Goal: Information Seeking & Learning: Learn about a topic

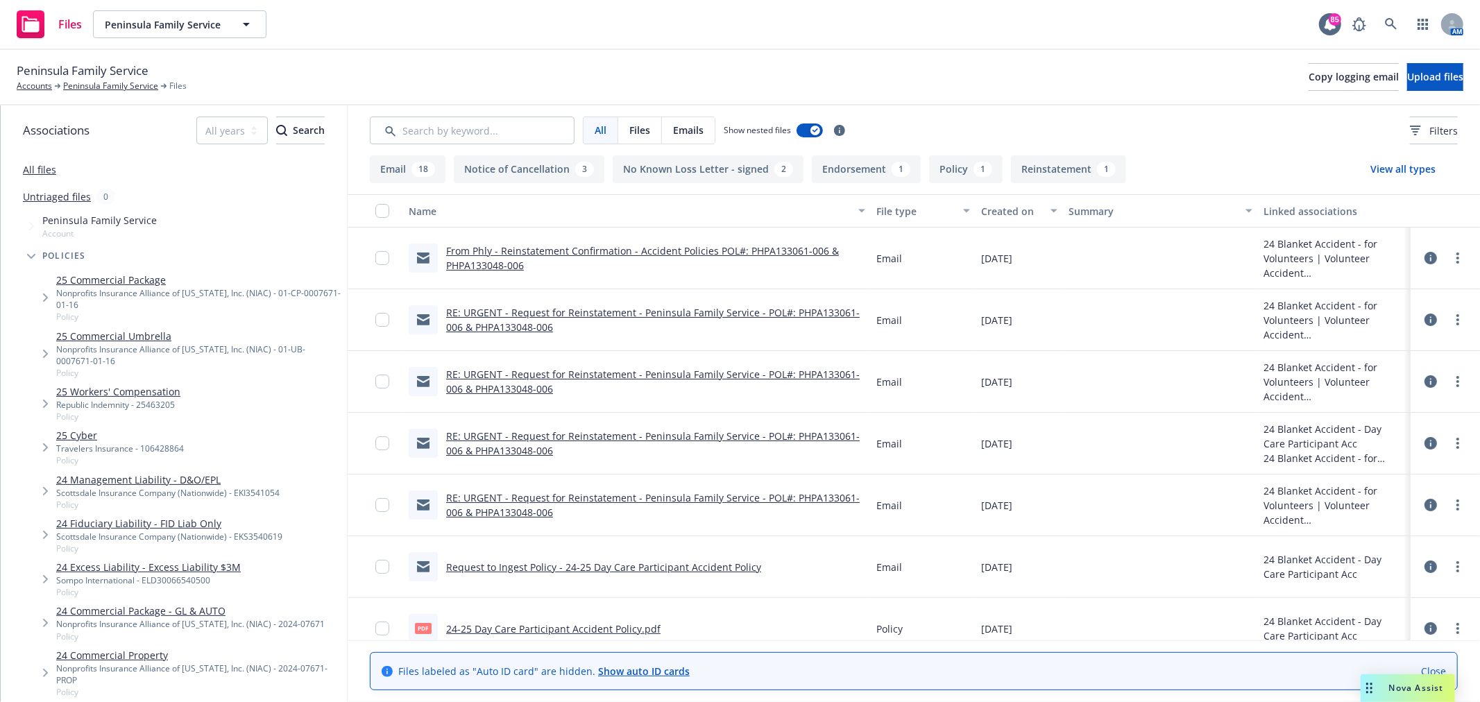
click at [759, 43] on div "Files Peninsula Family Service Peninsula Family Service 85 AM" at bounding box center [740, 25] width 1480 height 50
click at [1000, 10] on div "Files Peninsula Family Service Peninsula Family Service 85 AM" at bounding box center [740, 25] width 1480 height 50
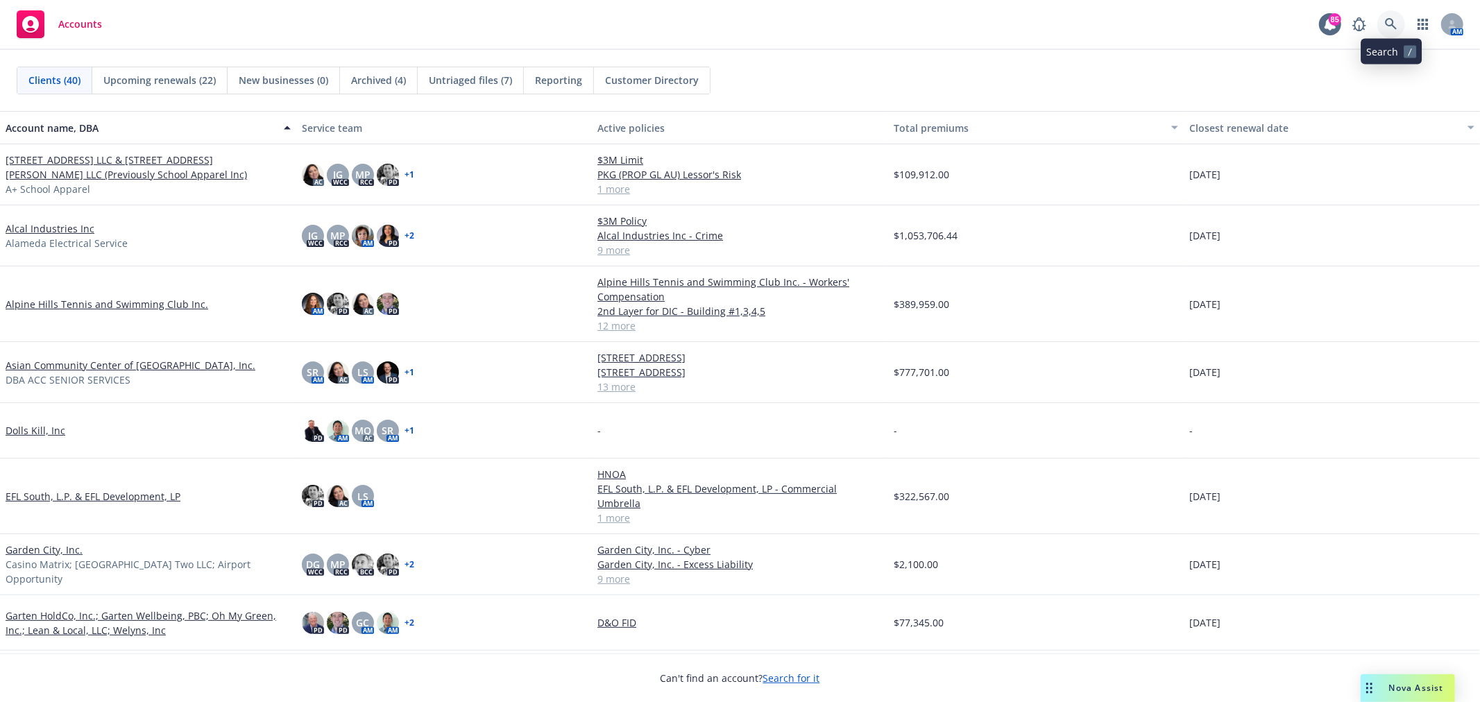
click at [1387, 19] on icon at bounding box center [1391, 24] width 12 height 12
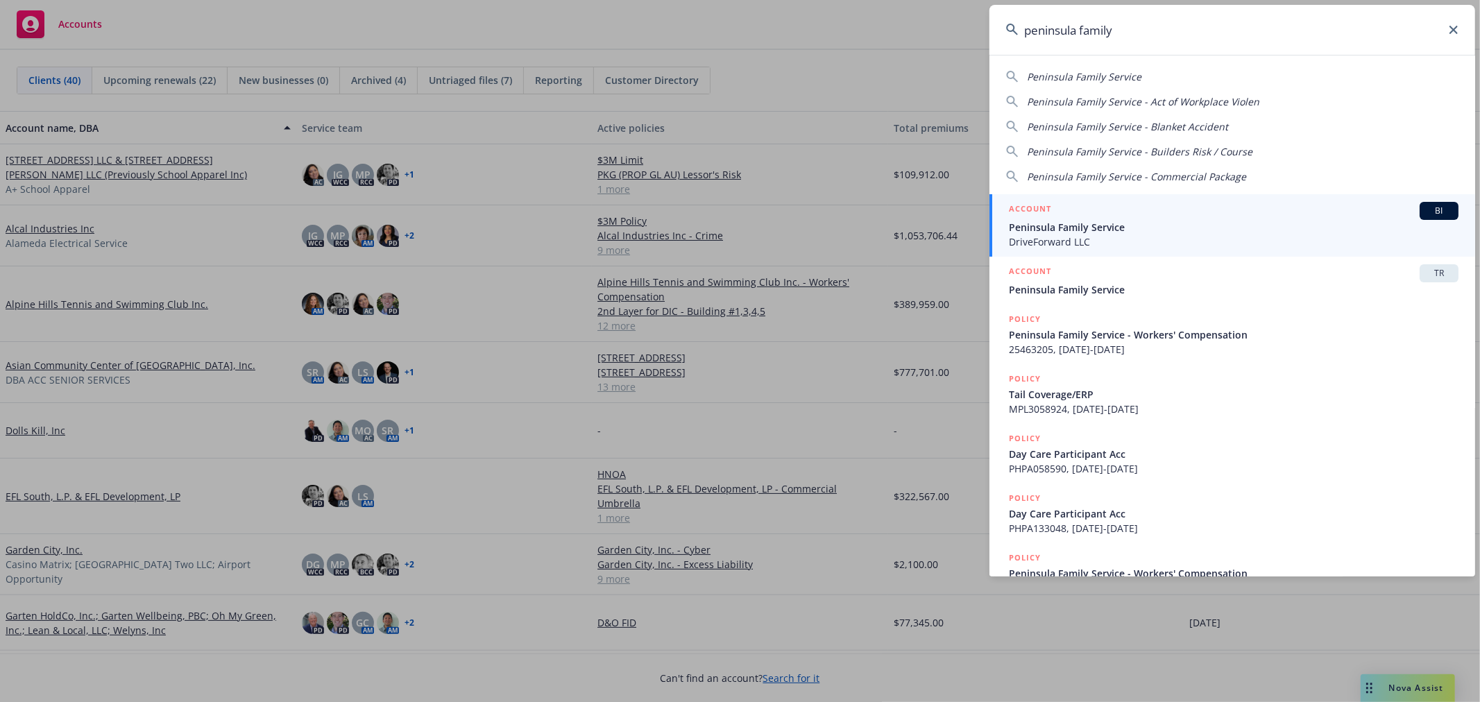
type input "peninsula family"
click at [1171, 229] on span "Peninsula Family Service" at bounding box center [1234, 227] width 450 height 15
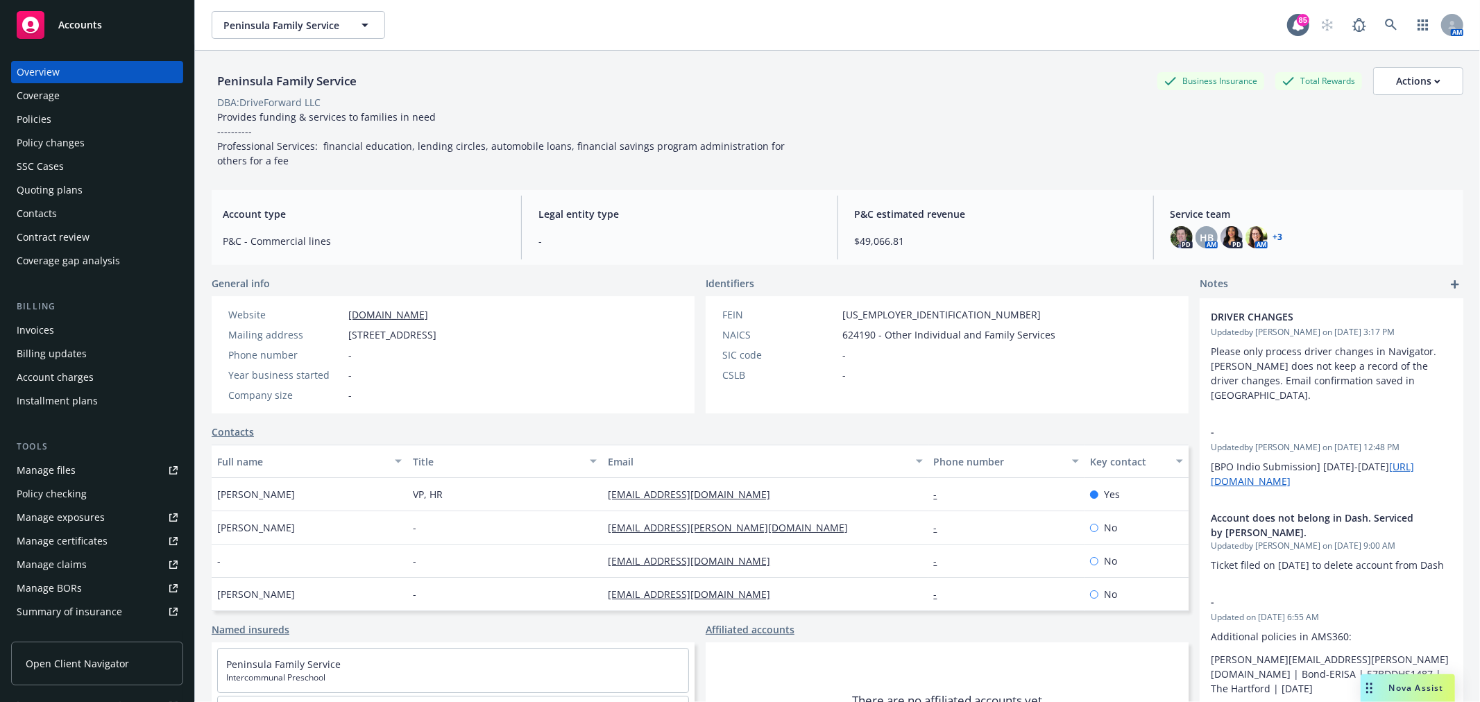
click at [106, 120] on div "Policies" at bounding box center [97, 119] width 161 height 22
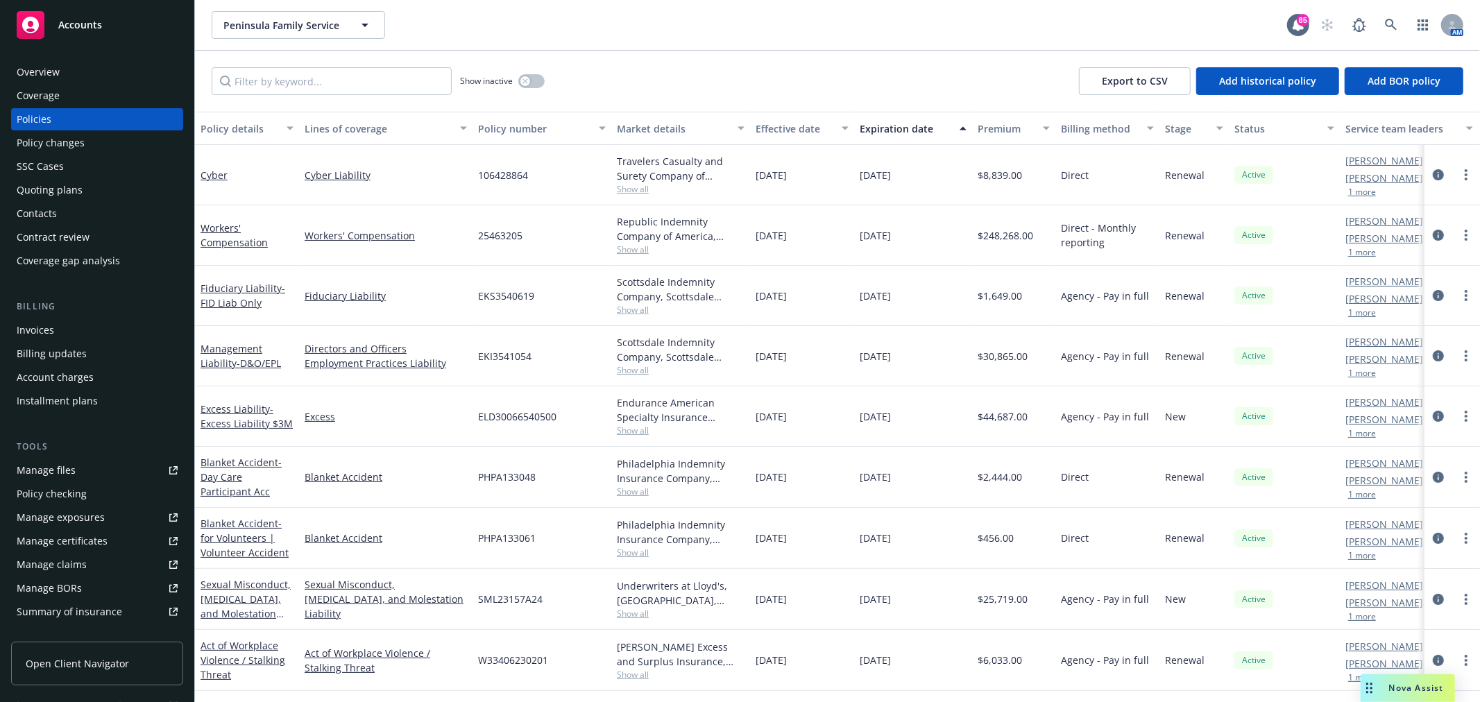
click at [65, 162] on div "SSC Cases" at bounding box center [97, 166] width 161 height 22
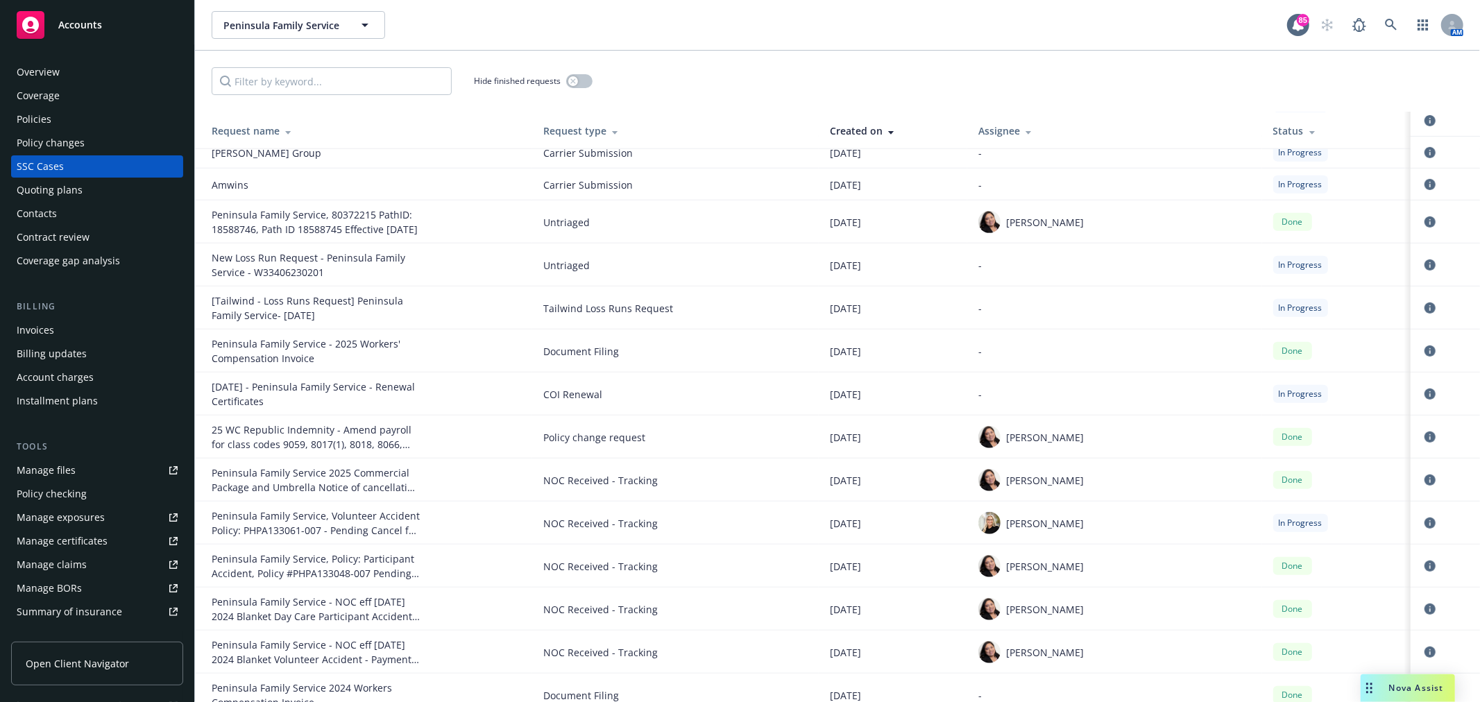
scroll to position [616, 0]
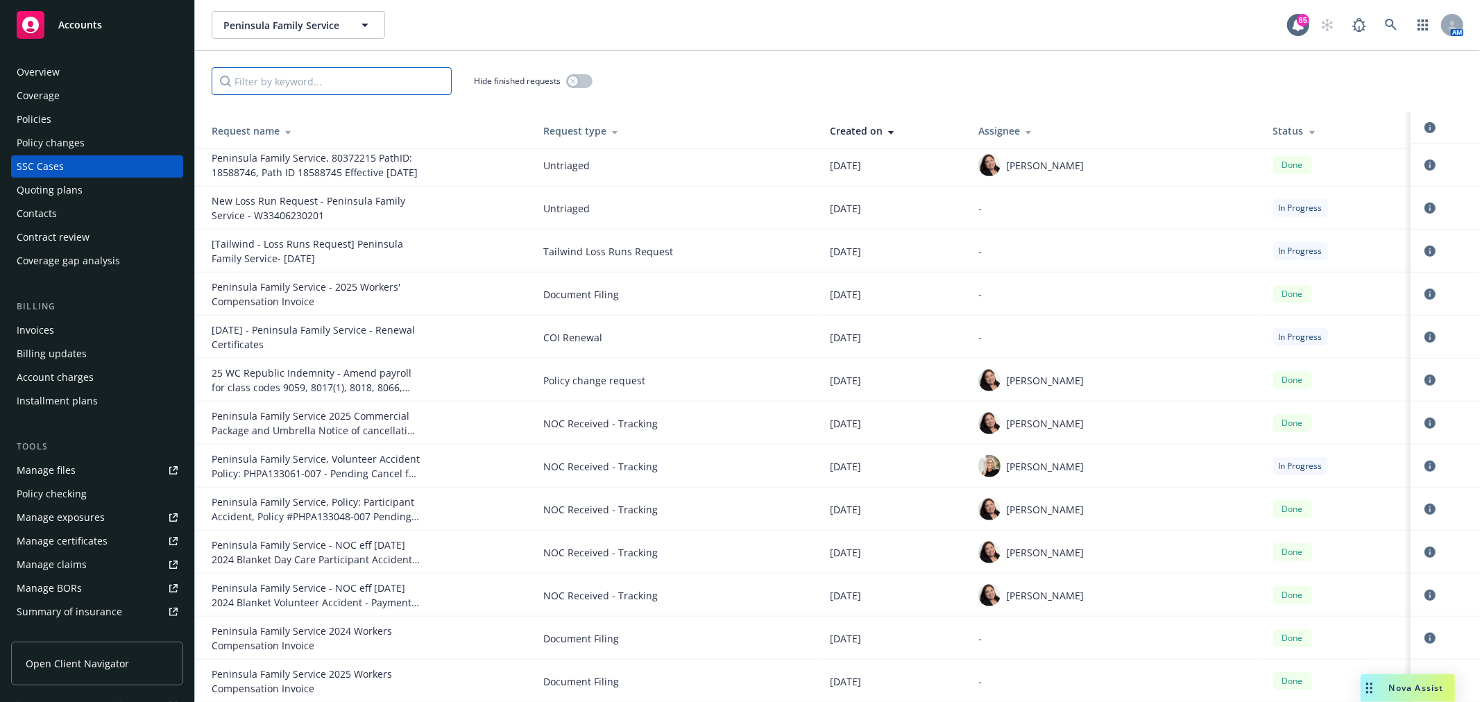
click at [364, 88] on input "Filter by keyword..." at bounding box center [332, 81] width 240 height 28
type input "only"
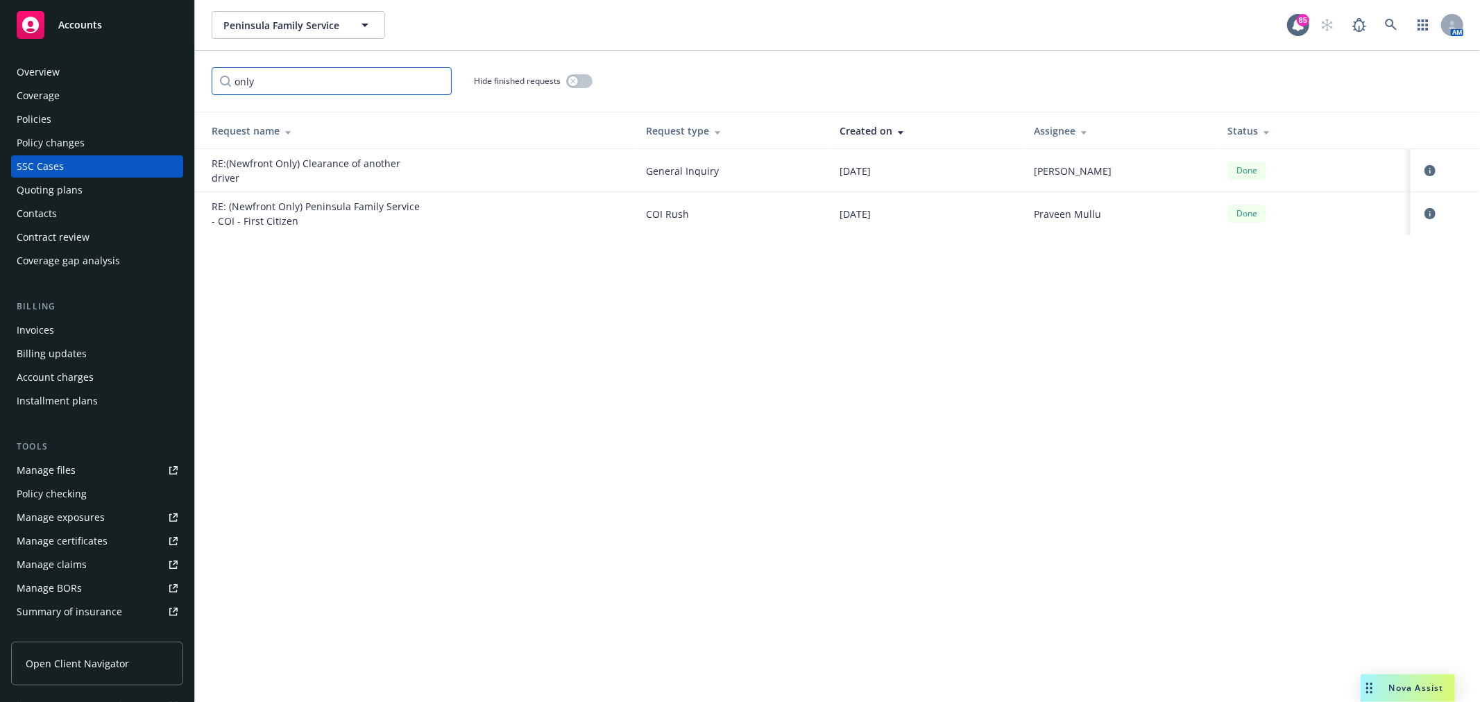
scroll to position [0, 0]
drag, startPoint x: 361, startPoint y: 78, endPoint x: 213, endPoint y: 81, distance: 148.5
click at [222, 80] on input "only" at bounding box center [332, 81] width 240 height 28
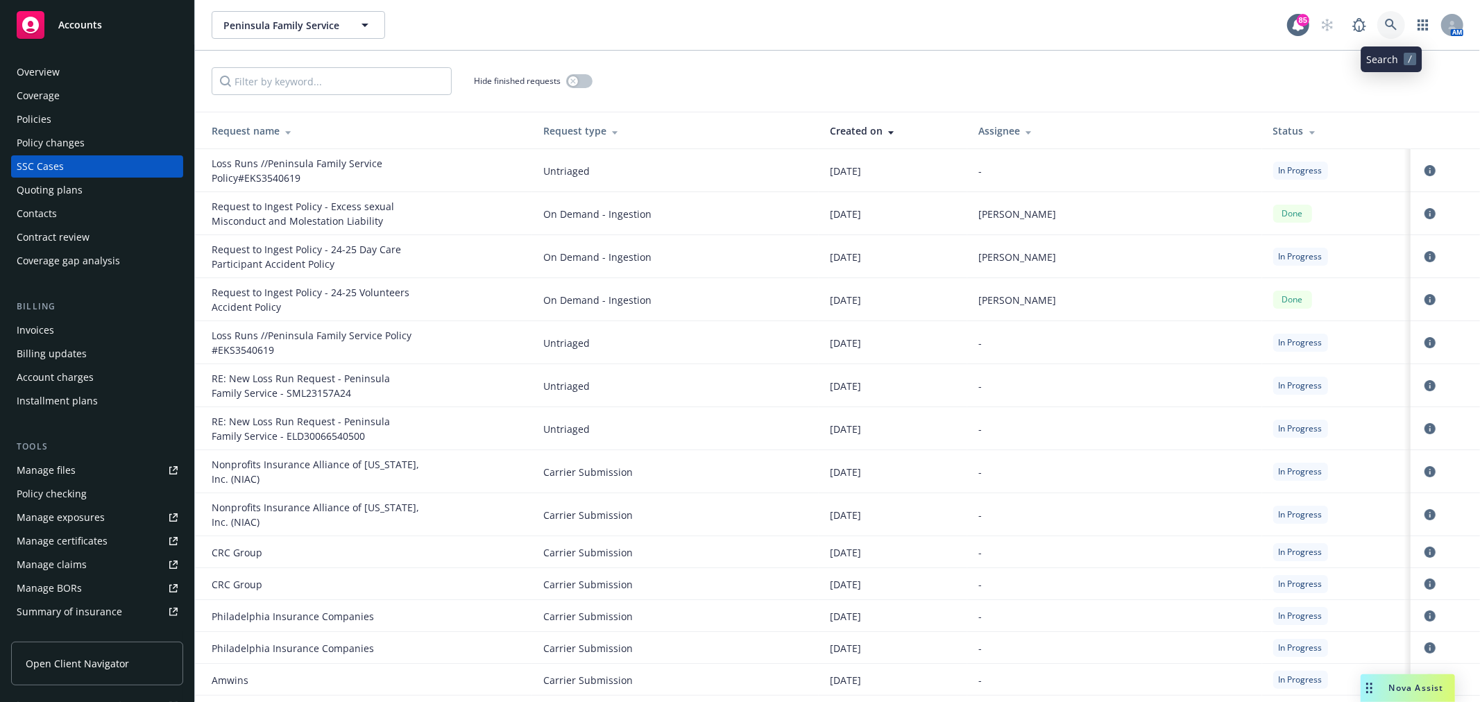
click at [1392, 19] on icon at bounding box center [1391, 25] width 12 height 12
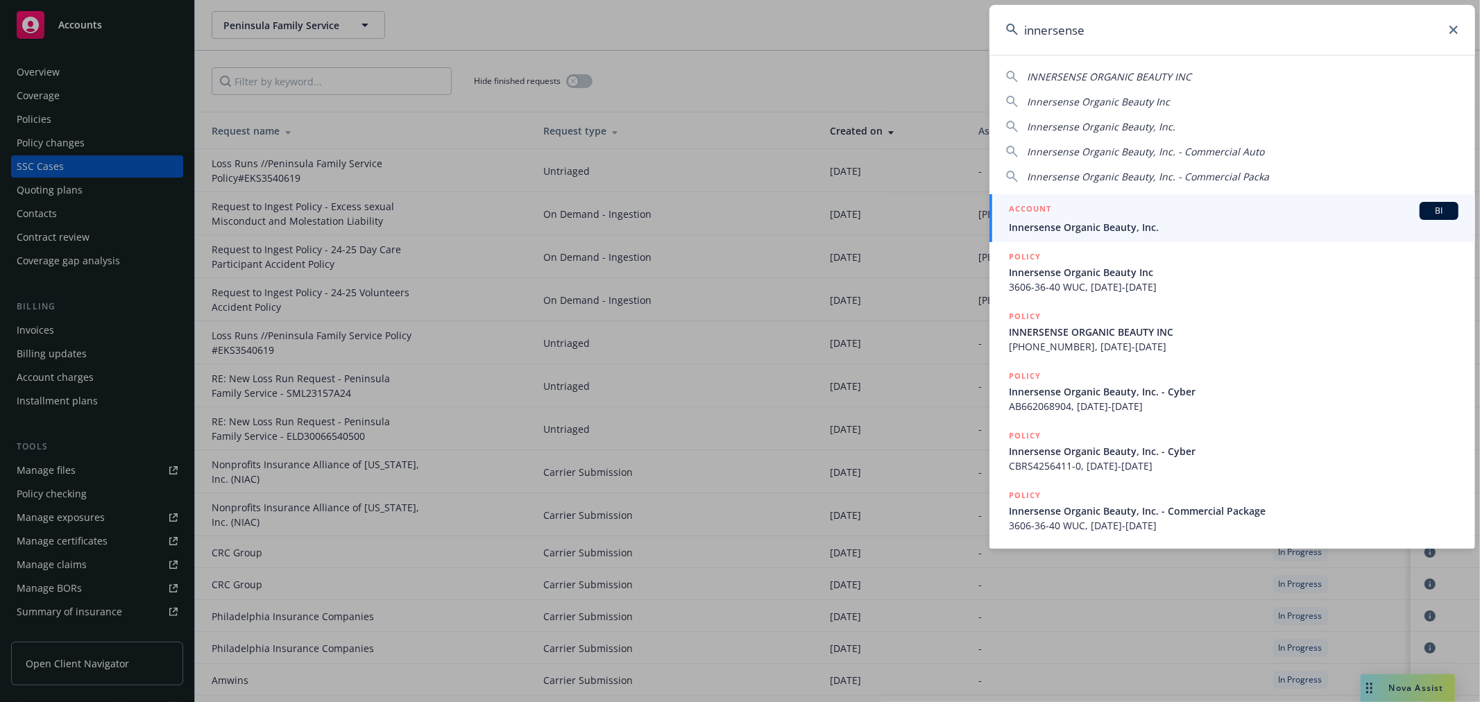
type input "innersense"
click at [1077, 223] on span "Innersense Organic Beauty, Inc." at bounding box center [1234, 227] width 450 height 15
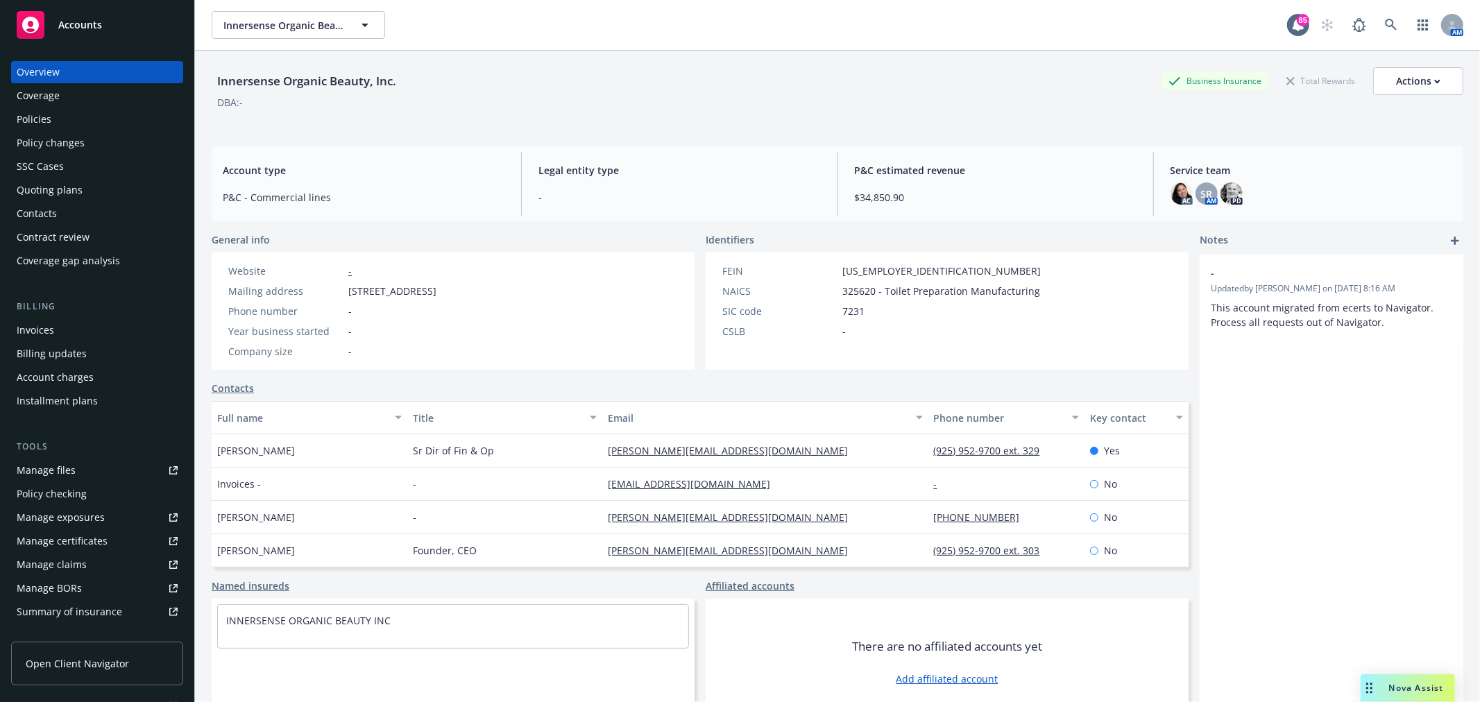
click at [117, 122] on div "Policies" at bounding box center [97, 119] width 161 height 22
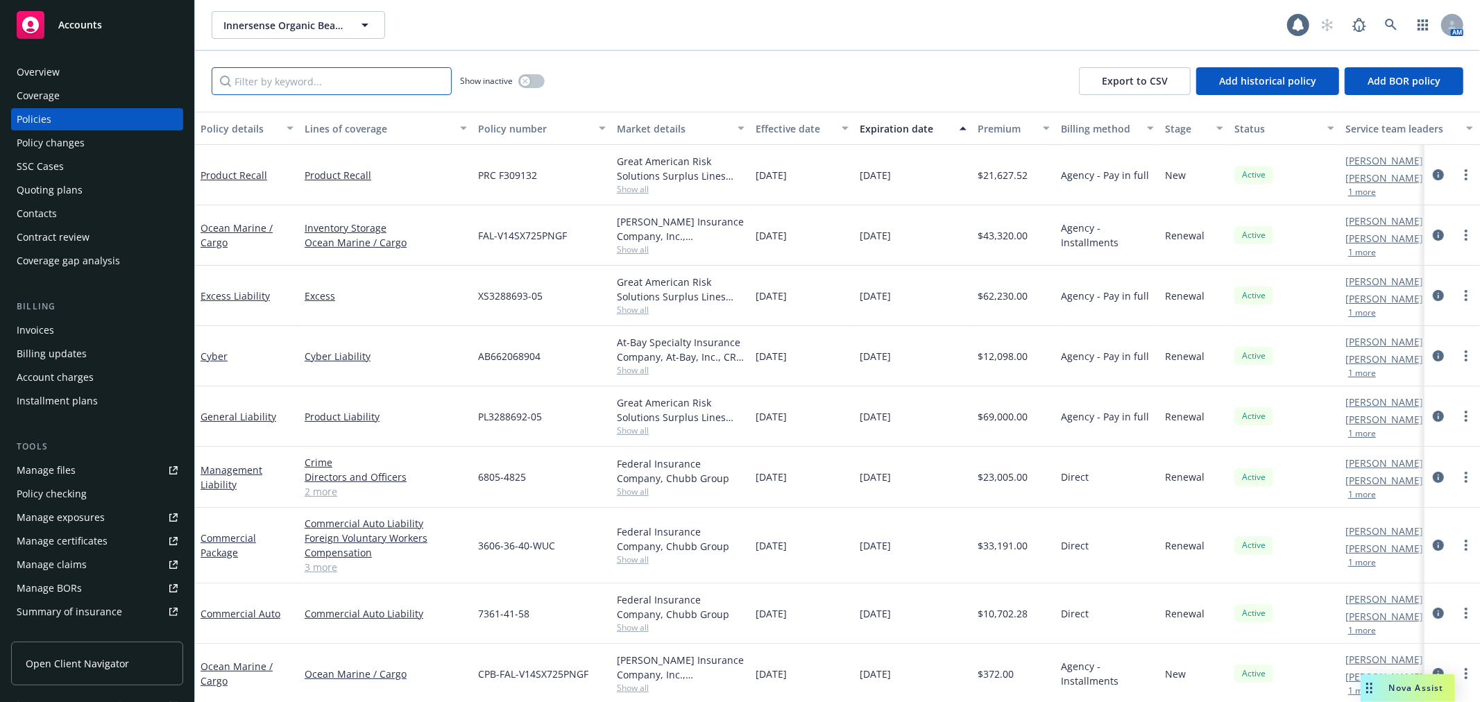
click at [266, 78] on input "Filter by keyword..." at bounding box center [332, 81] width 240 height 28
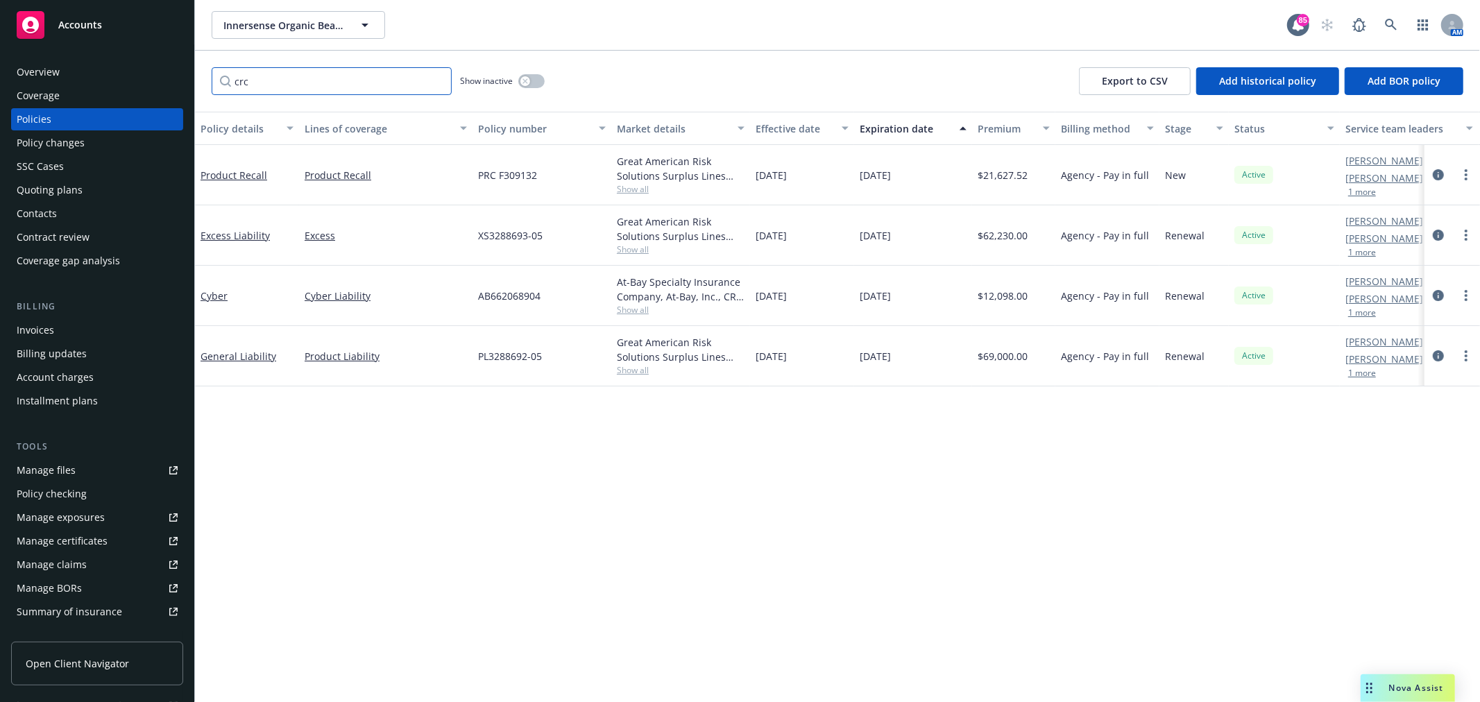
type input "crc"
drag, startPoint x: 327, startPoint y: 98, endPoint x: 210, endPoint y: 97, distance: 116.6
click at [210, 97] on div "crc Show inactive Export to CSV Add historical policy Add BOR policy" at bounding box center [837, 81] width 1285 height 61
drag, startPoint x: 250, startPoint y: 82, endPoint x: 193, endPoint y: 82, distance: 56.9
click at [193, 82] on div "Accounts Overview Coverage Policies Policy changes SSC Cases Quoting plans Cont…" at bounding box center [740, 351] width 1480 height 702
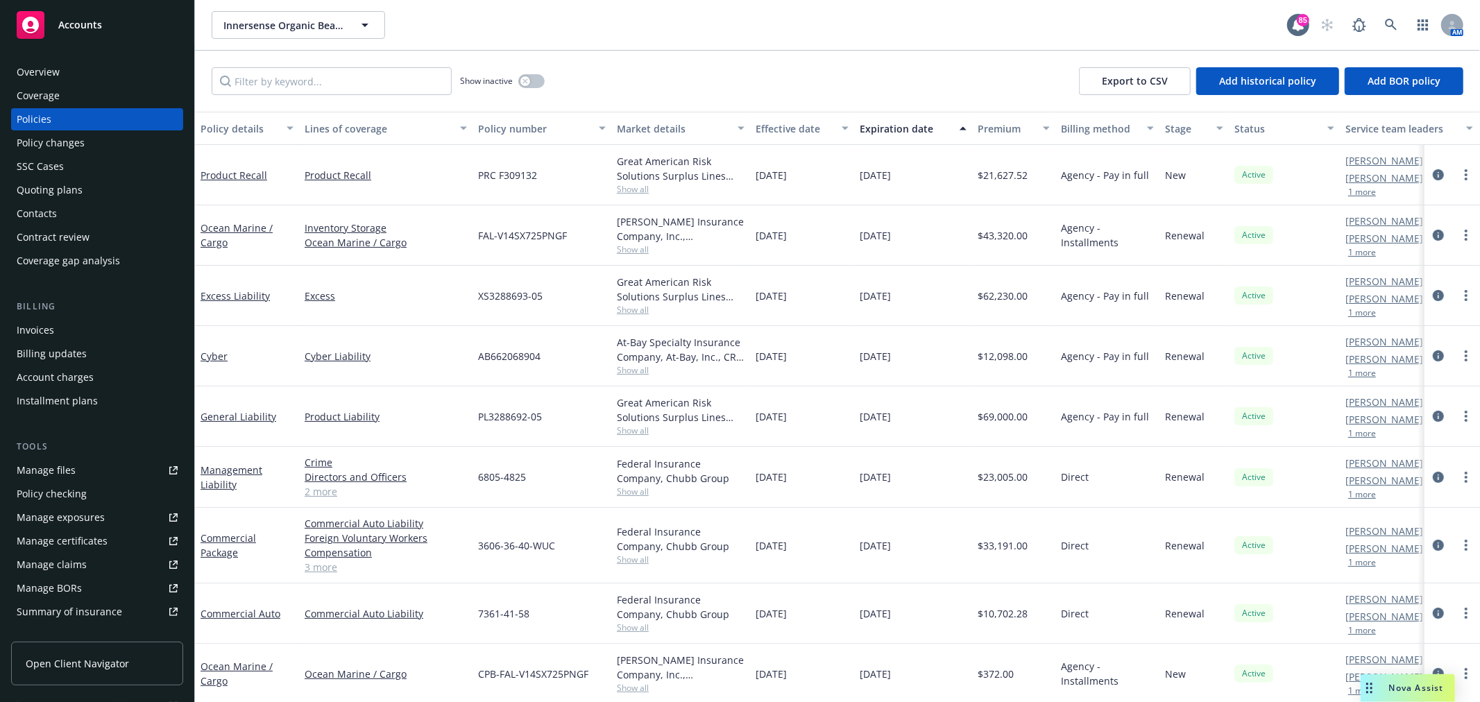
click at [67, 320] on div "Invoices" at bounding box center [97, 330] width 161 height 22
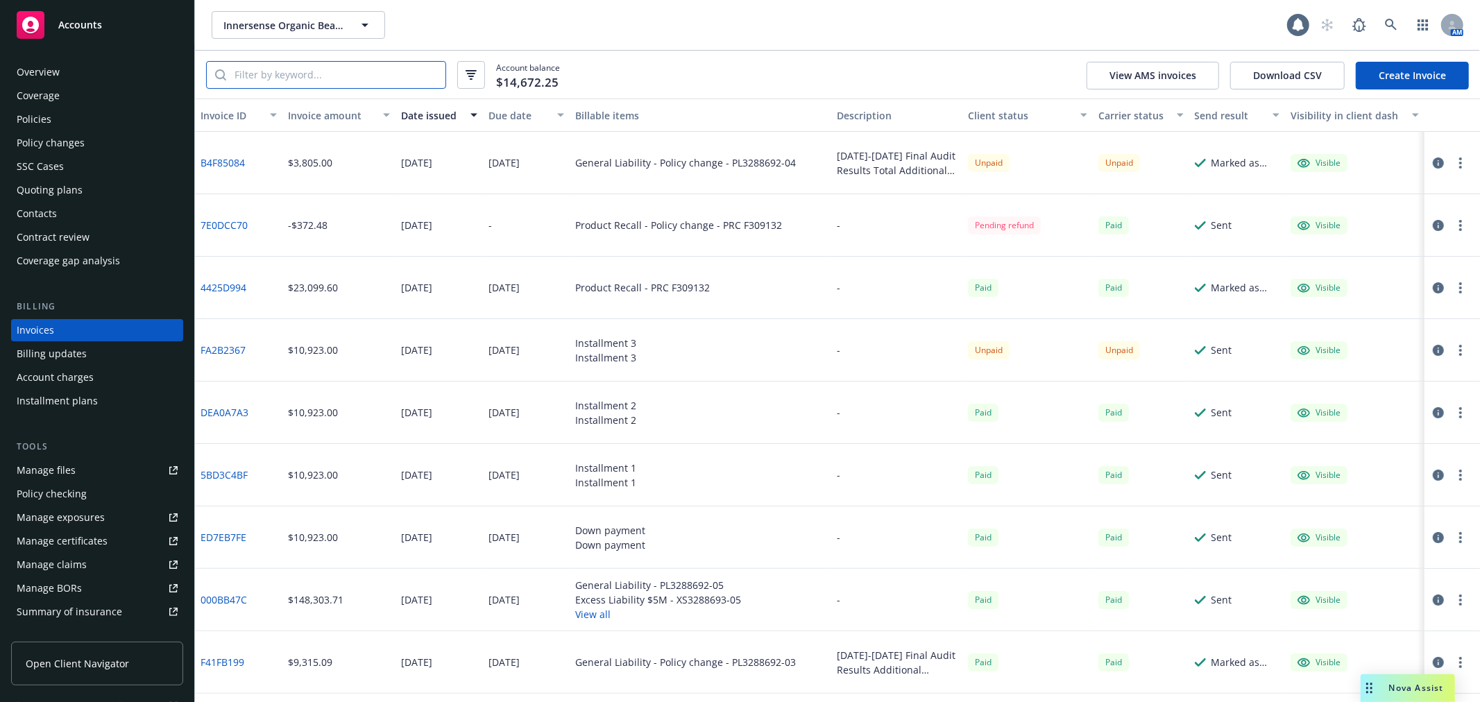
click at [295, 72] on input "search" at bounding box center [335, 75] width 219 height 26
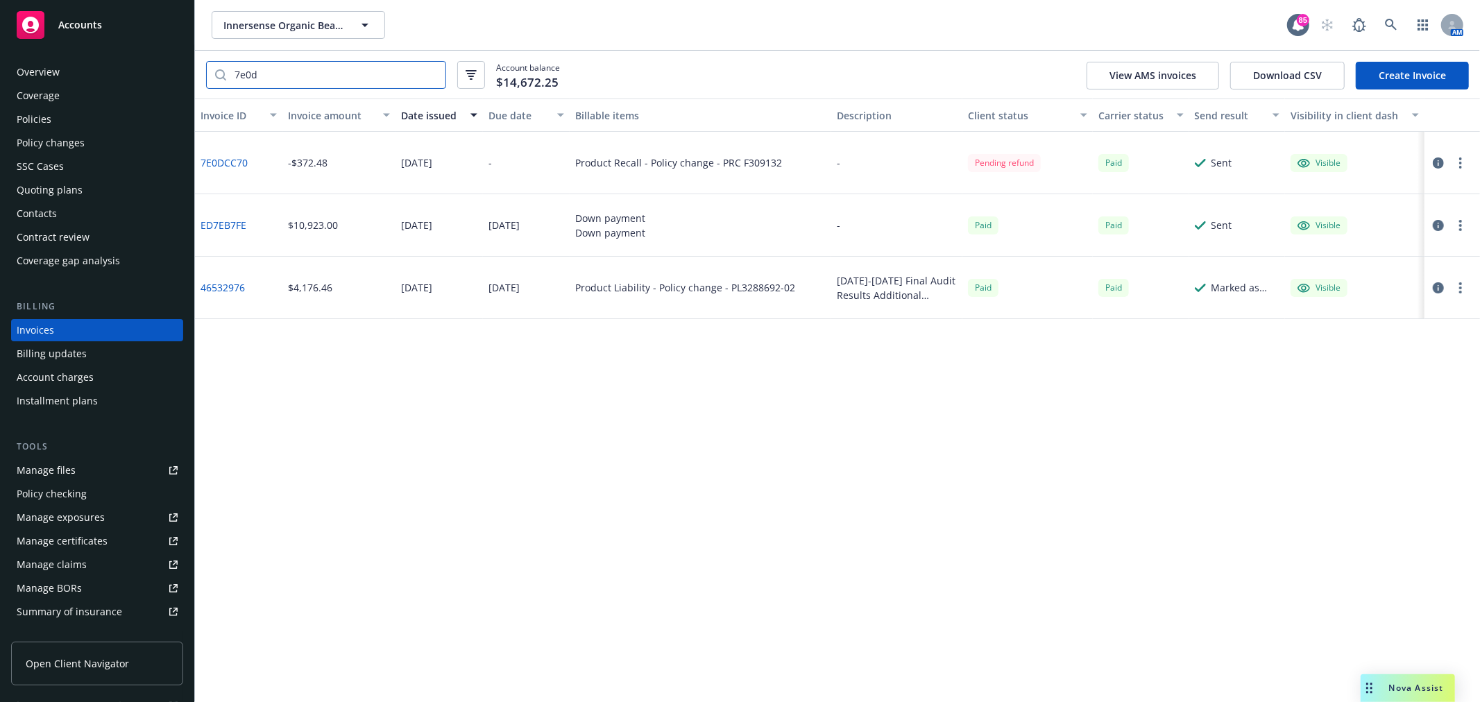
type input "7e0d"
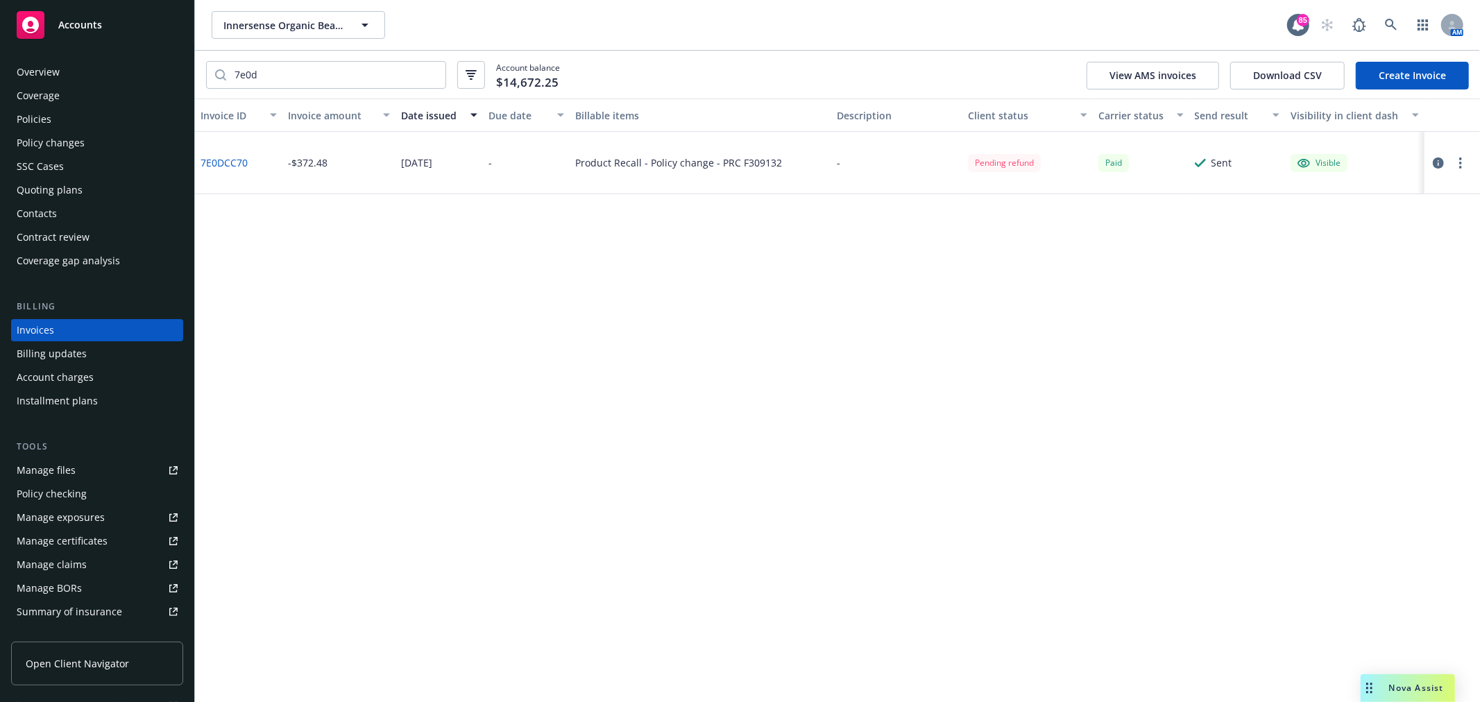
click at [755, 169] on div "Product Recall - Policy change - PRC F309132" at bounding box center [678, 162] width 207 height 15
click at [229, 167] on link "7E0DCC70" at bounding box center [223, 162] width 47 height 15
click at [1435, 161] on icon "button" at bounding box center [1438, 162] width 11 height 11
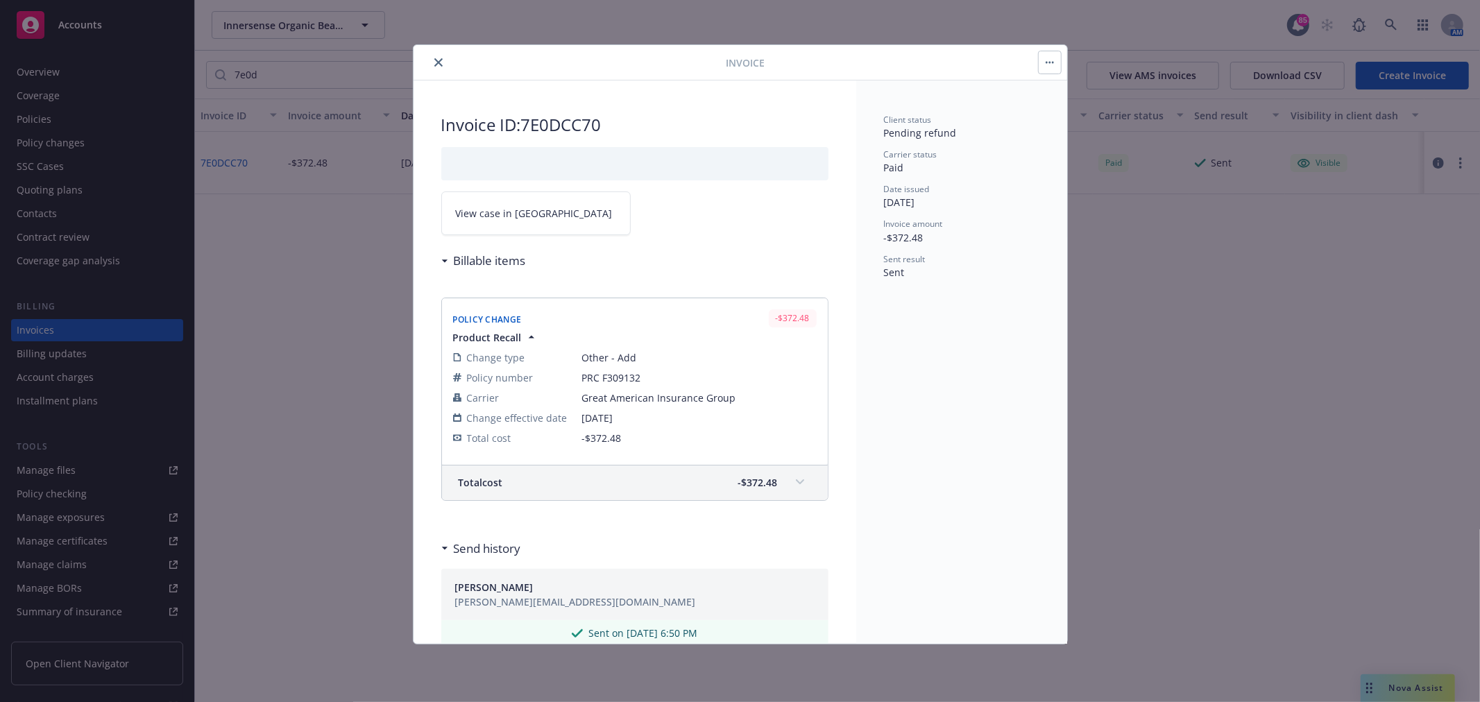
click at [556, 226] on link "View case in SSC" at bounding box center [535, 213] width 189 height 44
click at [435, 60] on icon "close" at bounding box center [438, 62] width 8 height 8
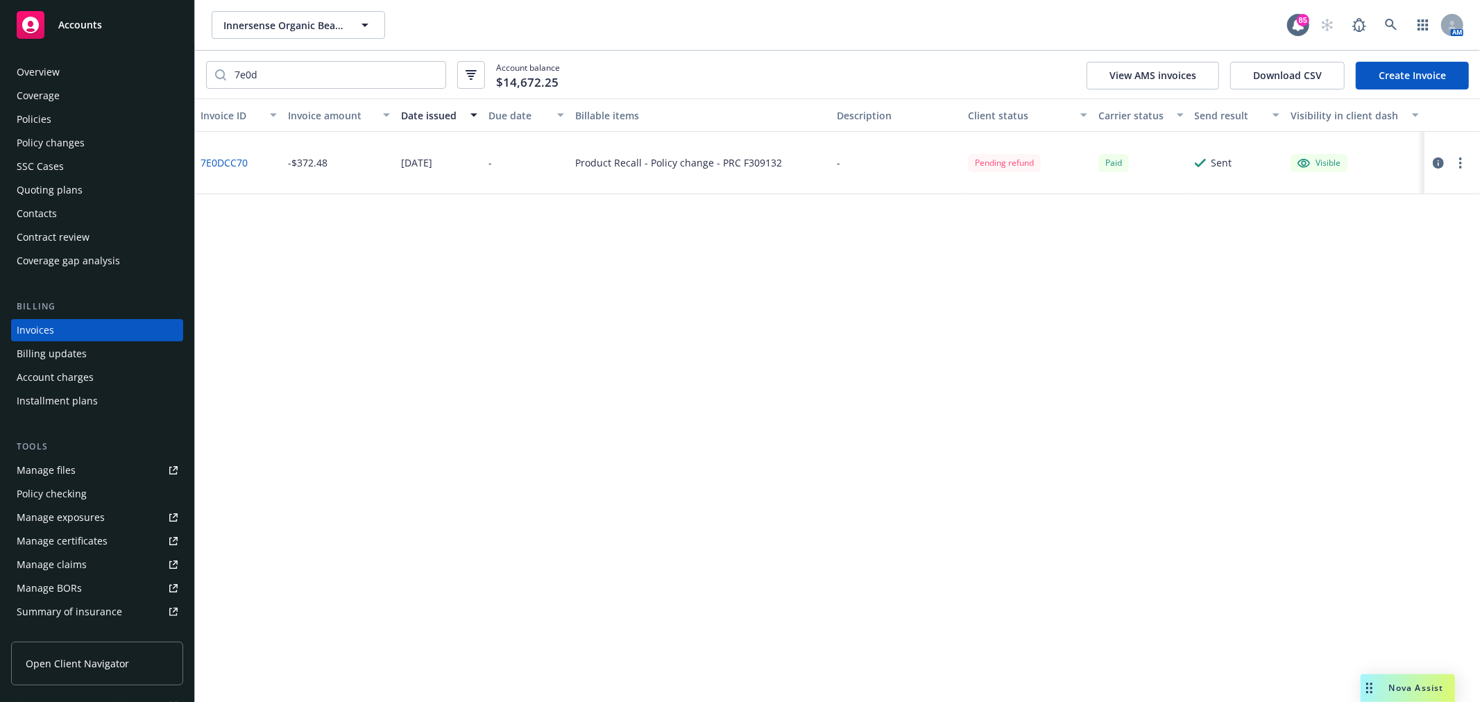
click at [1436, 158] on icon "button" at bounding box center [1438, 162] width 11 height 11
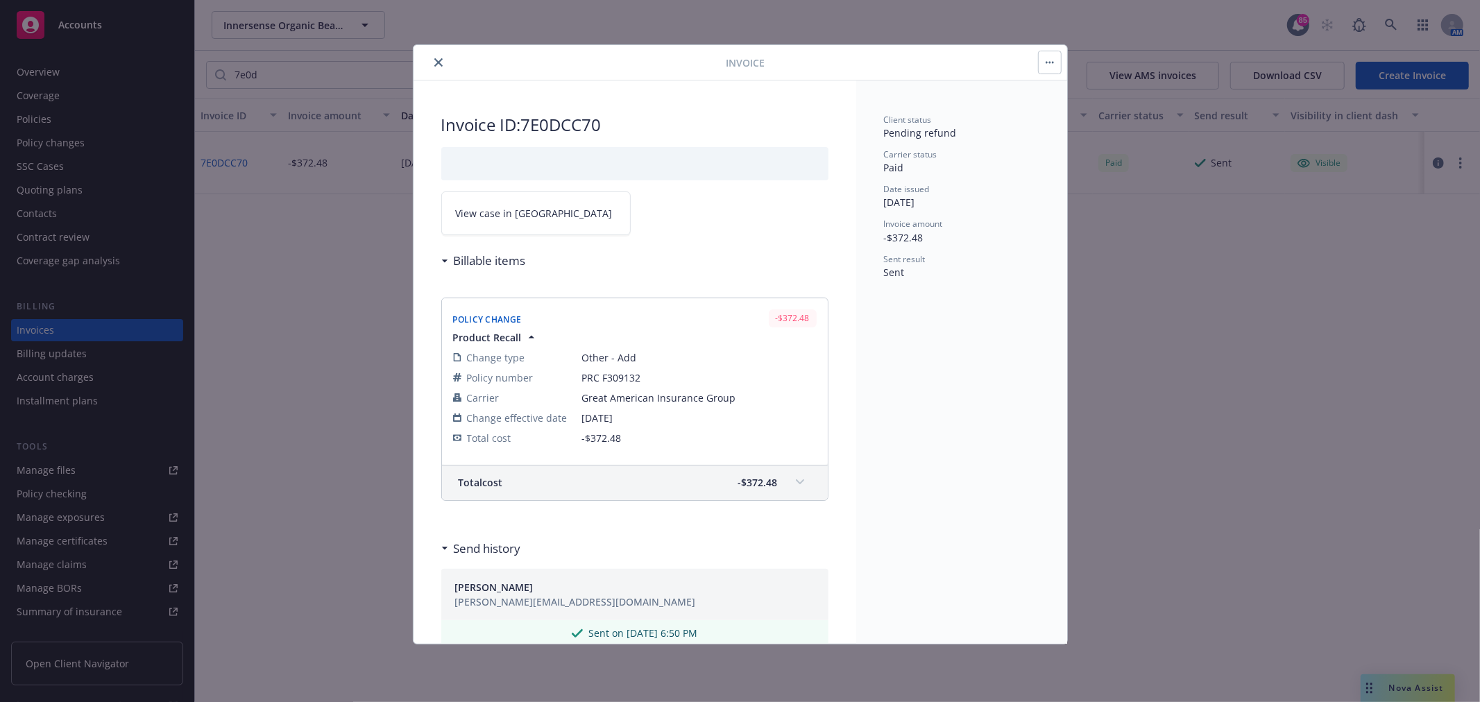
click at [531, 205] on link "View case in SSC" at bounding box center [535, 213] width 189 height 44
click at [434, 59] on icon "close" at bounding box center [438, 62] width 8 height 8
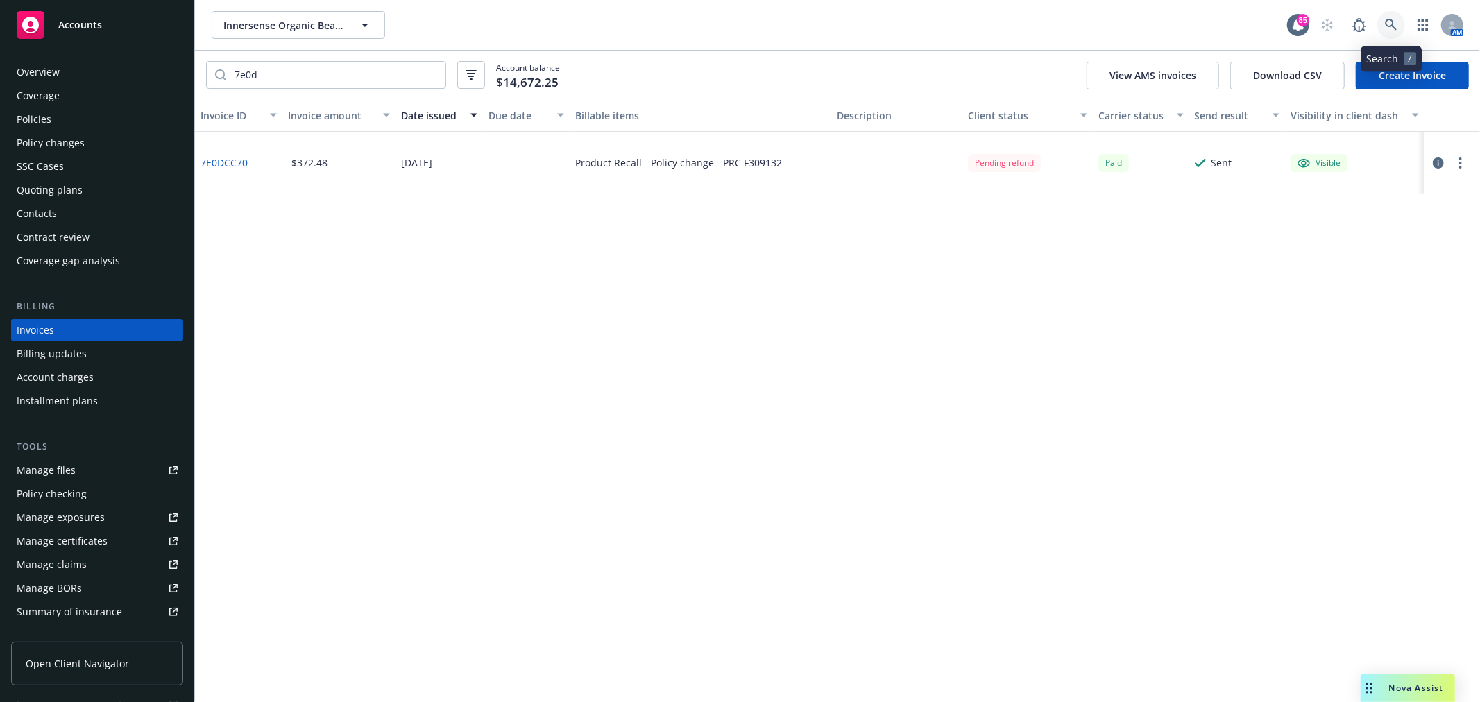
click at [1396, 21] on icon at bounding box center [1391, 25] width 12 height 12
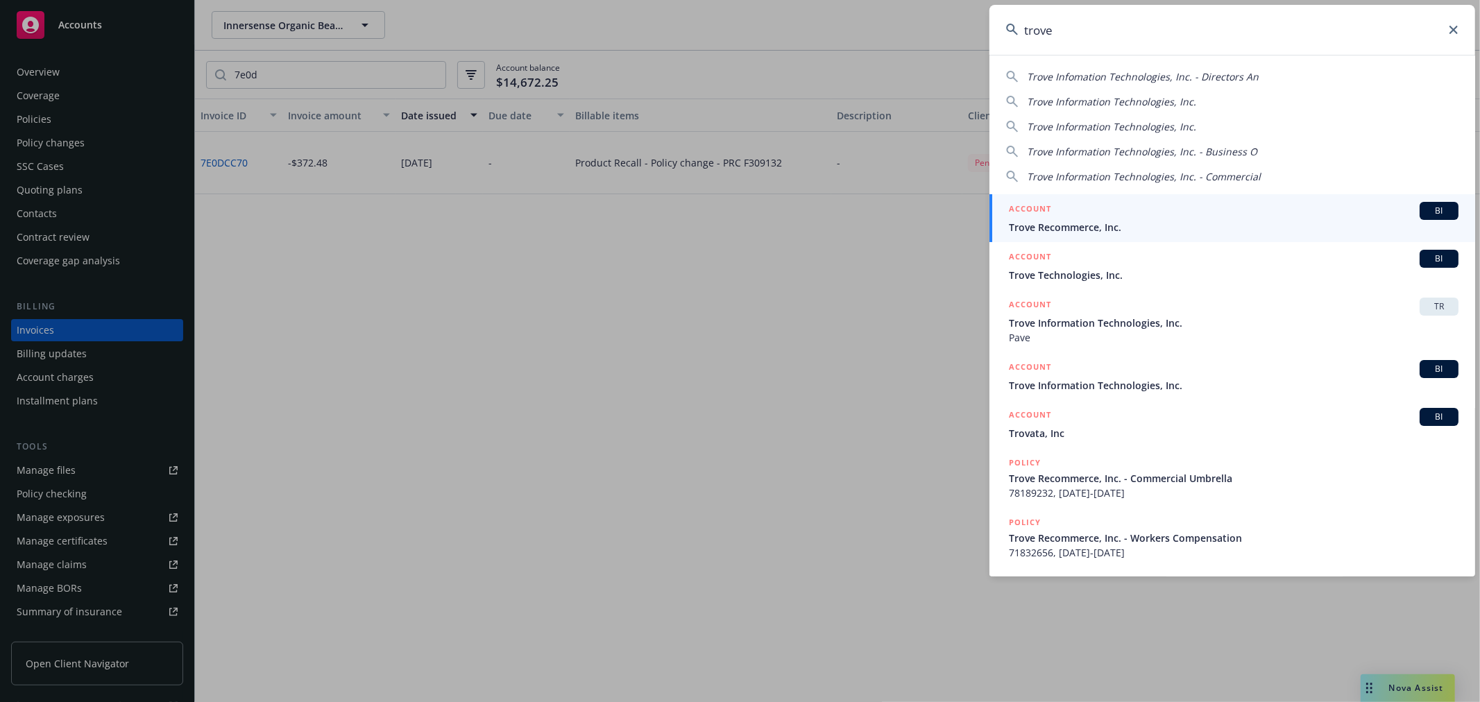
type input "trove"
click at [1091, 220] on span "Trove Recommerce, Inc." at bounding box center [1234, 227] width 450 height 15
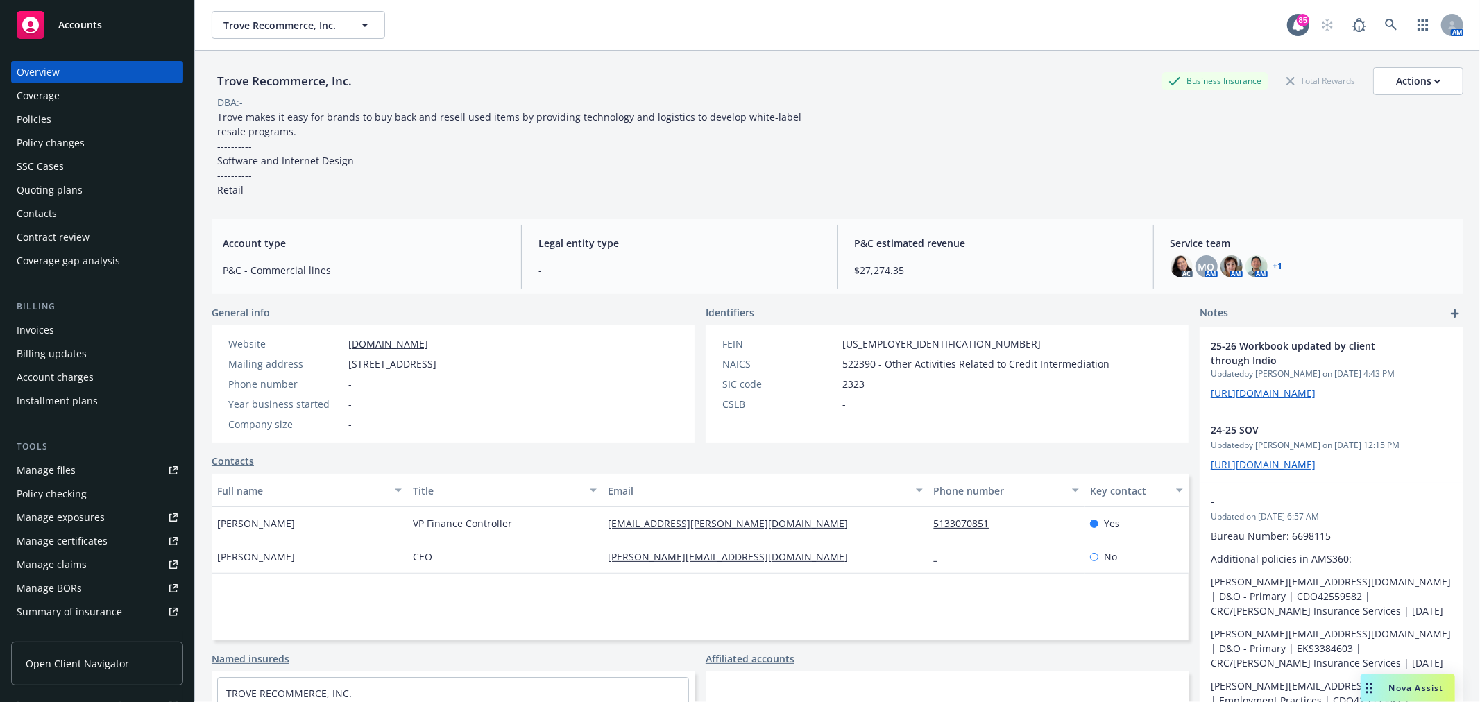
click at [78, 468] on link "Manage files" at bounding box center [97, 470] width 172 height 22
click at [80, 118] on div "Policies" at bounding box center [97, 119] width 161 height 22
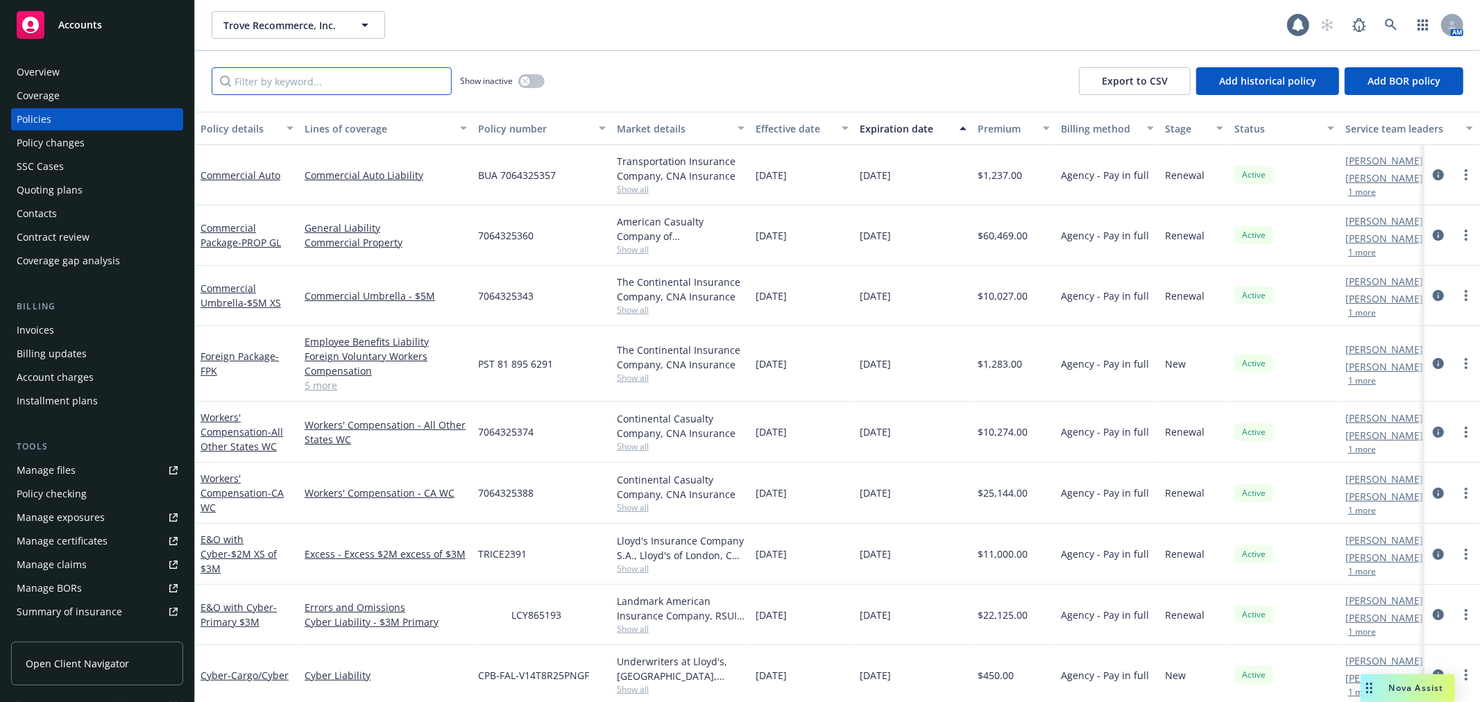
click at [390, 85] on input "Filter by keyword..." at bounding box center [332, 81] width 240 height 28
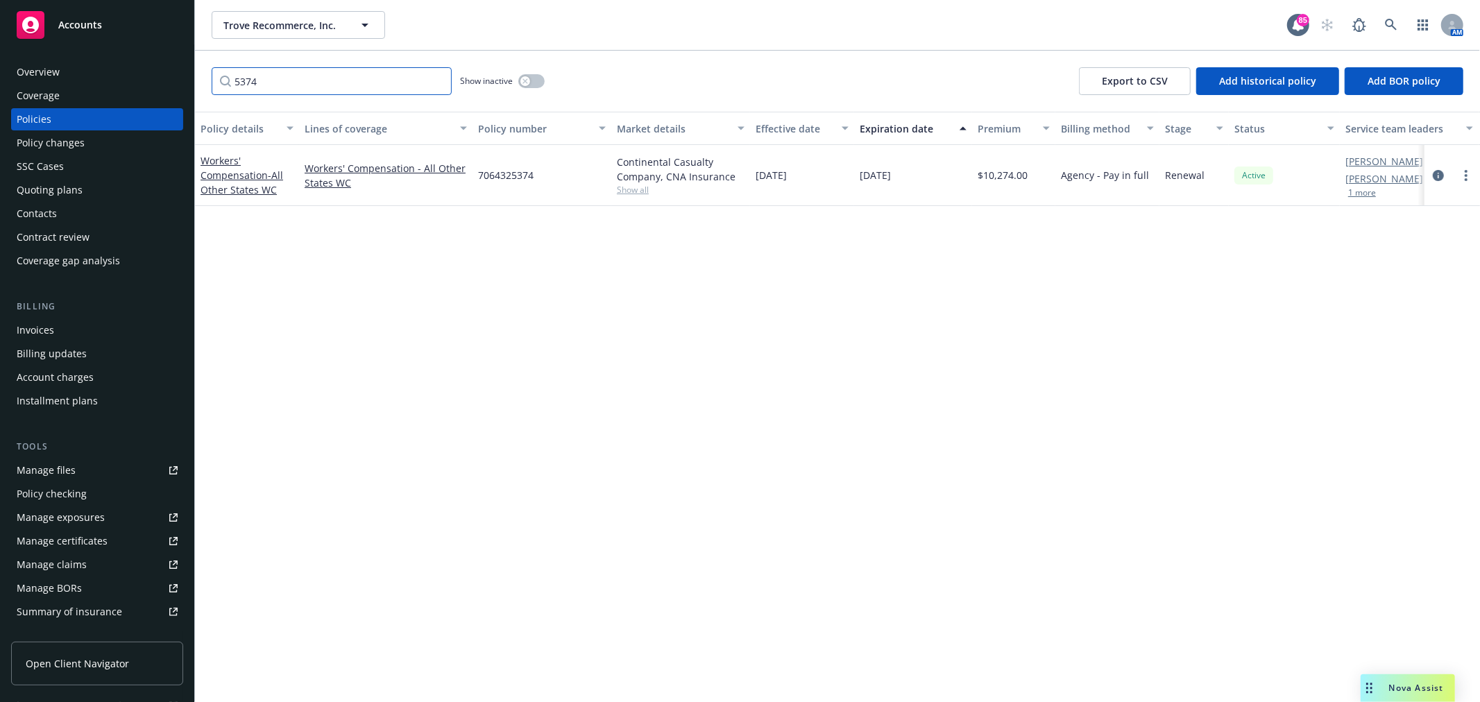
type input "5374"
click at [537, 82] on button "button" at bounding box center [531, 81] width 26 height 14
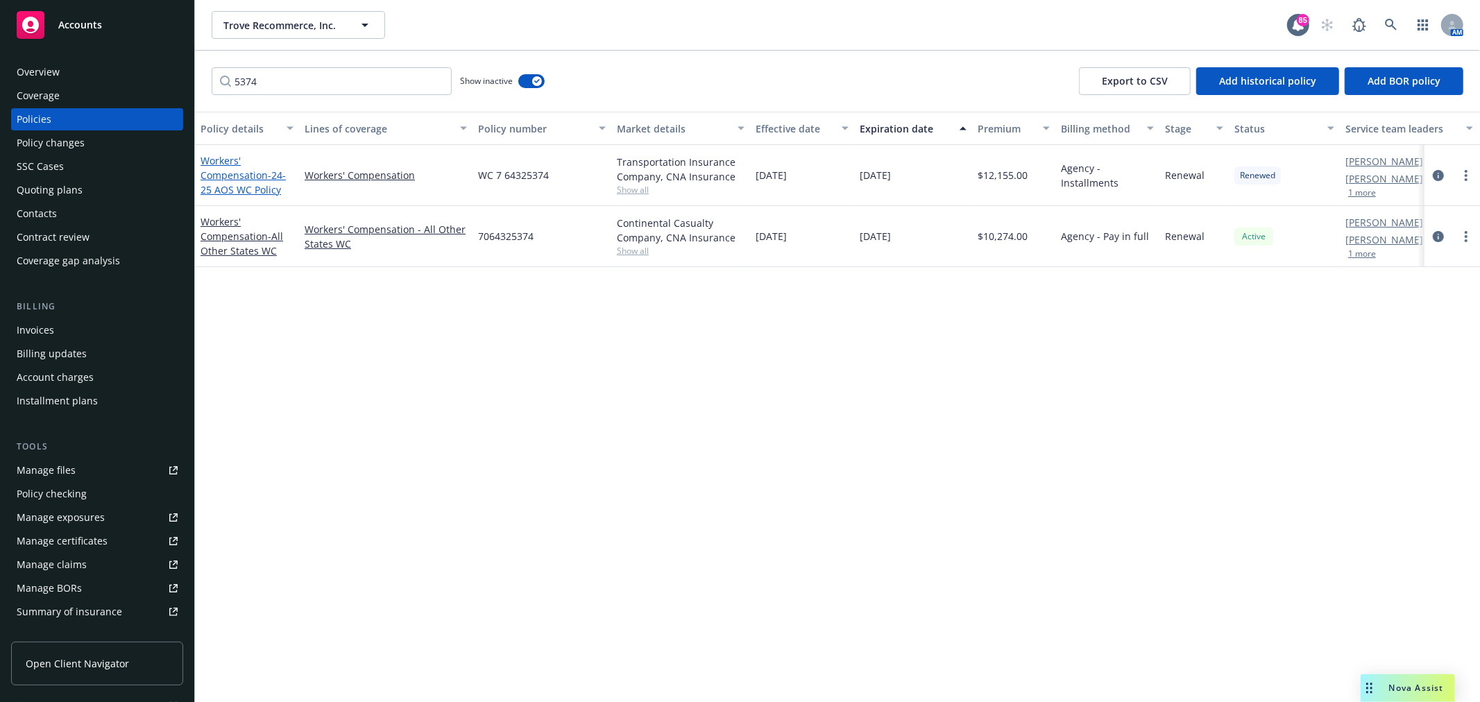
click at [272, 182] on span "- 24-25 AOS WC Policy" at bounding box center [242, 183] width 85 height 28
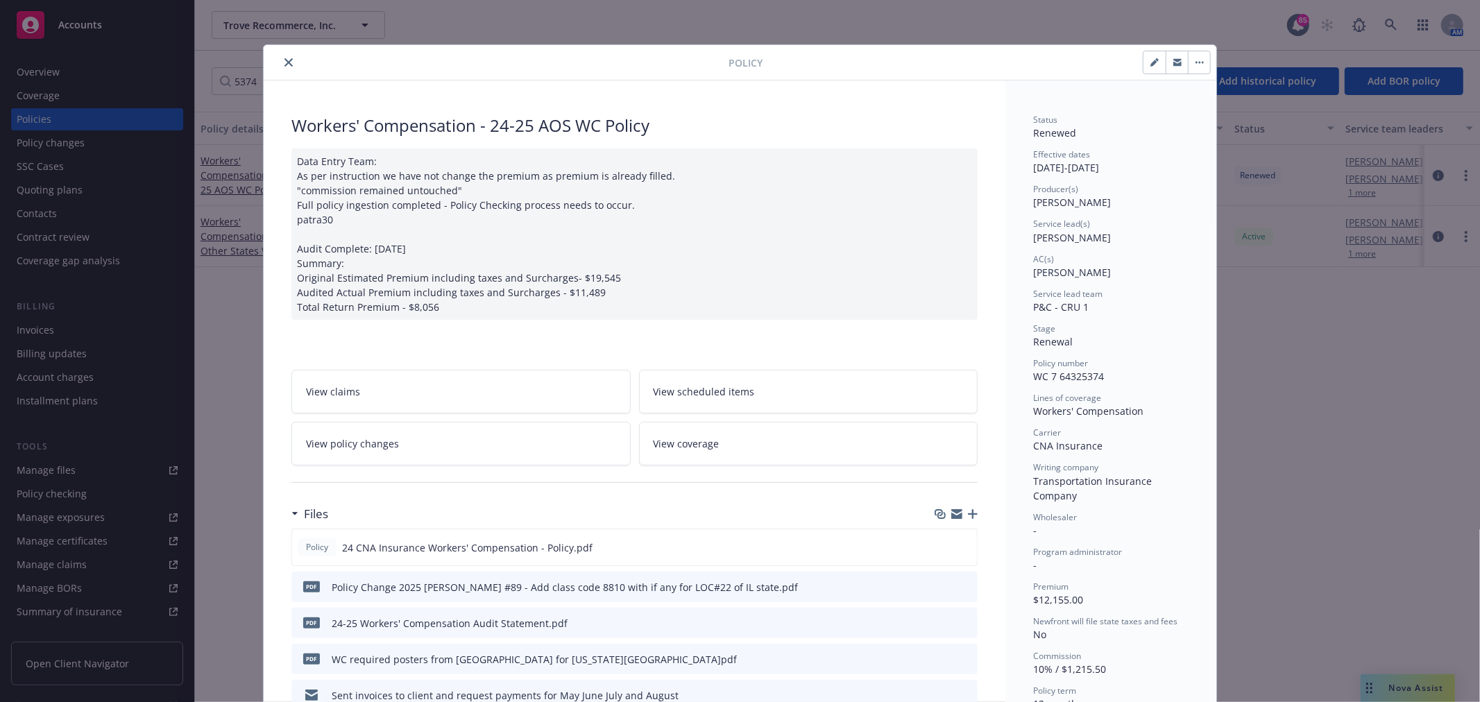
click at [432, 442] on link "View policy changes" at bounding box center [460, 444] width 339 height 44
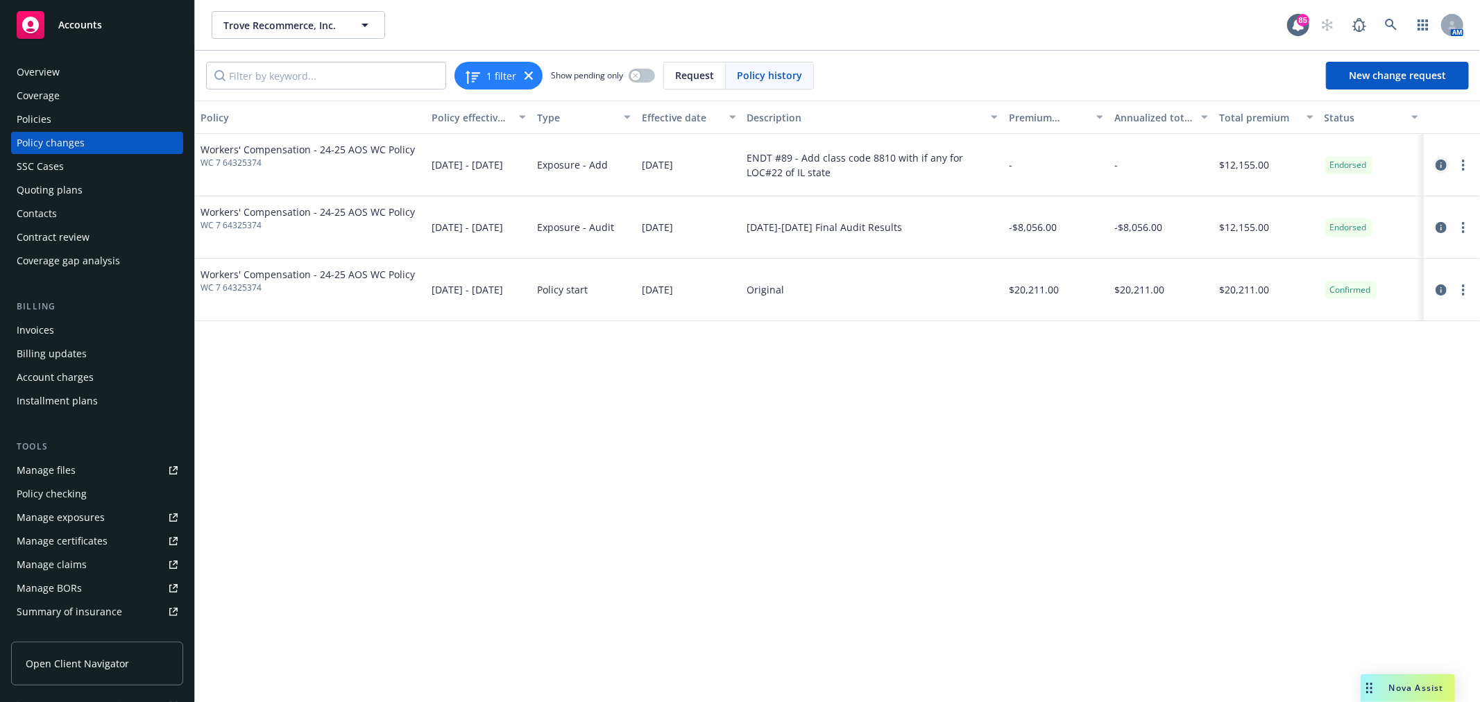
click at [1443, 164] on icon "circleInformation" at bounding box center [1440, 165] width 11 height 11
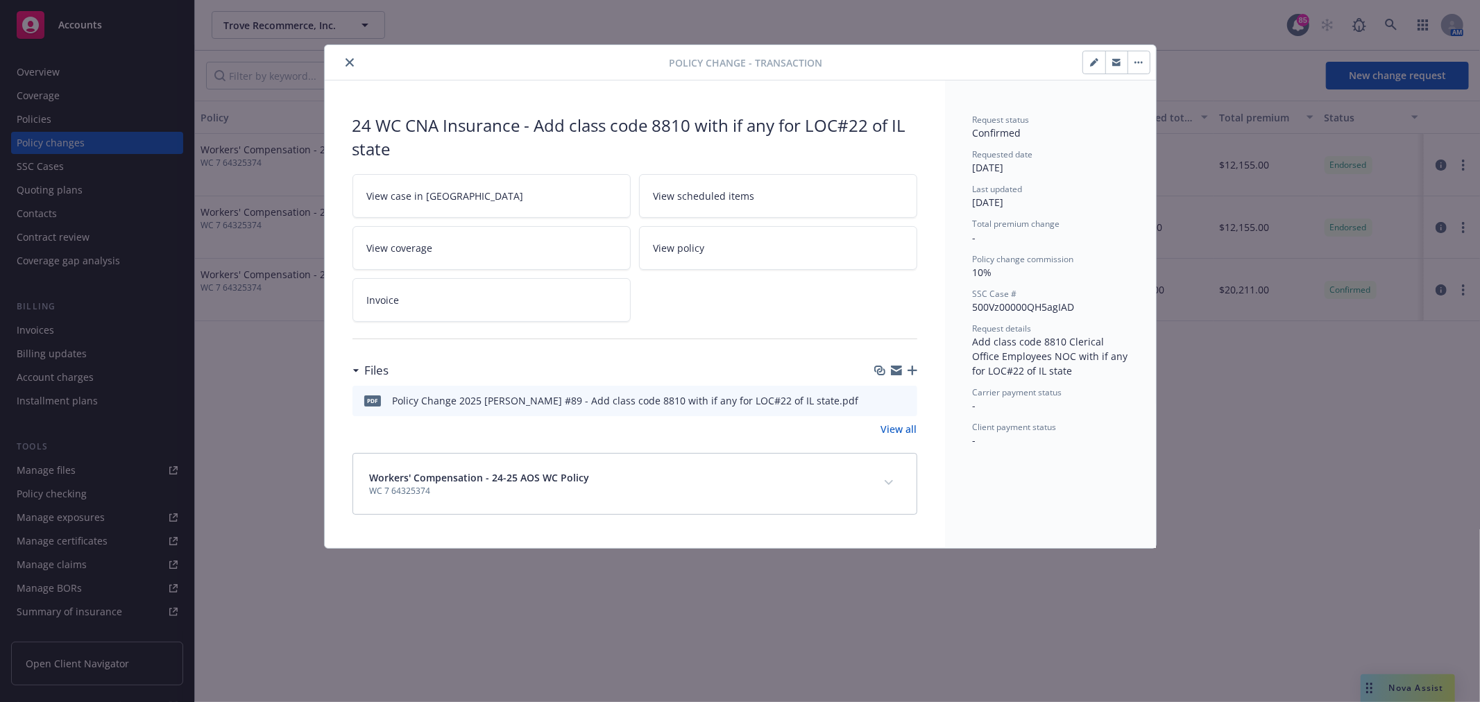
click at [897, 427] on link "View all" at bounding box center [899, 429] width 36 height 15
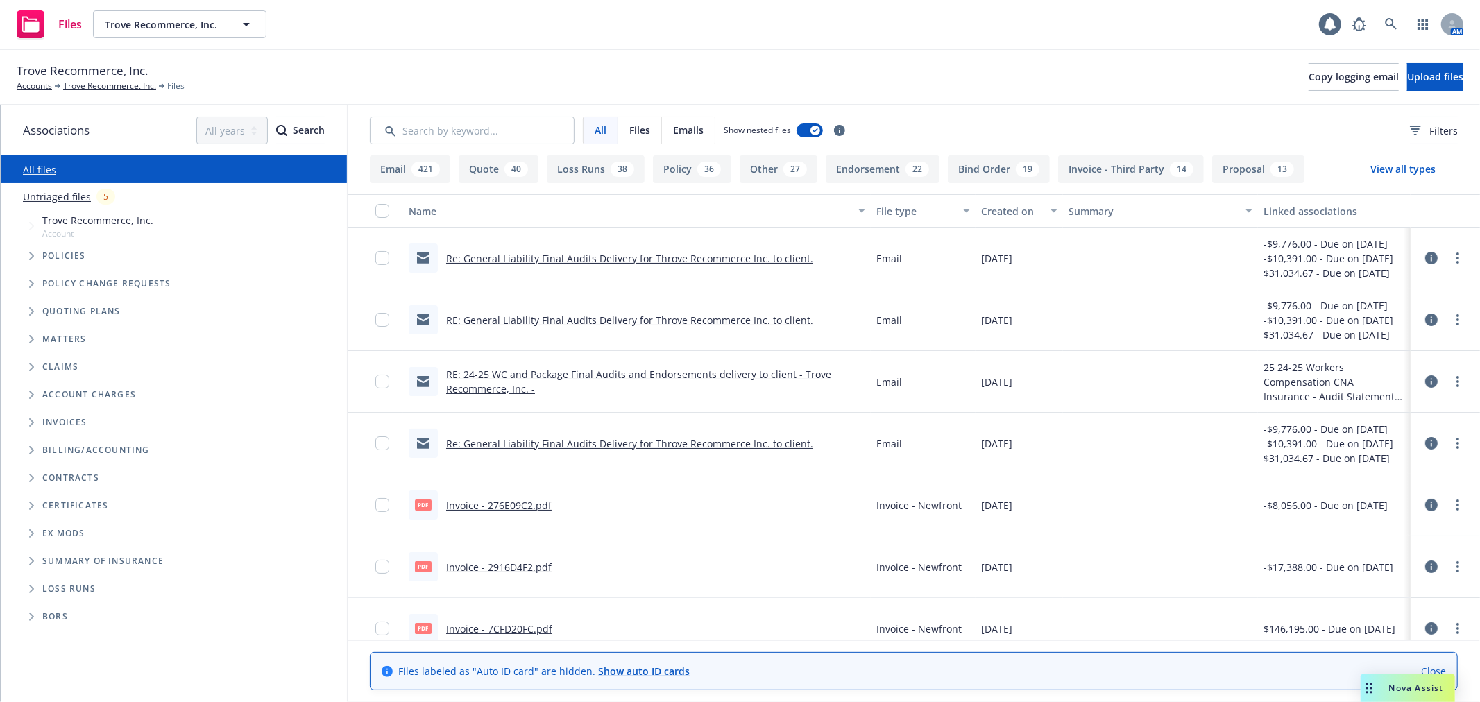
click at [79, 196] on link "Untriaged files" at bounding box center [57, 196] width 68 height 15
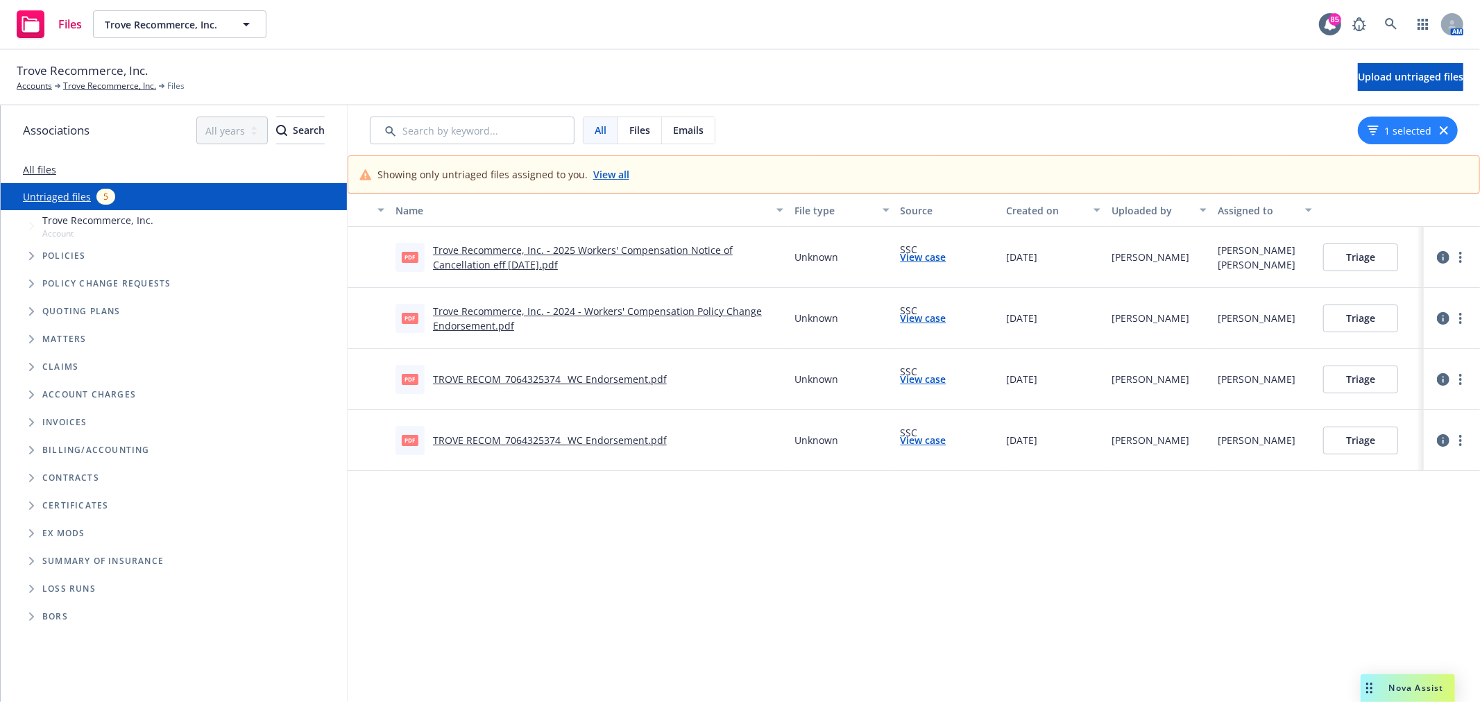
click at [654, 382] on link "TROVE RECOM_7064325374_ WC Endorsement.pdf" at bounding box center [550, 379] width 234 height 13
click at [939, 382] on link "View case" at bounding box center [923, 379] width 46 height 15
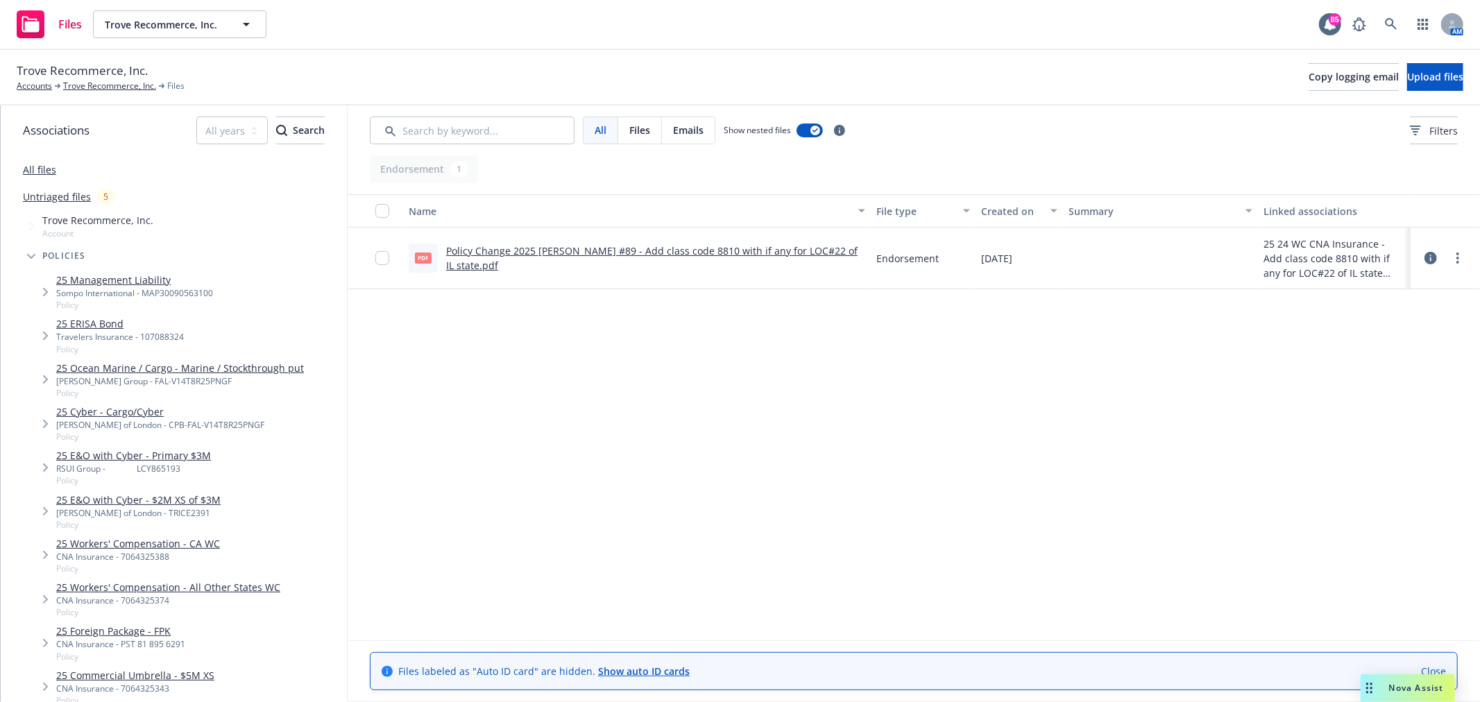
click at [1427, 255] on icon at bounding box center [1430, 258] width 12 height 12
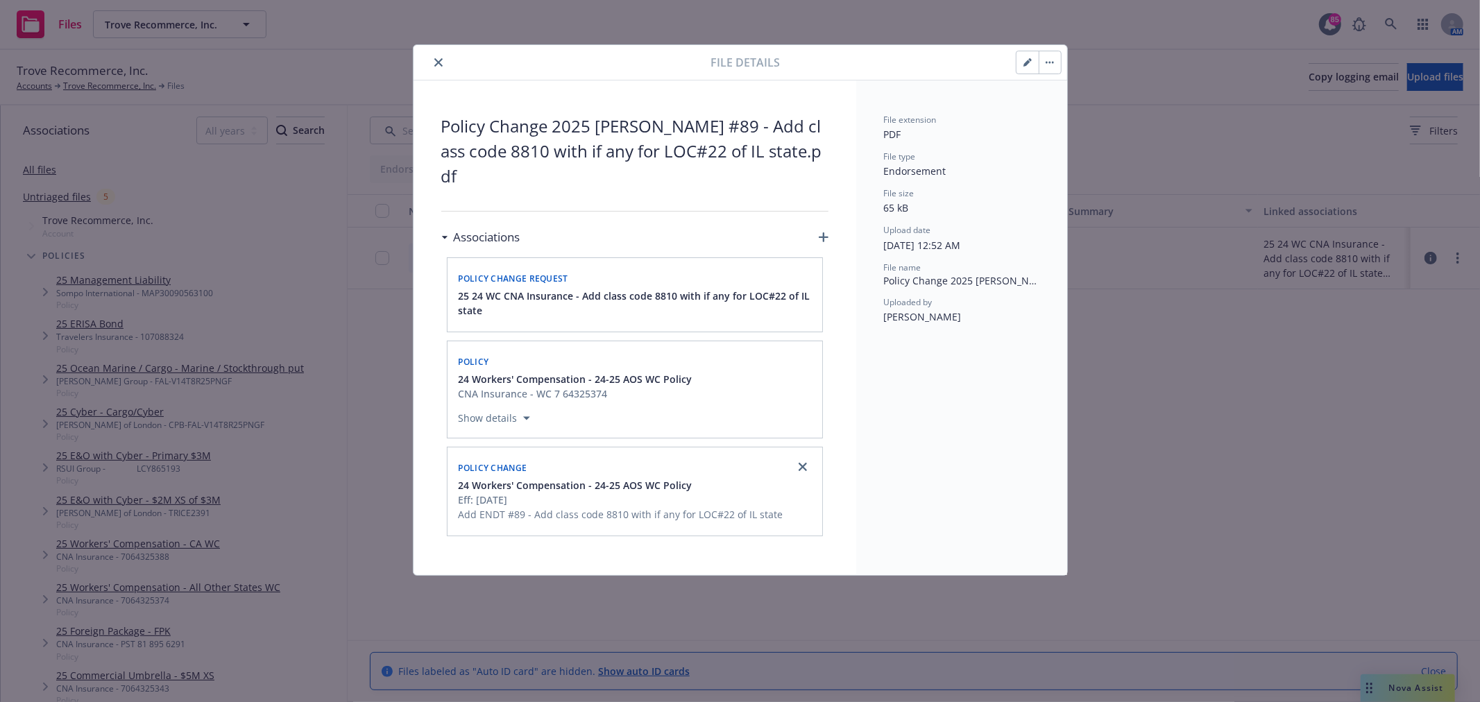
click at [438, 62] on icon "close" at bounding box center [438, 62] width 8 height 8
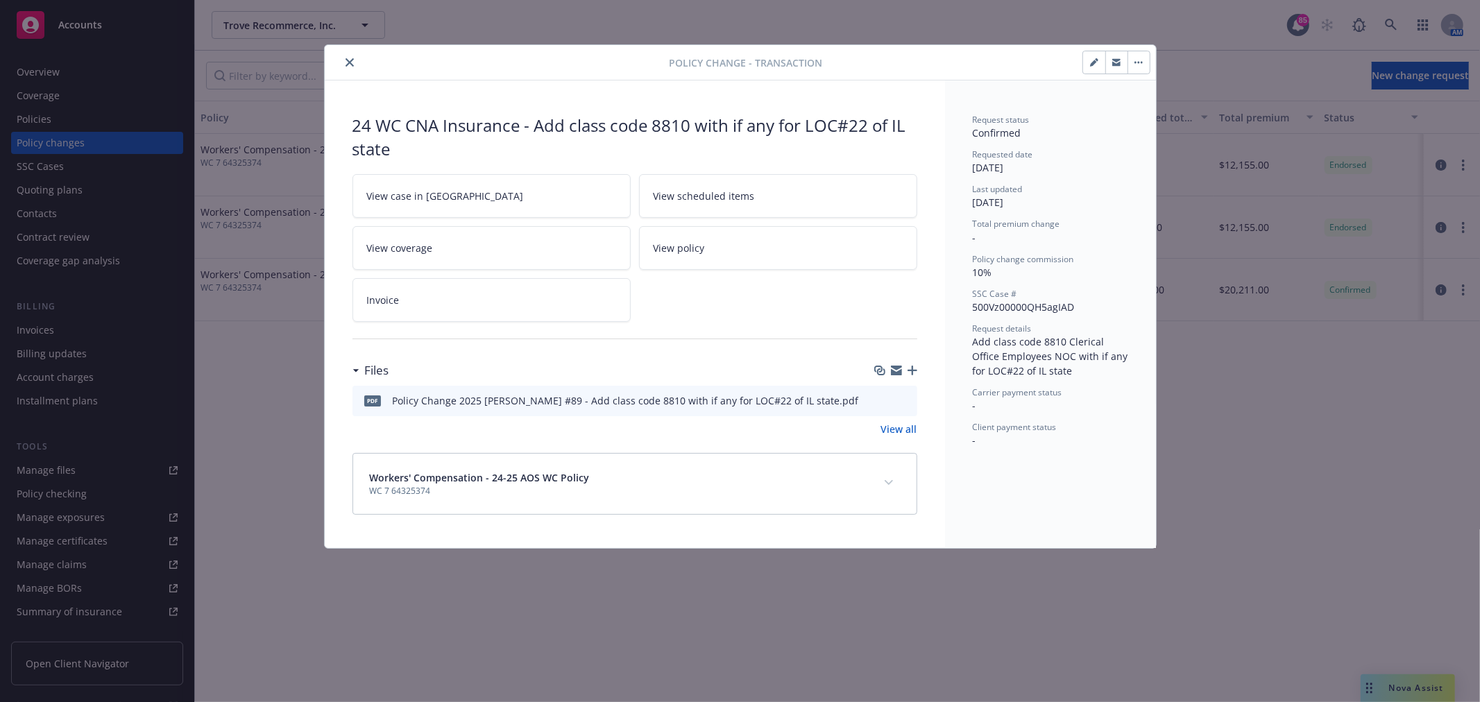
click at [899, 401] on icon "preview file" at bounding box center [904, 400] width 12 height 10
click at [350, 62] on icon "close" at bounding box center [349, 62] width 8 height 8
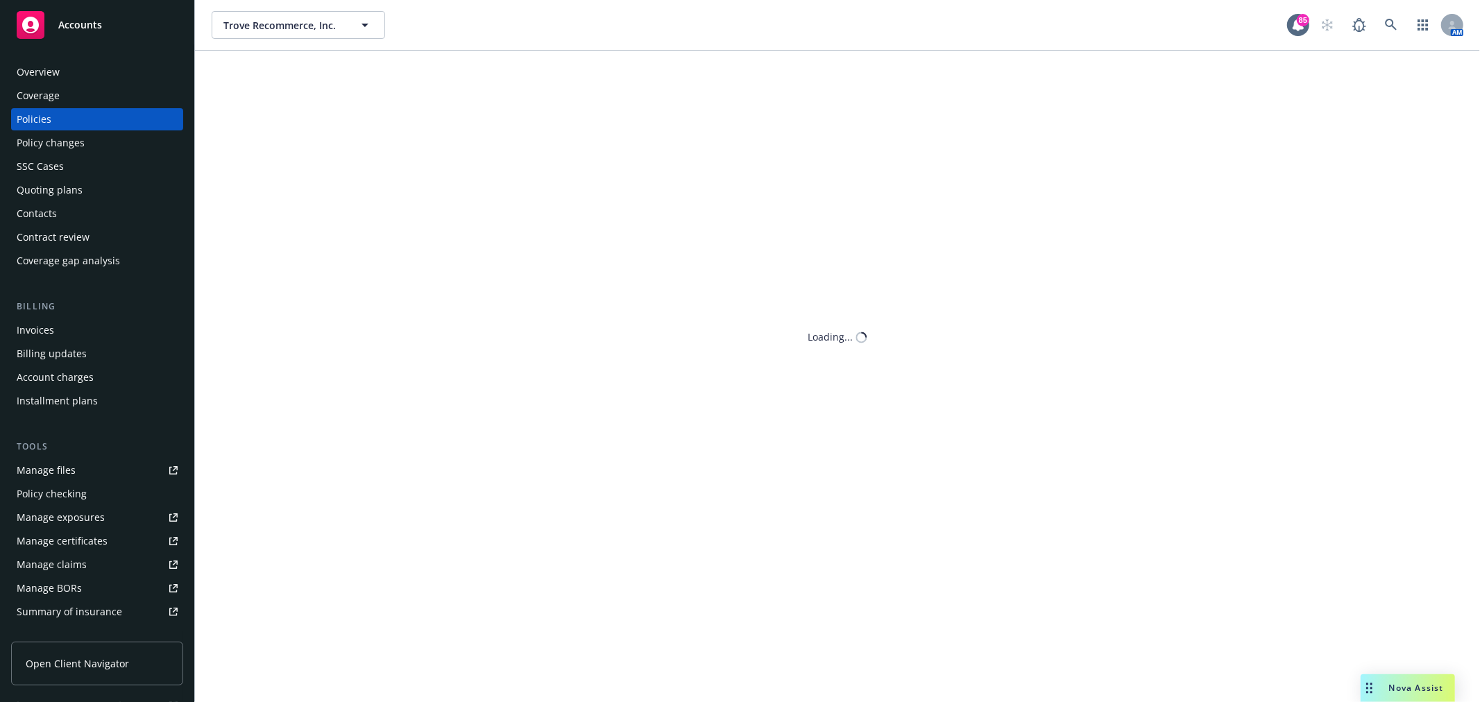
click at [49, 164] on div "SSC Cases" at bounding box center [40, 166] width 47 height 22
click at [47, 164] on div "SSC Cases" at bounding box center [40, 166] width 47 height 22
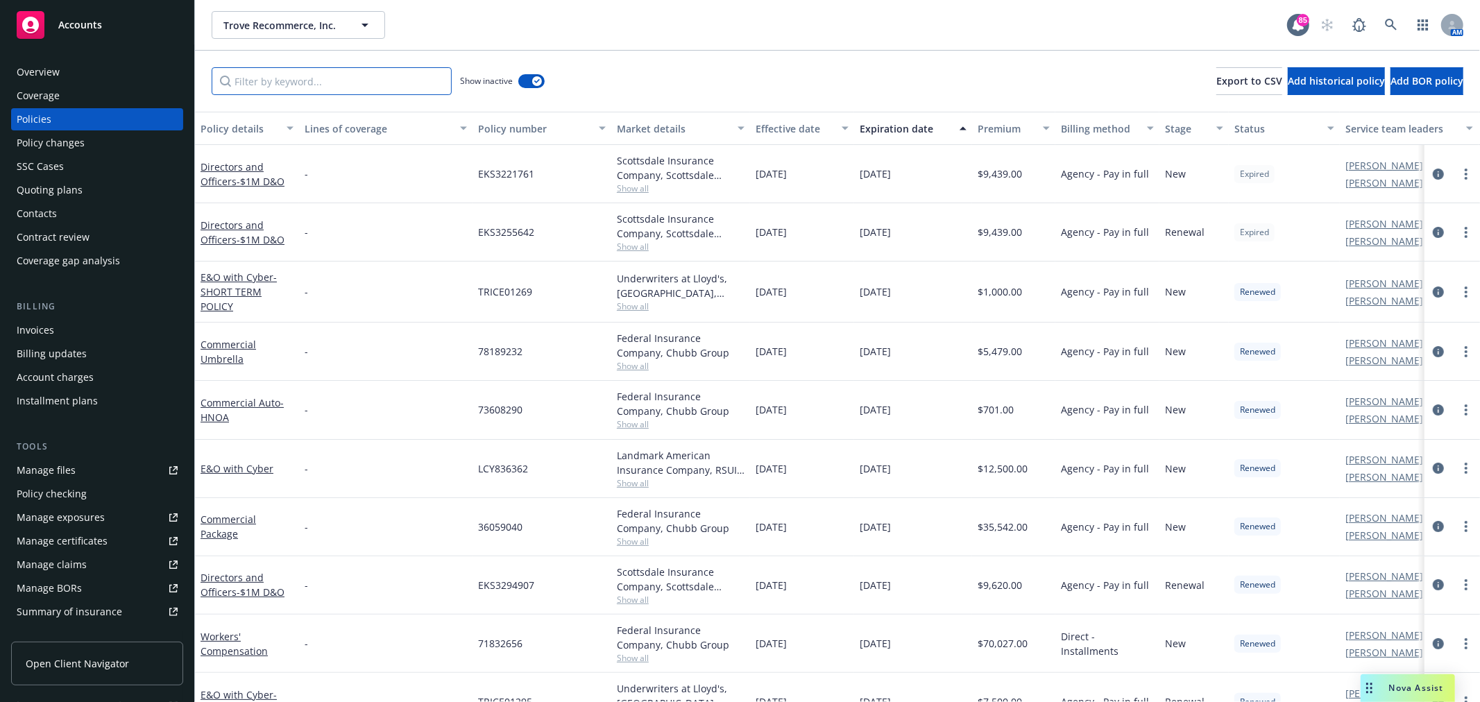
click at [320, 80] on input "Filter by keyword..." at bounding box center [332, 81] width 240 height 28
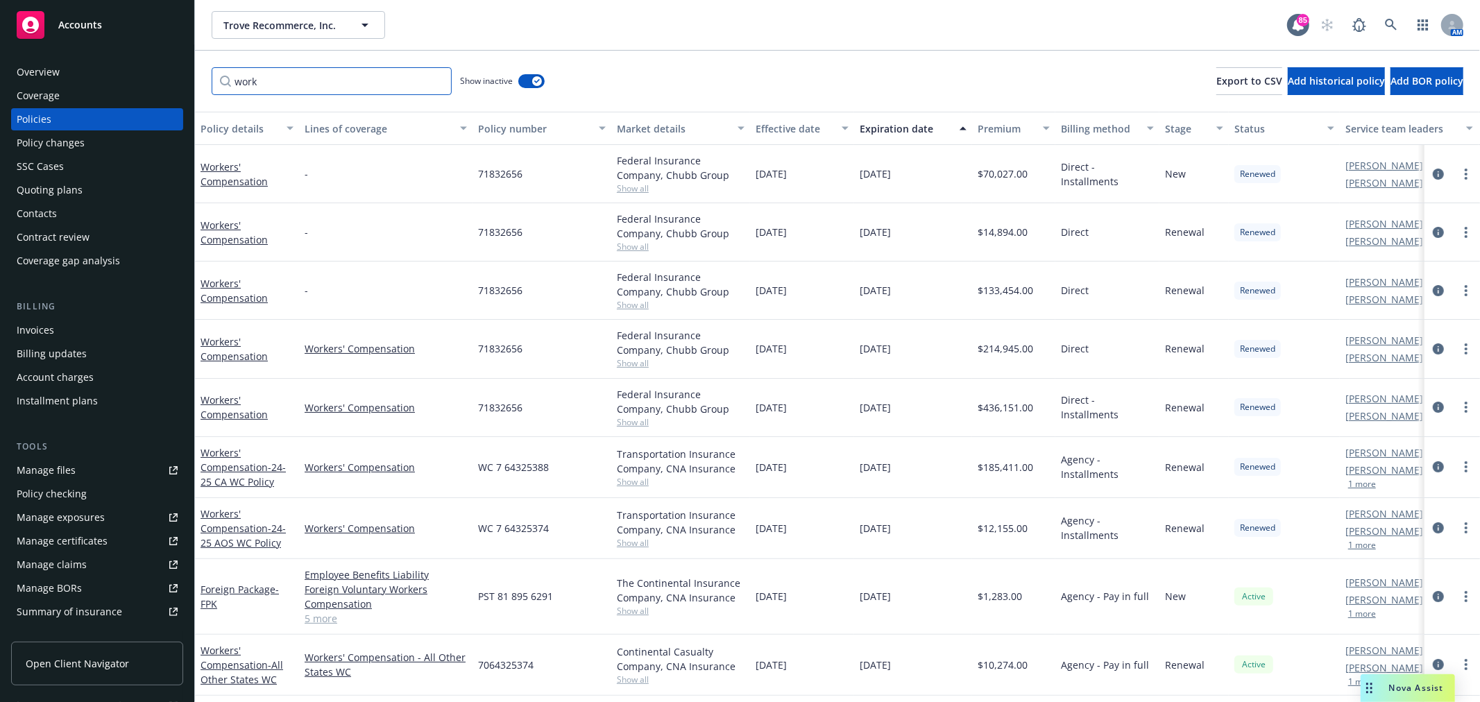
drag, startPoint x: 375, startPoint y: 82, endPoint x: 226, endPoint y: 82, distance: 148.5
click at [226, 82] on input "work" at bounding box center [332, 81] width 240 height 28
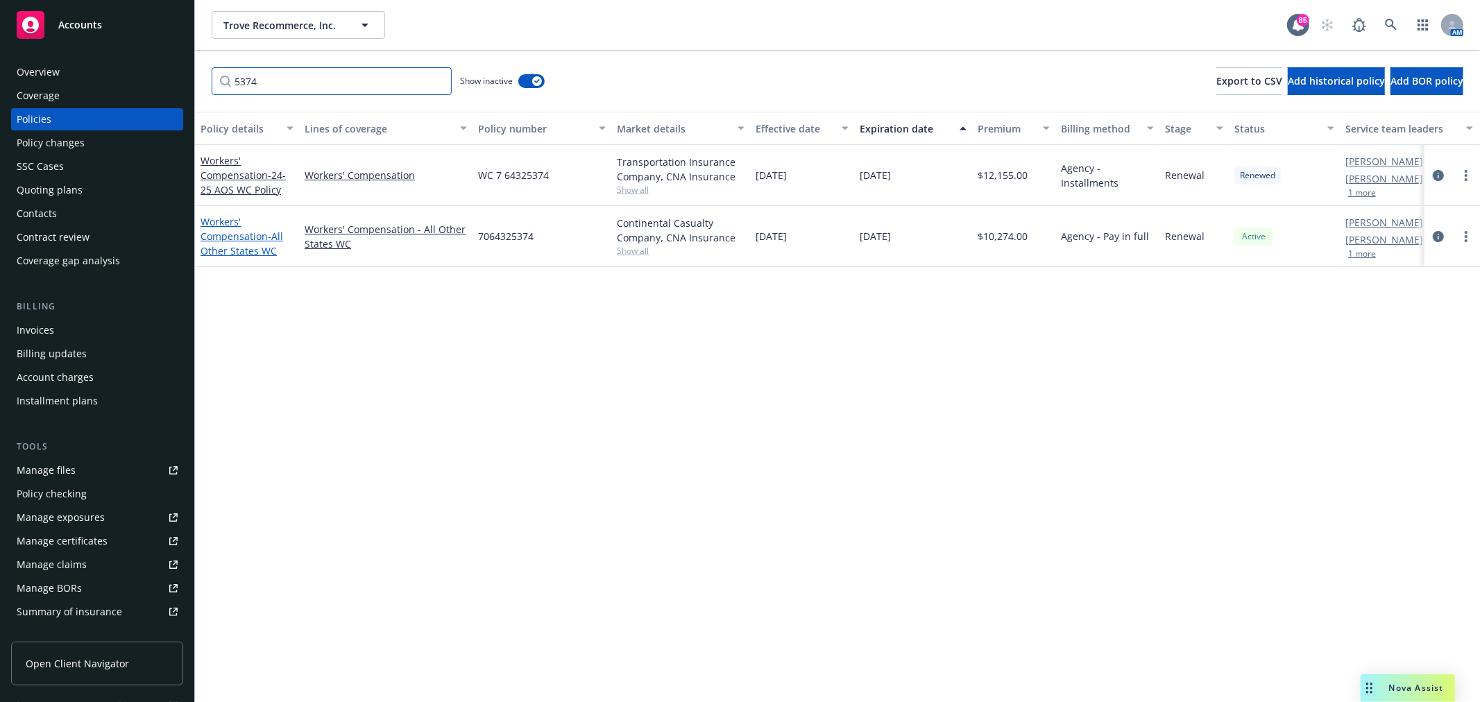
type input "5374"
click at [225, 246] on span "- All Other States WC" at bounding box center [241, 244] width 83 height 28
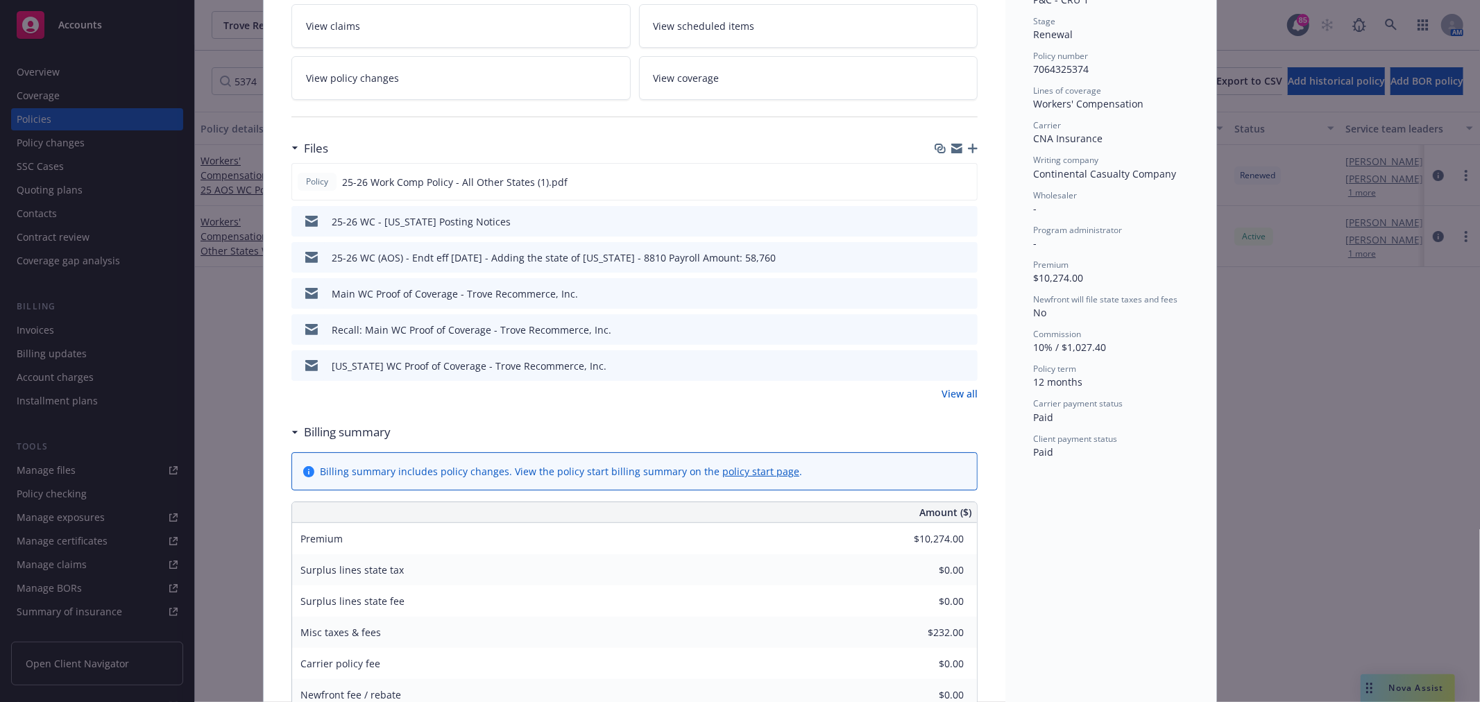
scroll to position [308, 0]
click at [960, 398] on link "View all" at bounding box center [959, 393] width 36 height 15
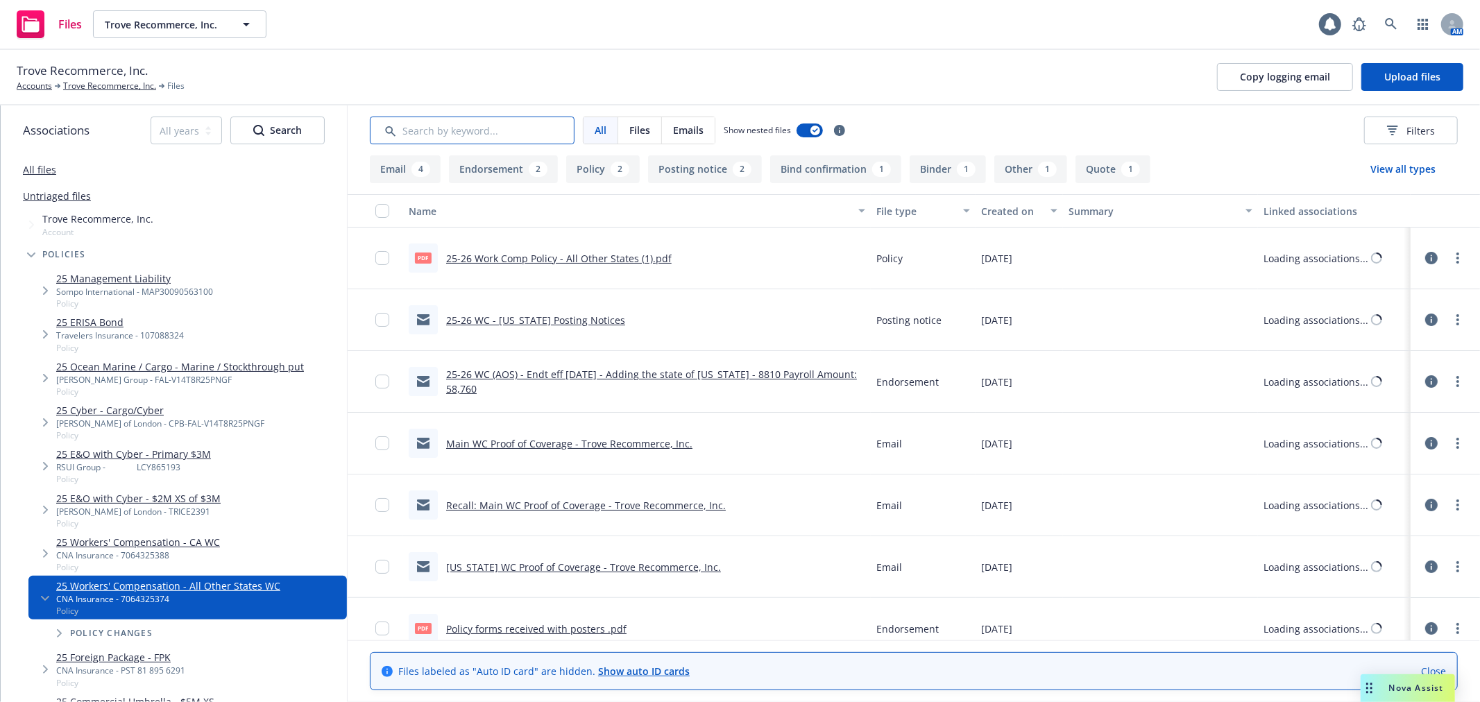
click at [461, 130] on input "Search by keyword..." at bounding box center [472, 131] width 205 height 28
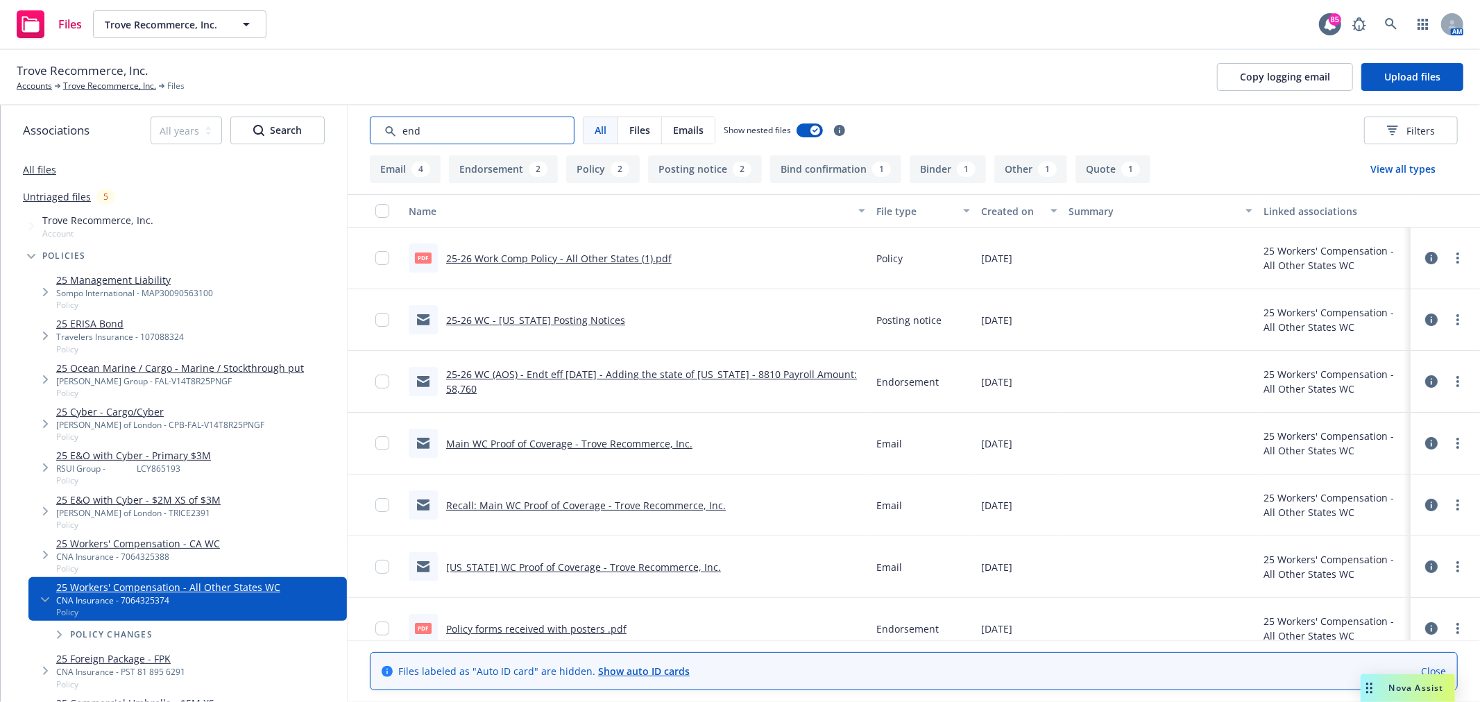
type input "endt"
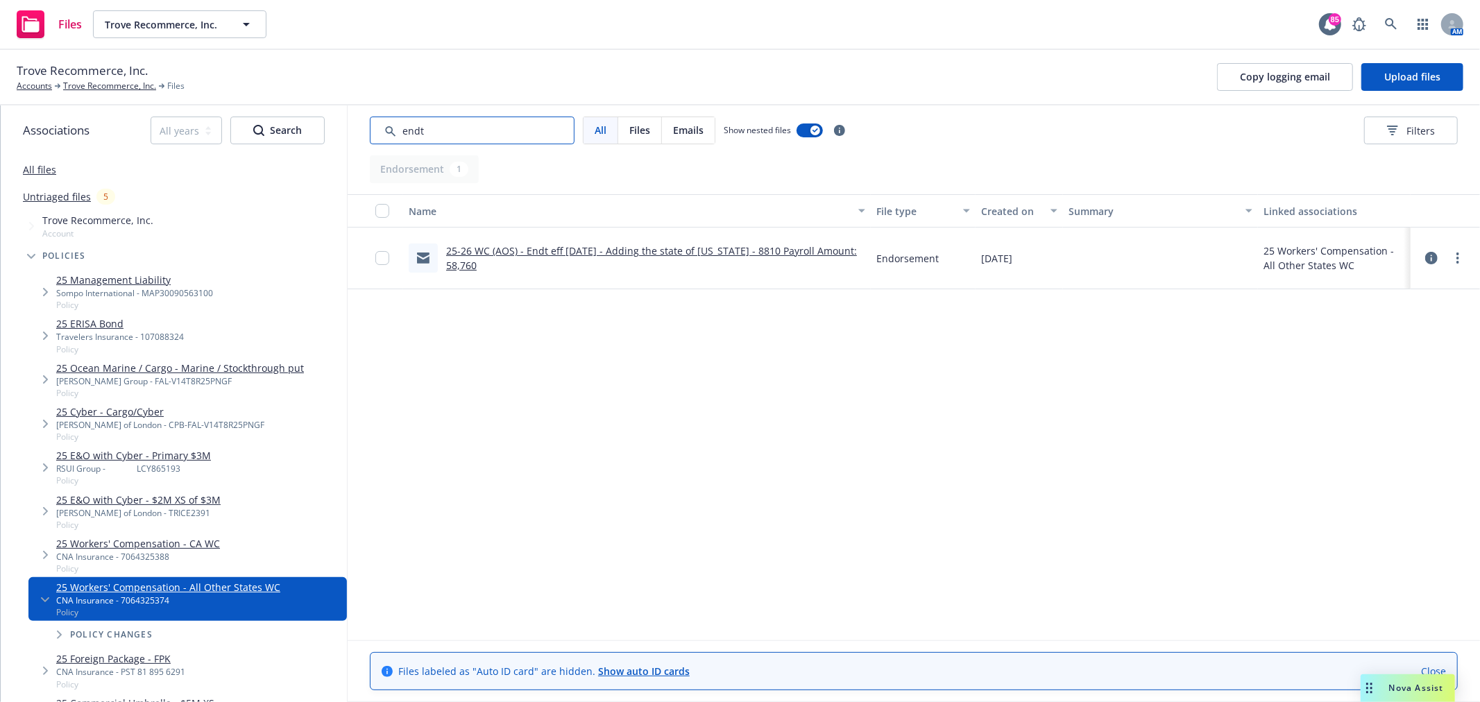
drag, startPoint x: 461, startPoint y: 130, endPoint x: 384, endPoint y: 130, distance: 77.0
click at [384, 130] on input "Search by keyword..." at bounding box center [472, 131] width 205 height 28
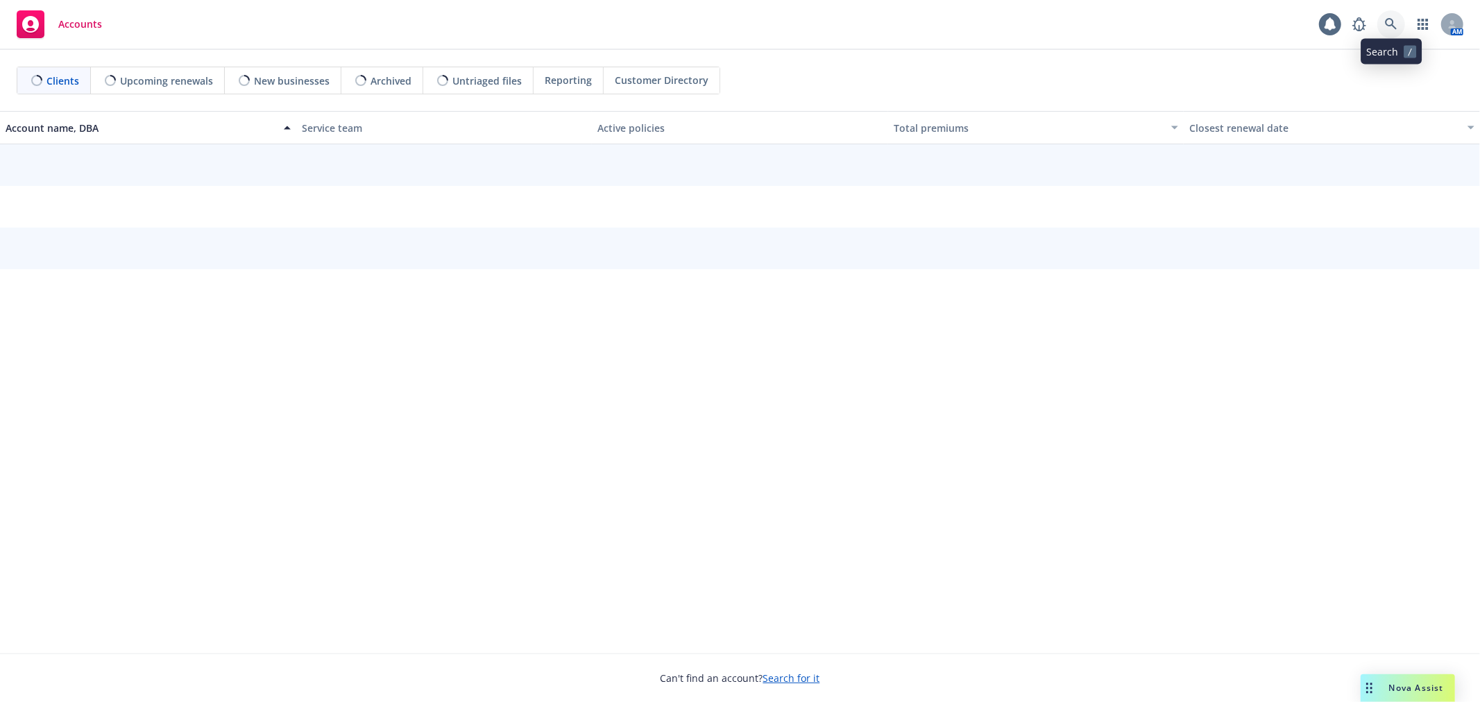
click at [1390, 24] on icon at bounding box center [1391, 24] width 12 height 12
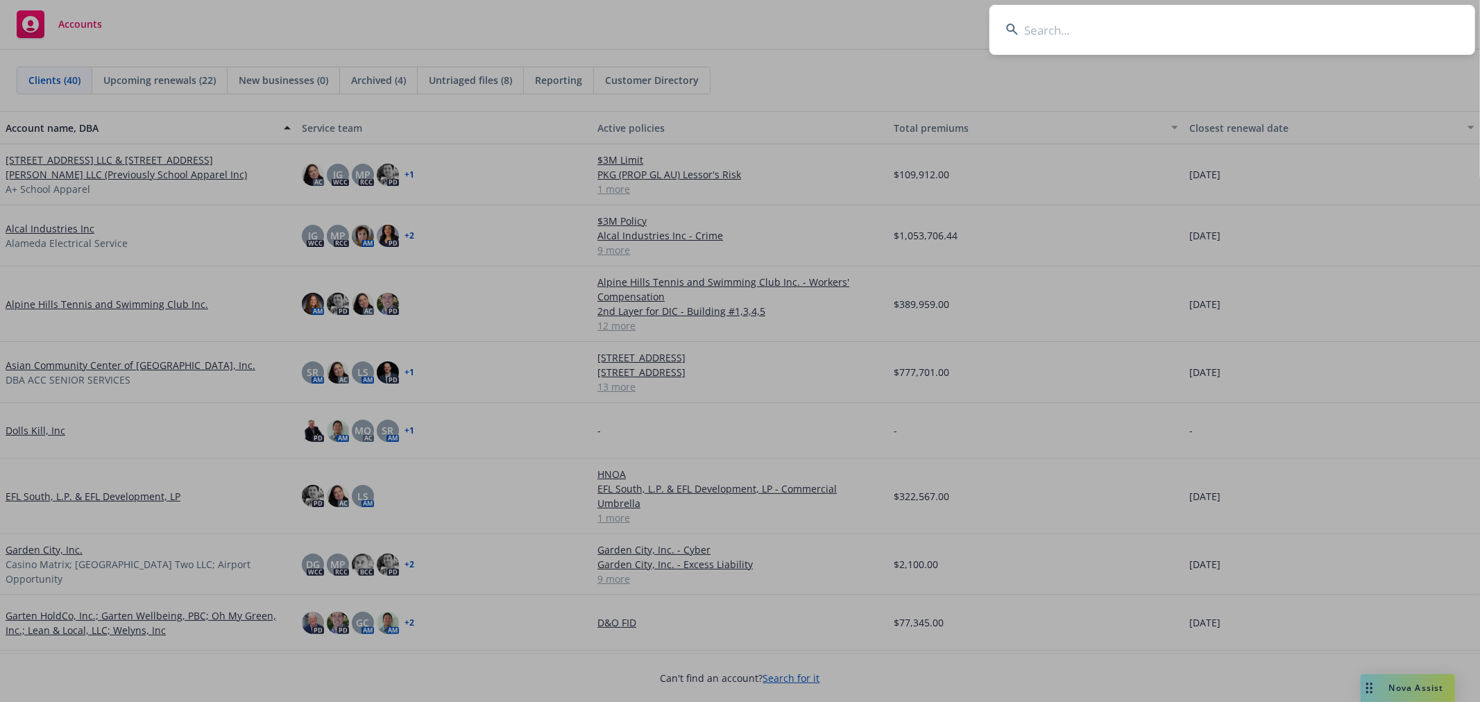
click at [1227, 40] on input at bounding box center [1232, 30] width 486 height 50
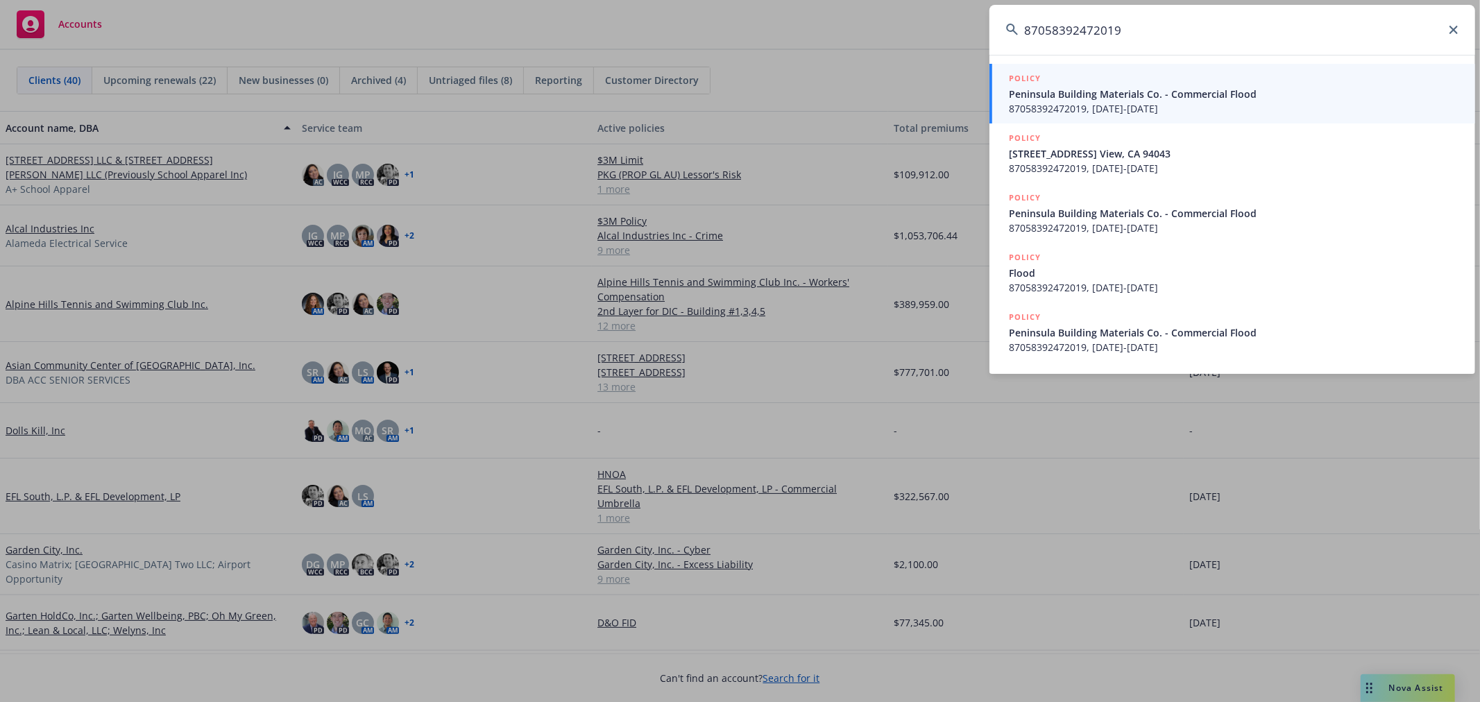
type input "87058392472019"
click at [1220, 84] on div "POLICY" at bounding box center [1234, 78] width 450 height 15
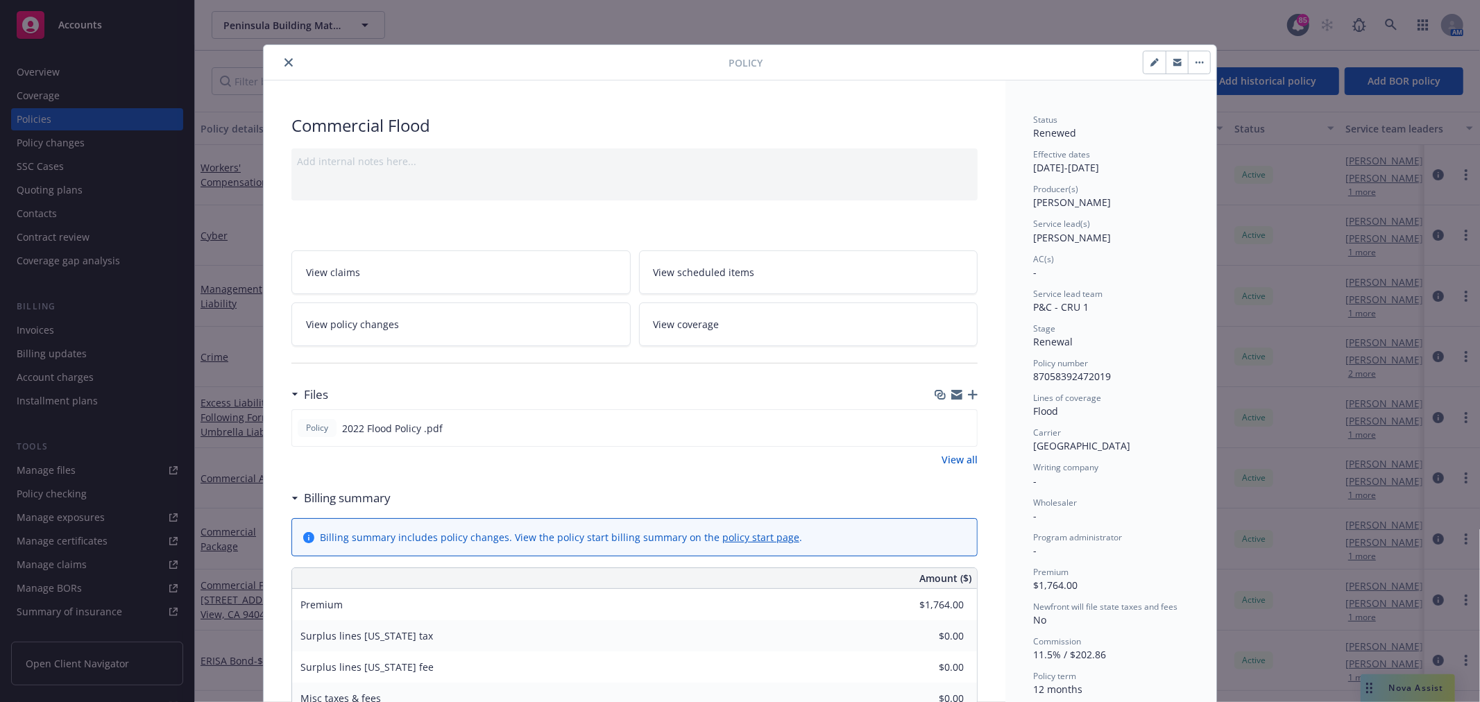
click at [284, 60] on icon "close" at bounding box center [288, 62] width 8 height 8
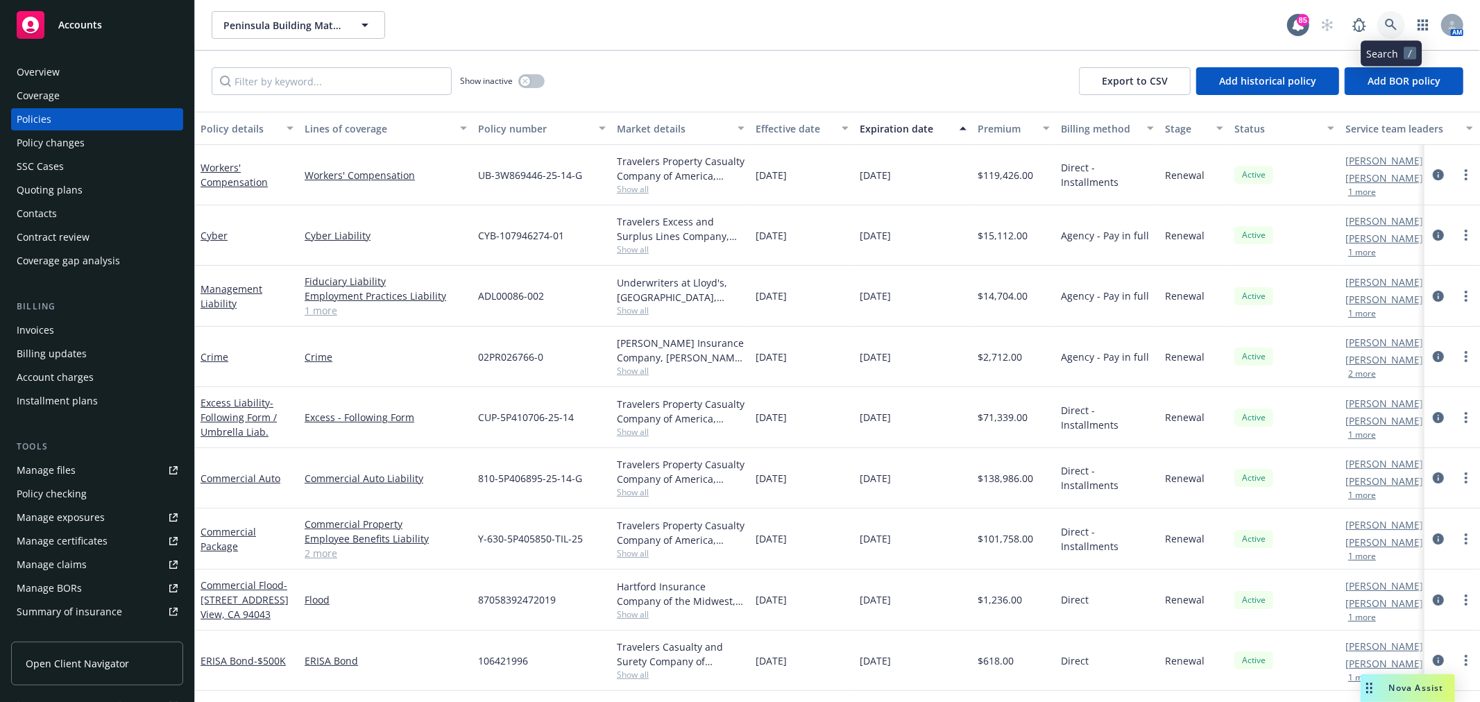
click at [1397, 22] on icon at bounding box center [1391, 25] width 12 height 12
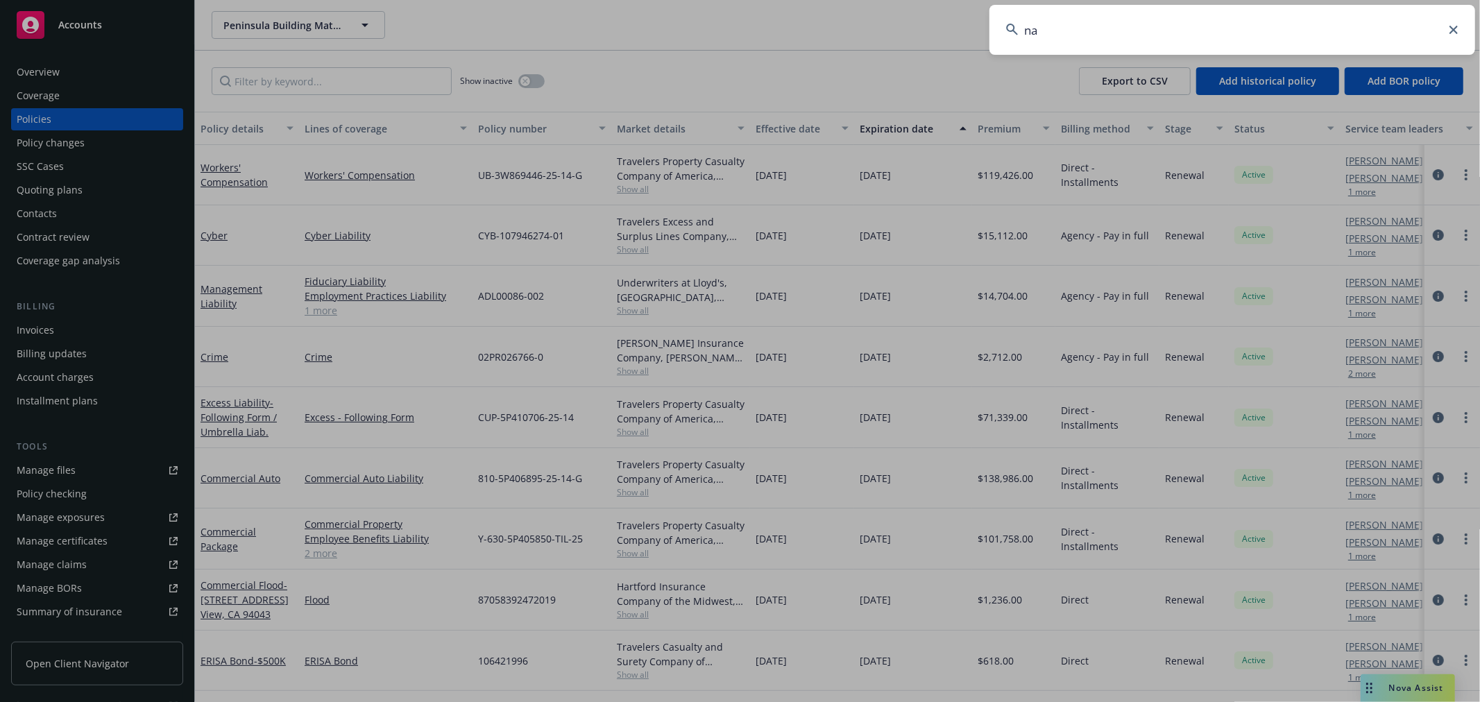
type input "n"
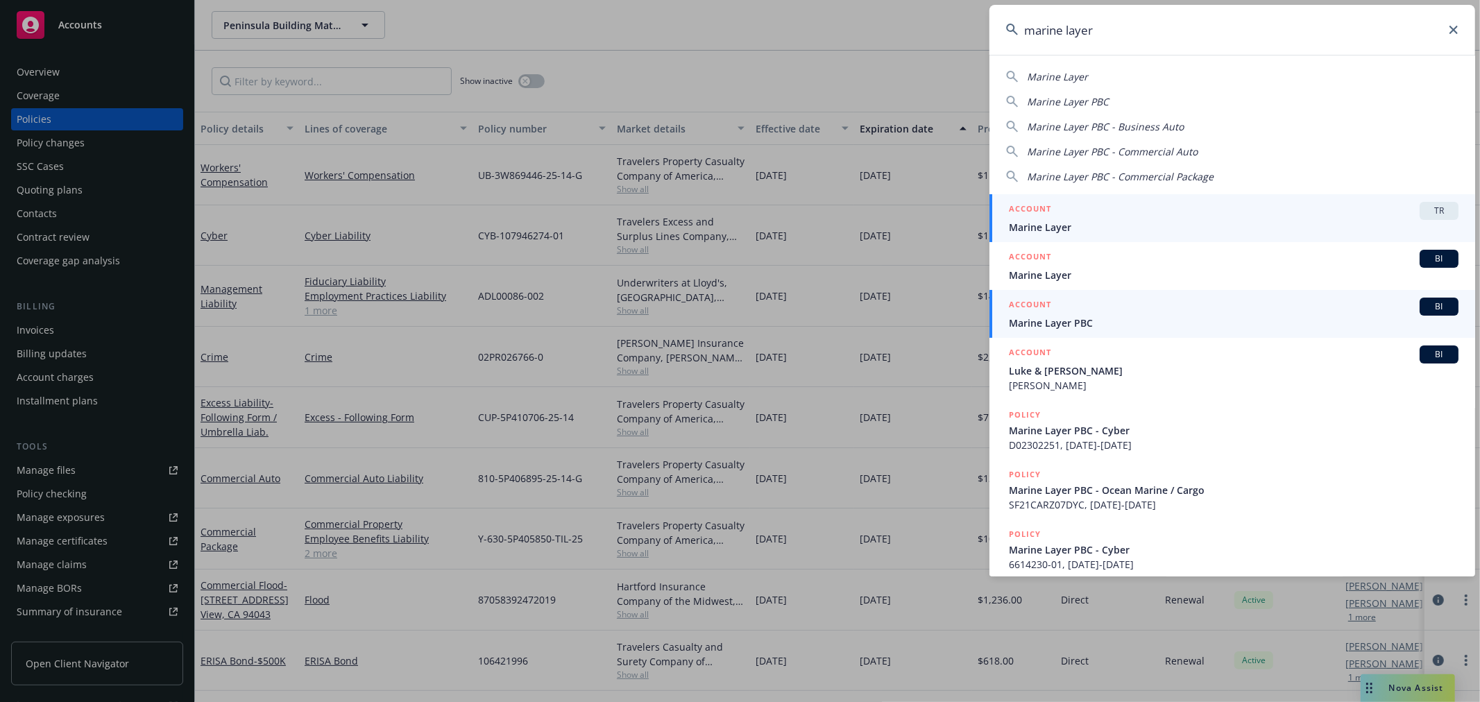
type input "marine layer"
click at [1036, 319] on span "Marine Layer PBC" at bounding box center [1234, 323] width 450 height 15
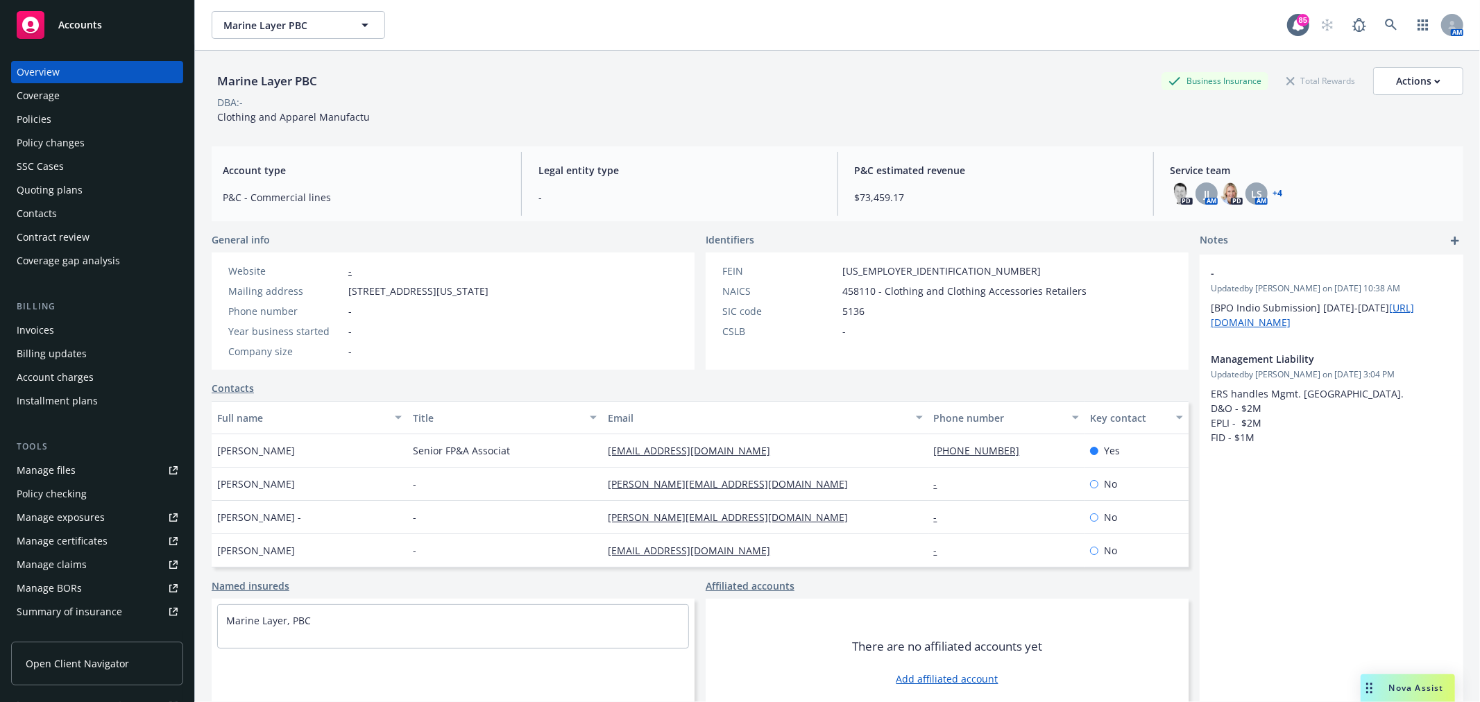
click at [70, 115] on div "Policies" at bounding box center [97, 119] width 161 height 22
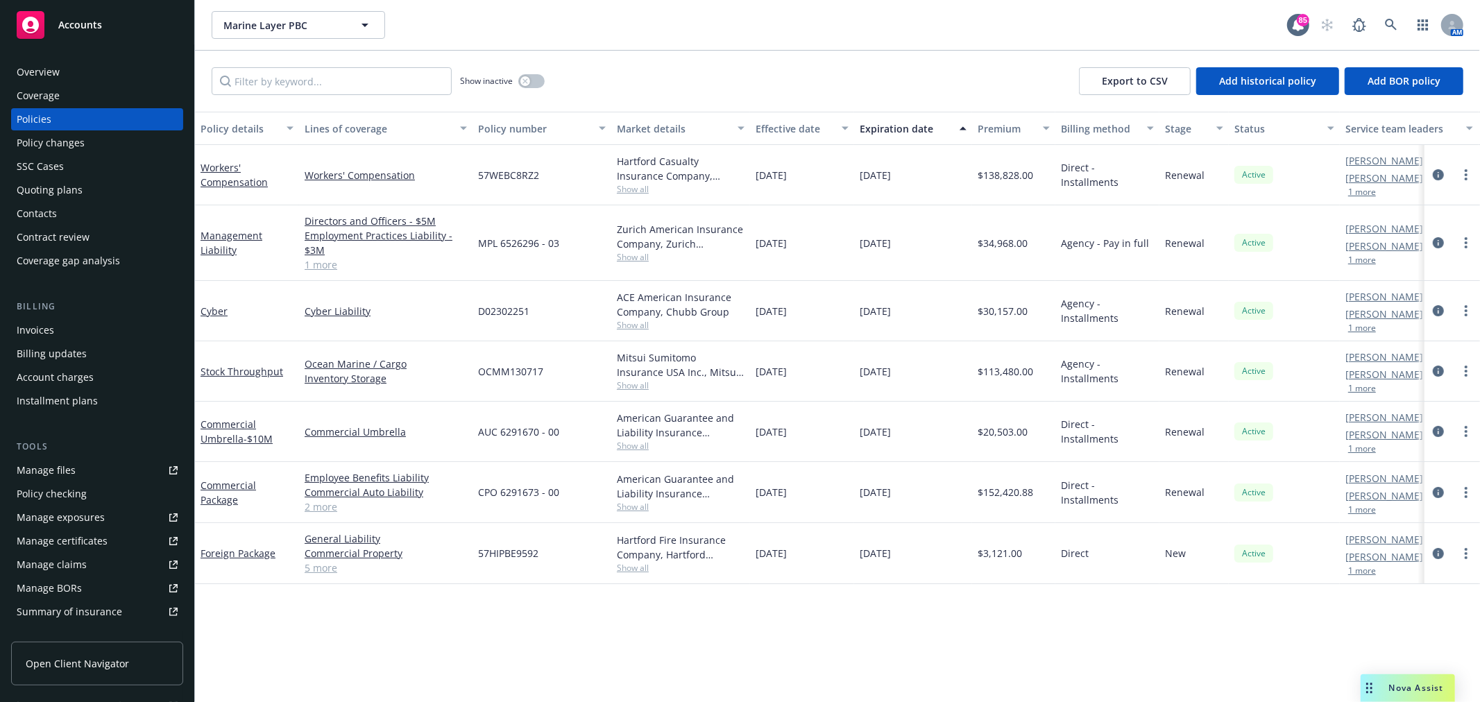
click at [86, 548] on div "Manage certificates" at bounding box center [62, 541] width 91 height 22
click at [70, 463] on div "Manage files" at bounding box center [46, 470] width 59 height 22
click at [532, 79] on button "button" at bounding box center [531, 81] width 26 height 14
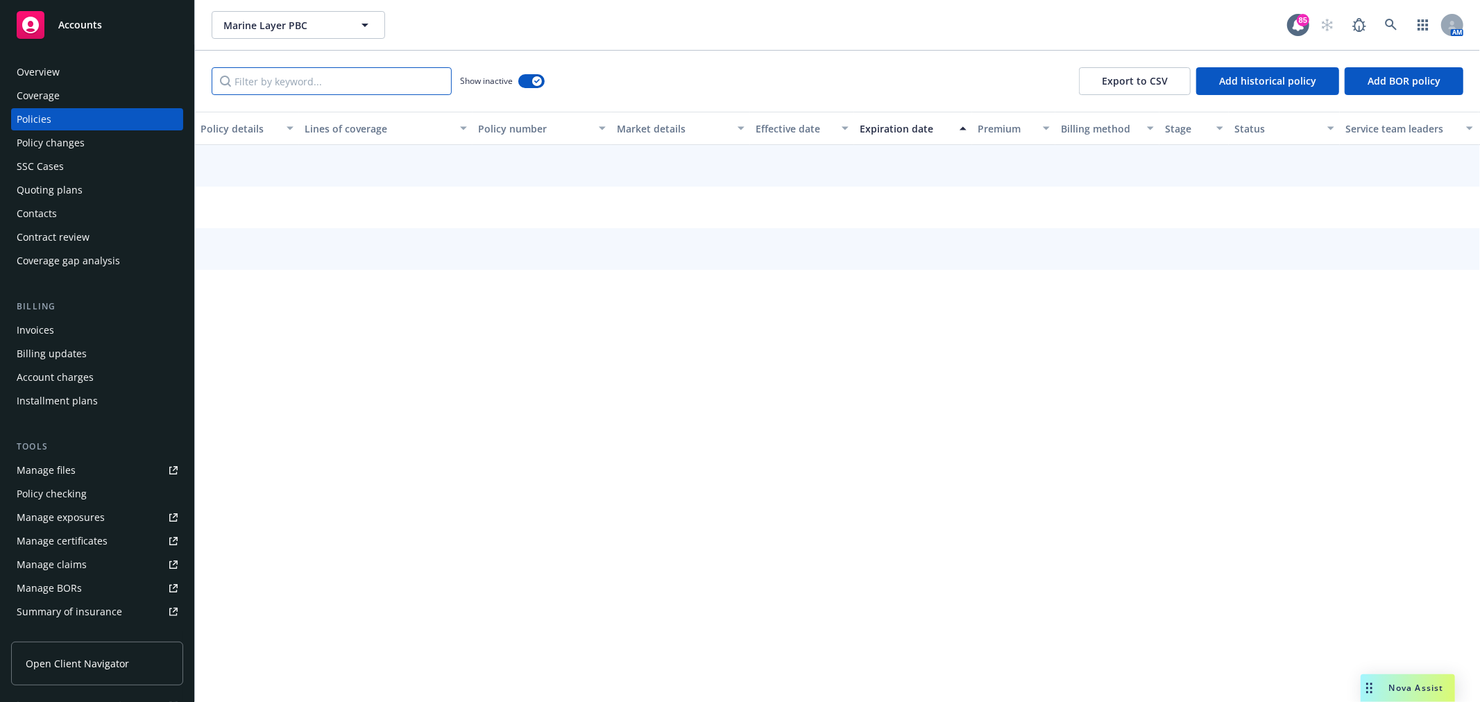
click at [375, 82] on input "Filter by keyword..." at bounding box center [332, 81] width 240 height 28
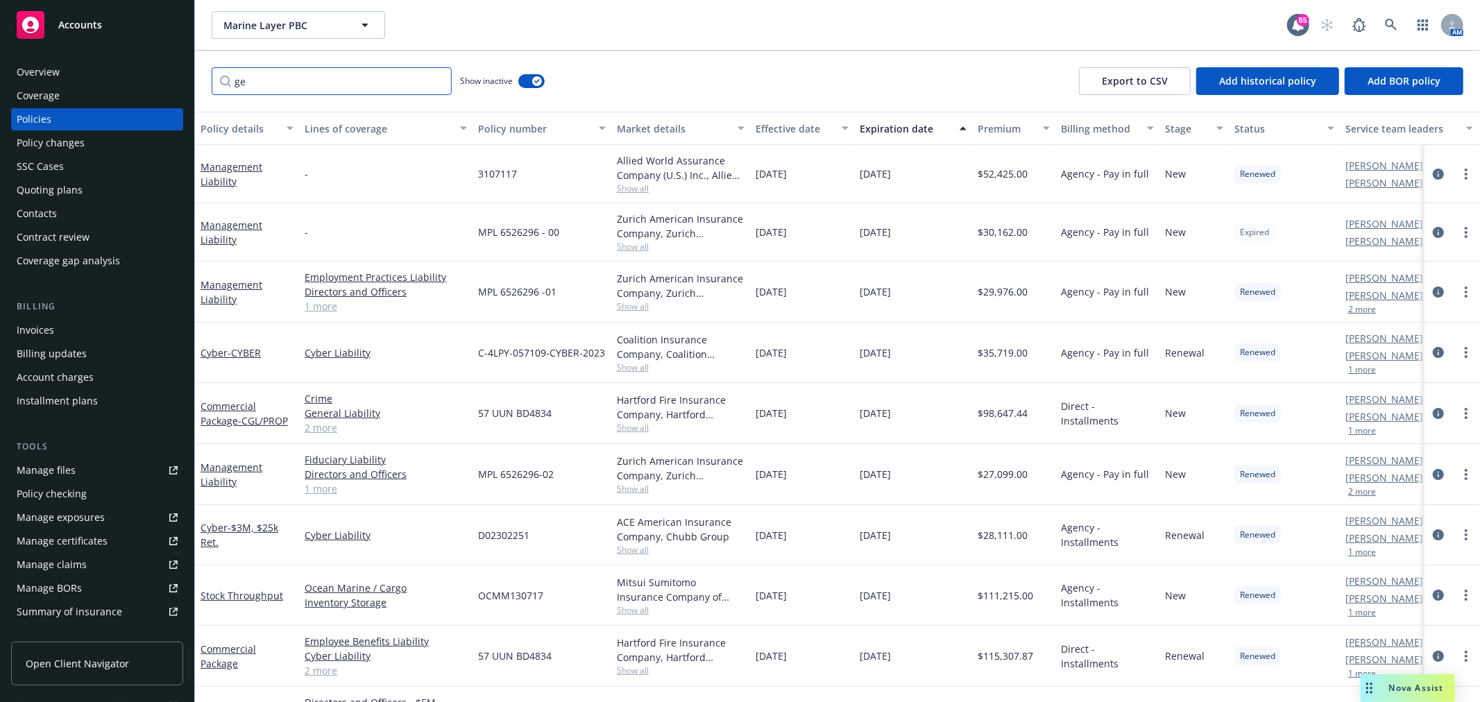
type input "g"
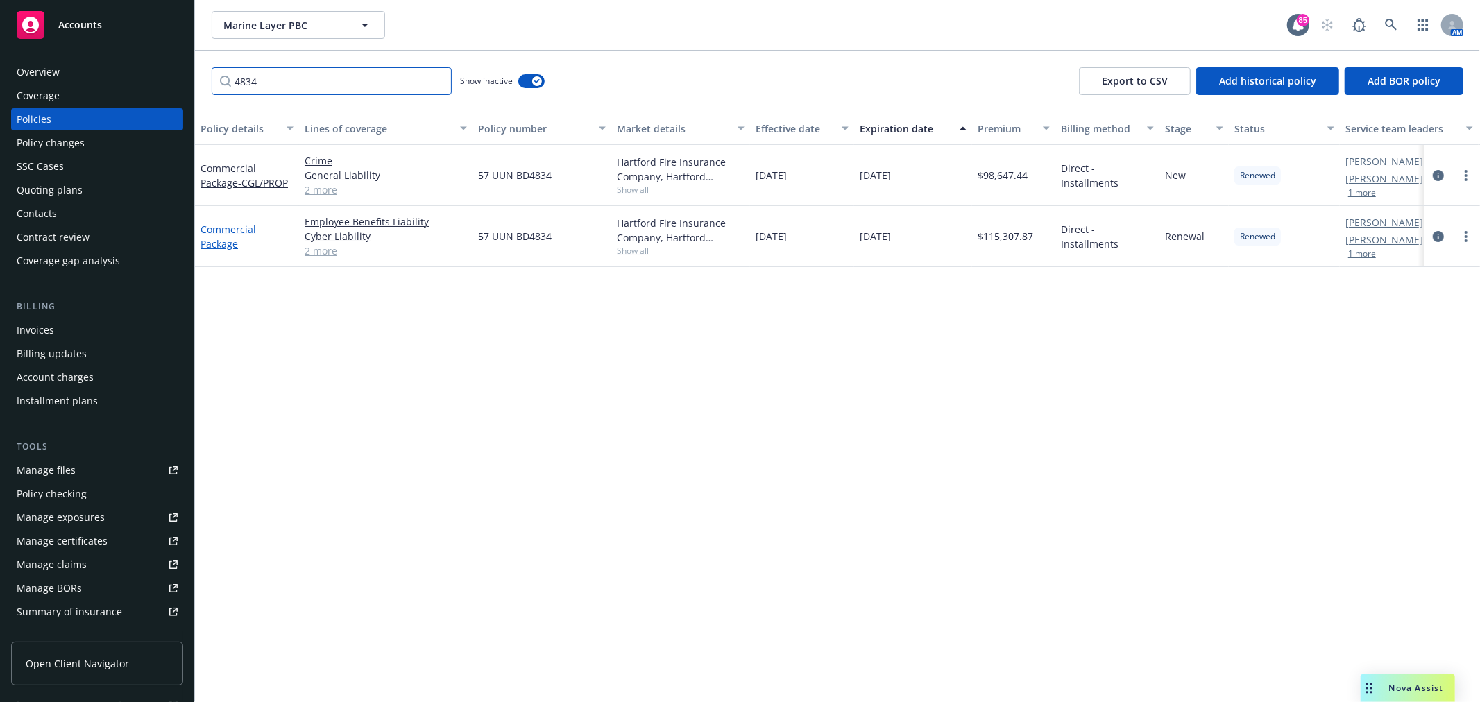
type input "4834"
click at [212, 245] on link "Commercial Package" at bounding box center [227, 237] width 55 height 28
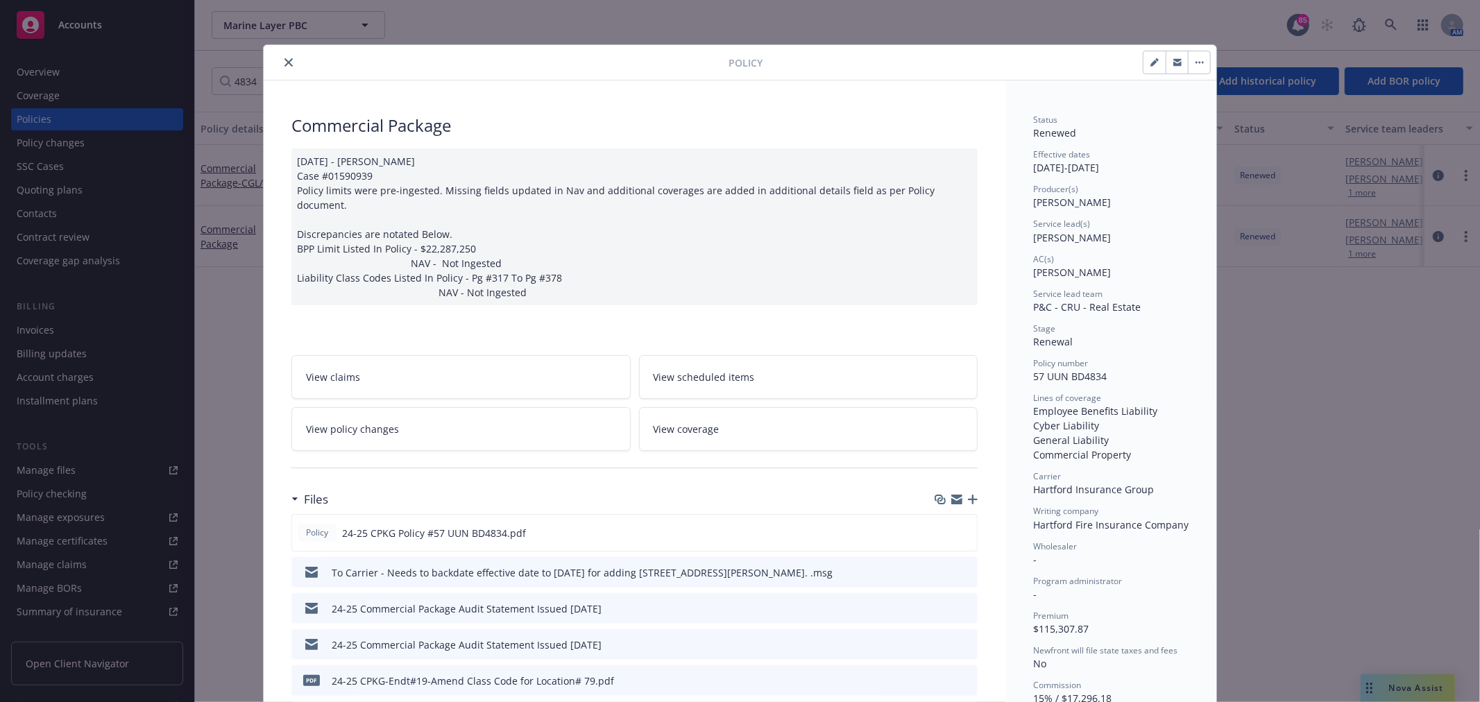
click at [274, 56] on div at bounding box center [498, 62] width 459 height 17
click at [284, 58] on icon "close" at bounding box center [288, 62] width 8 height 8
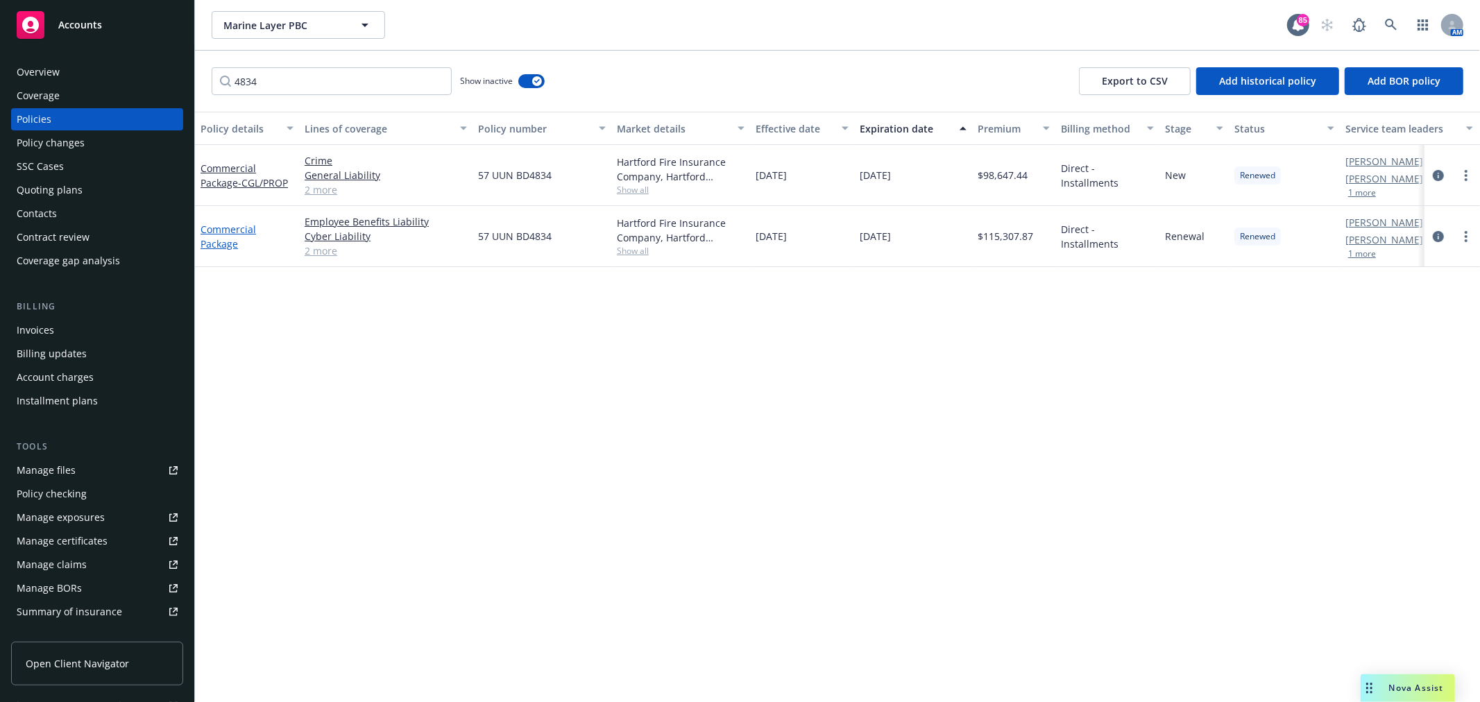
click at [223, 240] on link "Commercial Package" at bounding box center [227, 237] width 55 height 28
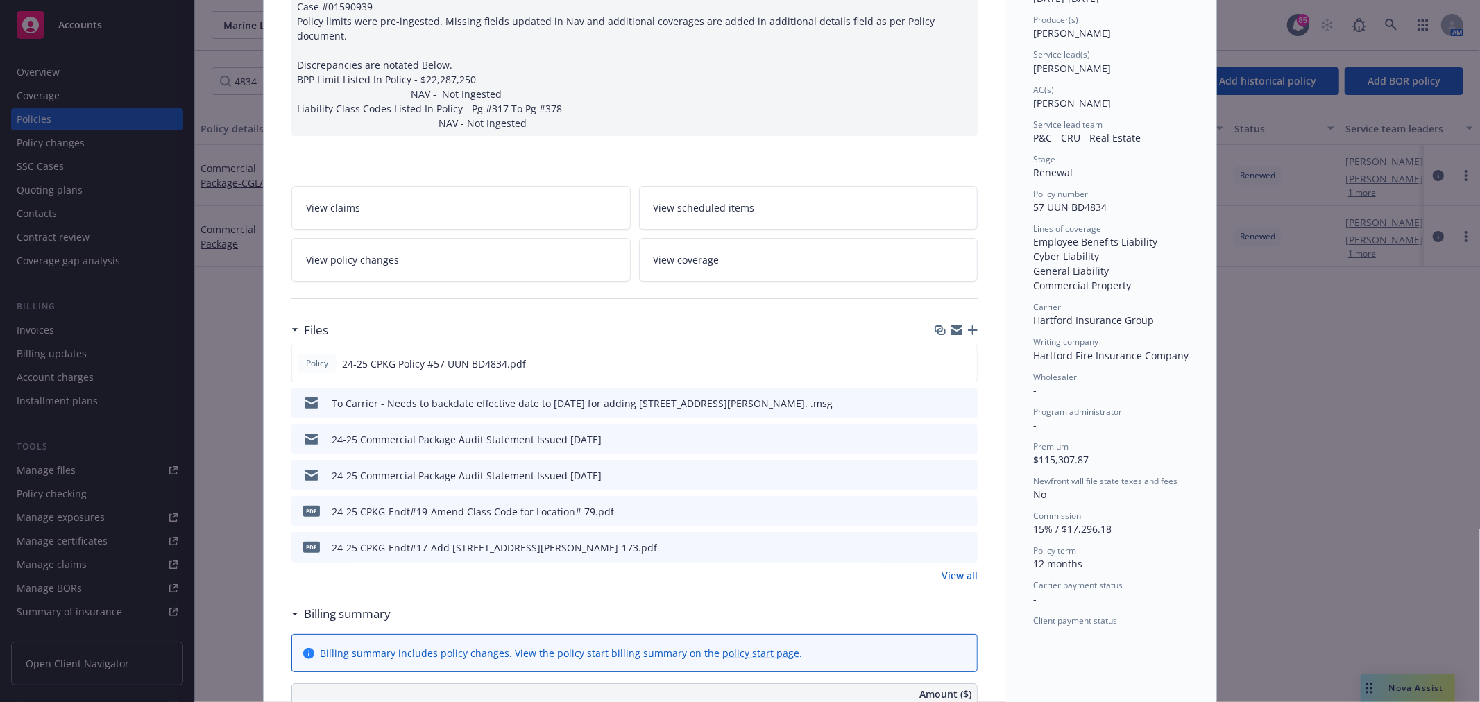
scroll to position [196, 0]
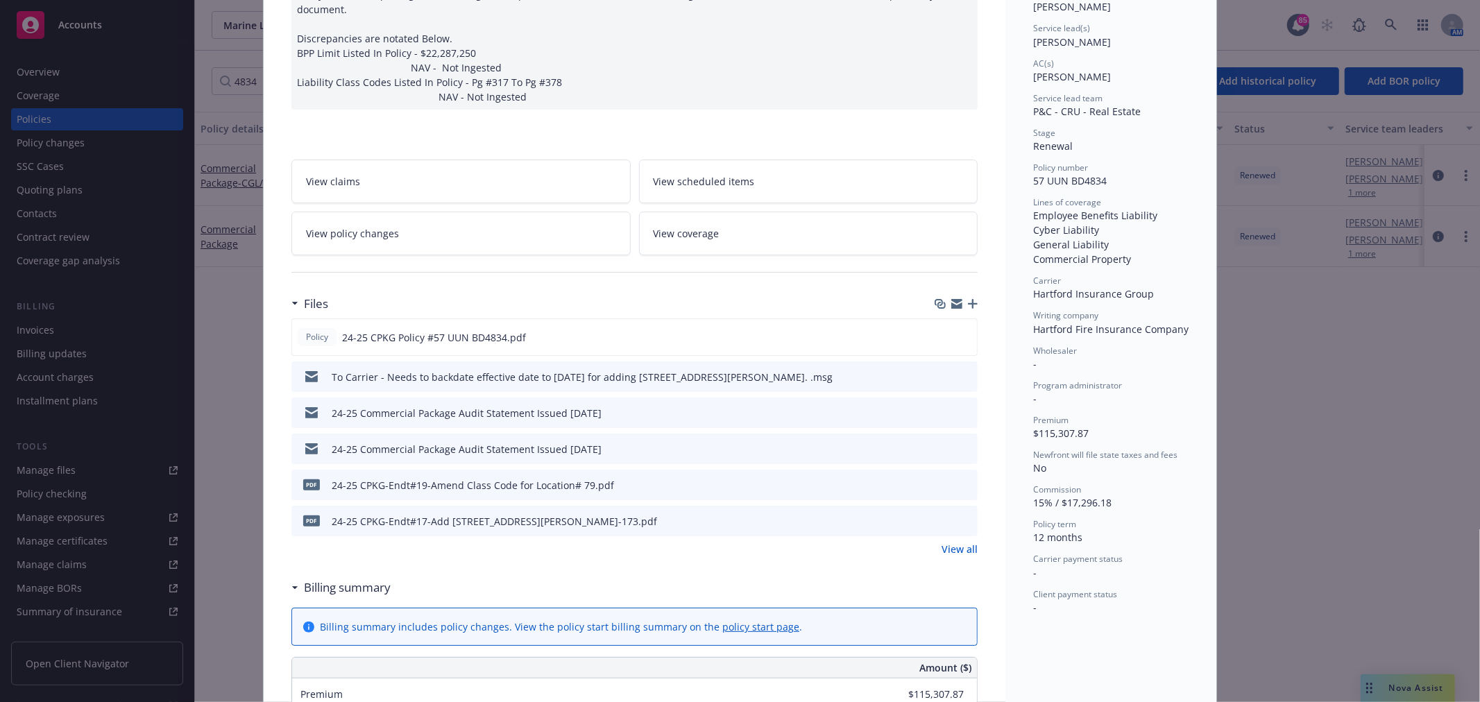
click at [961, 542] on link "View all" at bounding box center [959, 549] width 36 height 15
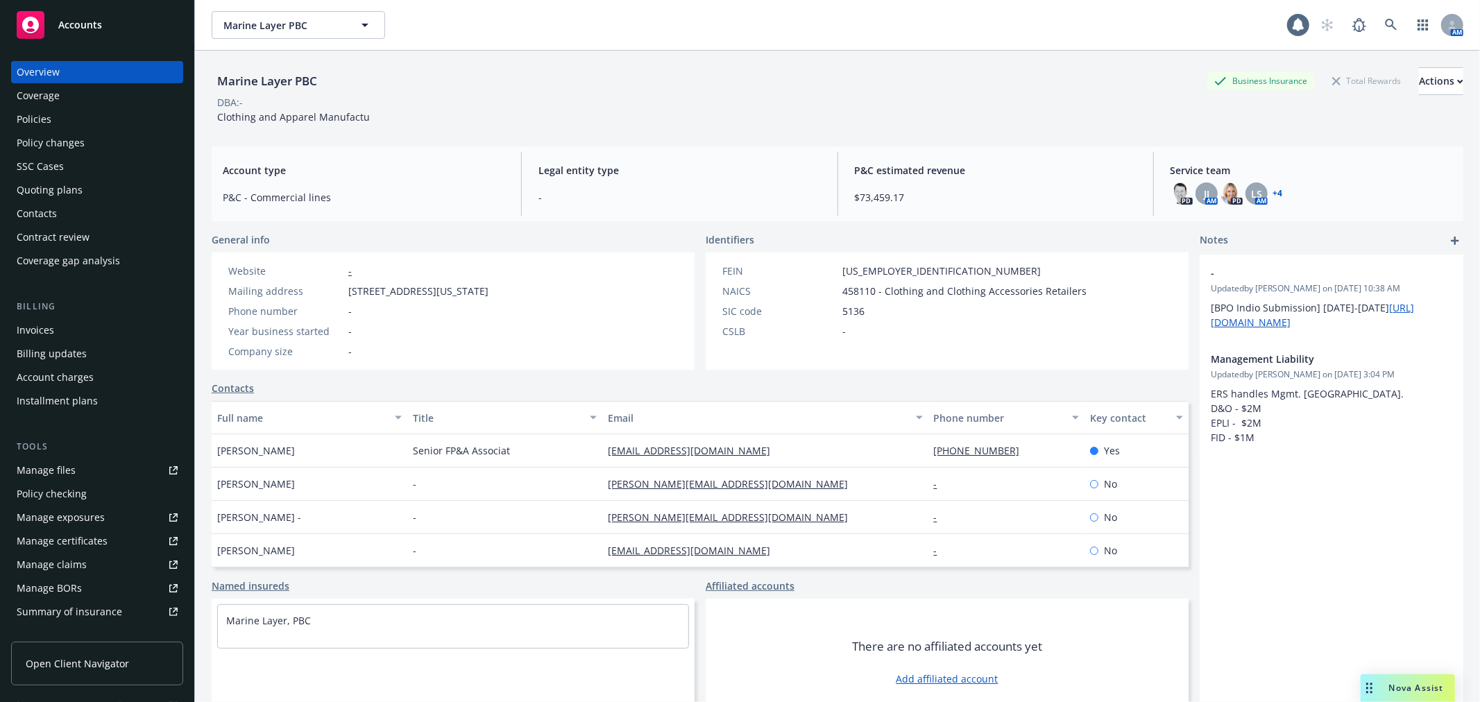
click at [65, 118] on div "Policies" at bounding box center [97, 119] width 161 height 22
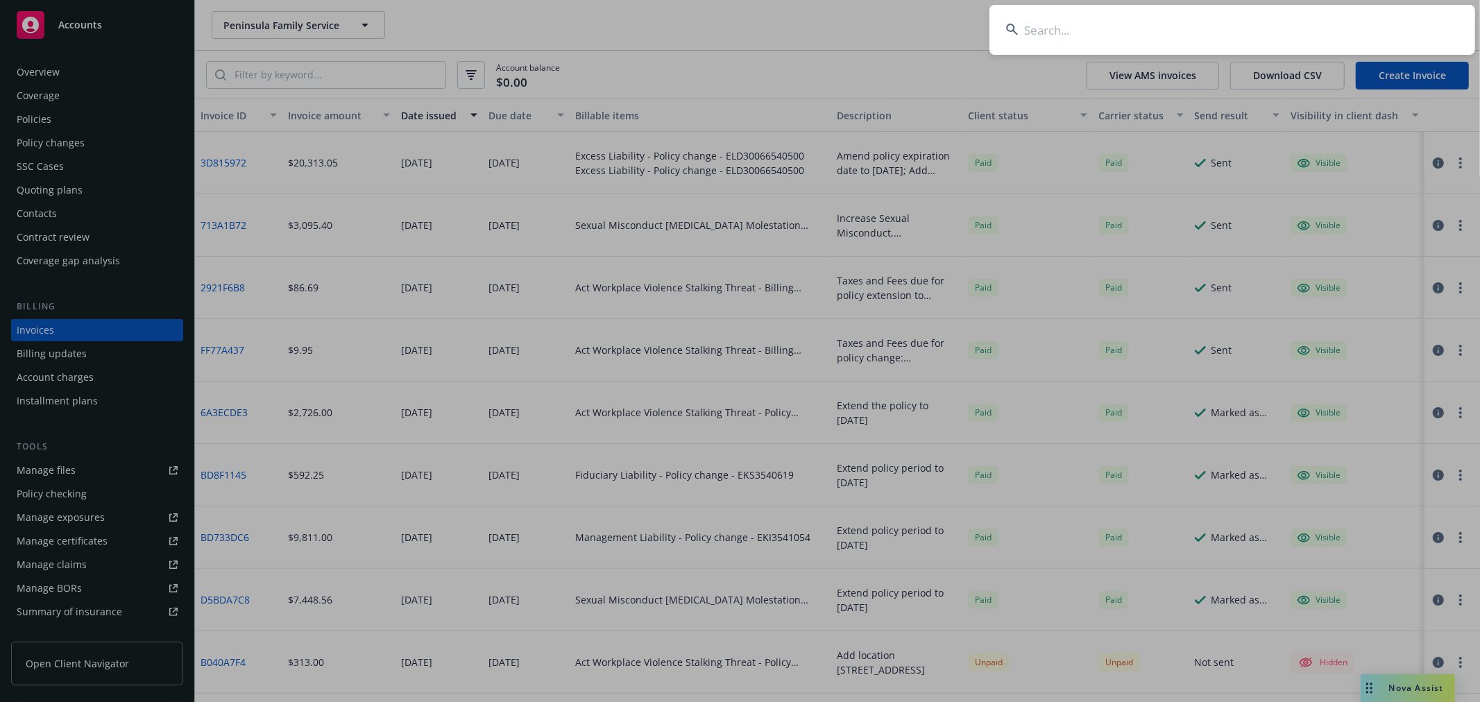
click at [1163, 30] on input at bounding box center [1232, 30] width 486 height 50
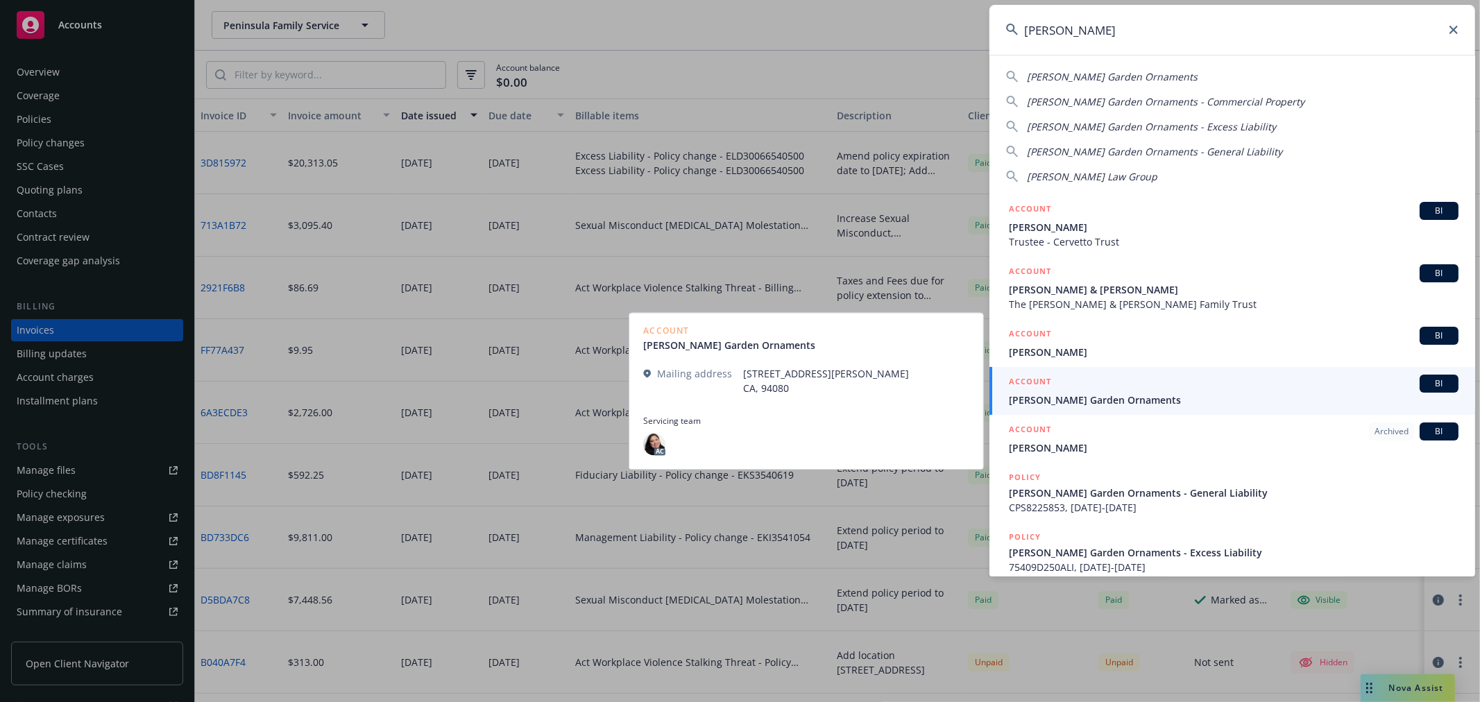
type input "[PERSON_NAME]"
click at [1202, 405] on span "[PERSON_NAME] Garden Ornaments" at bounding box center [1234, 400] width 450 height 15
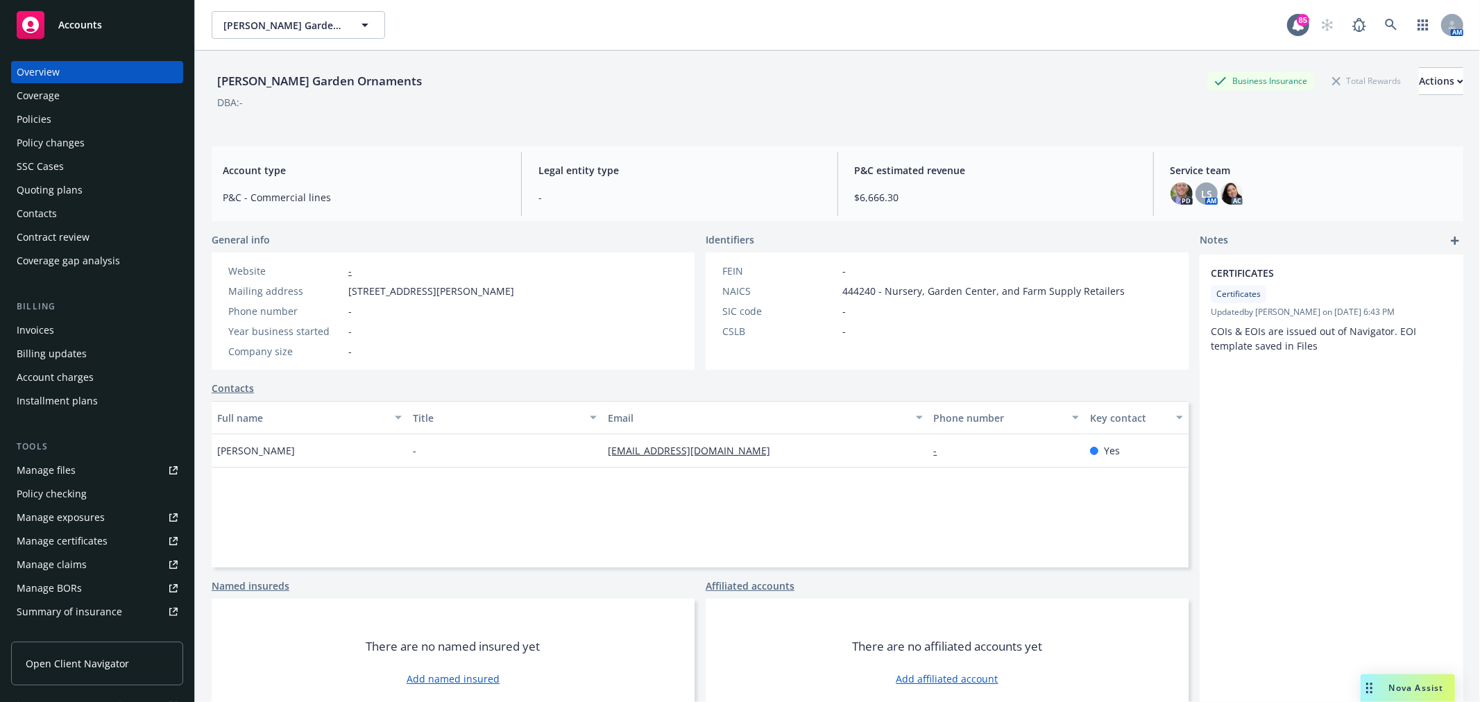
click at [40, 121] on div "Policies" at bounding box center [34, 119] width 35 height 22
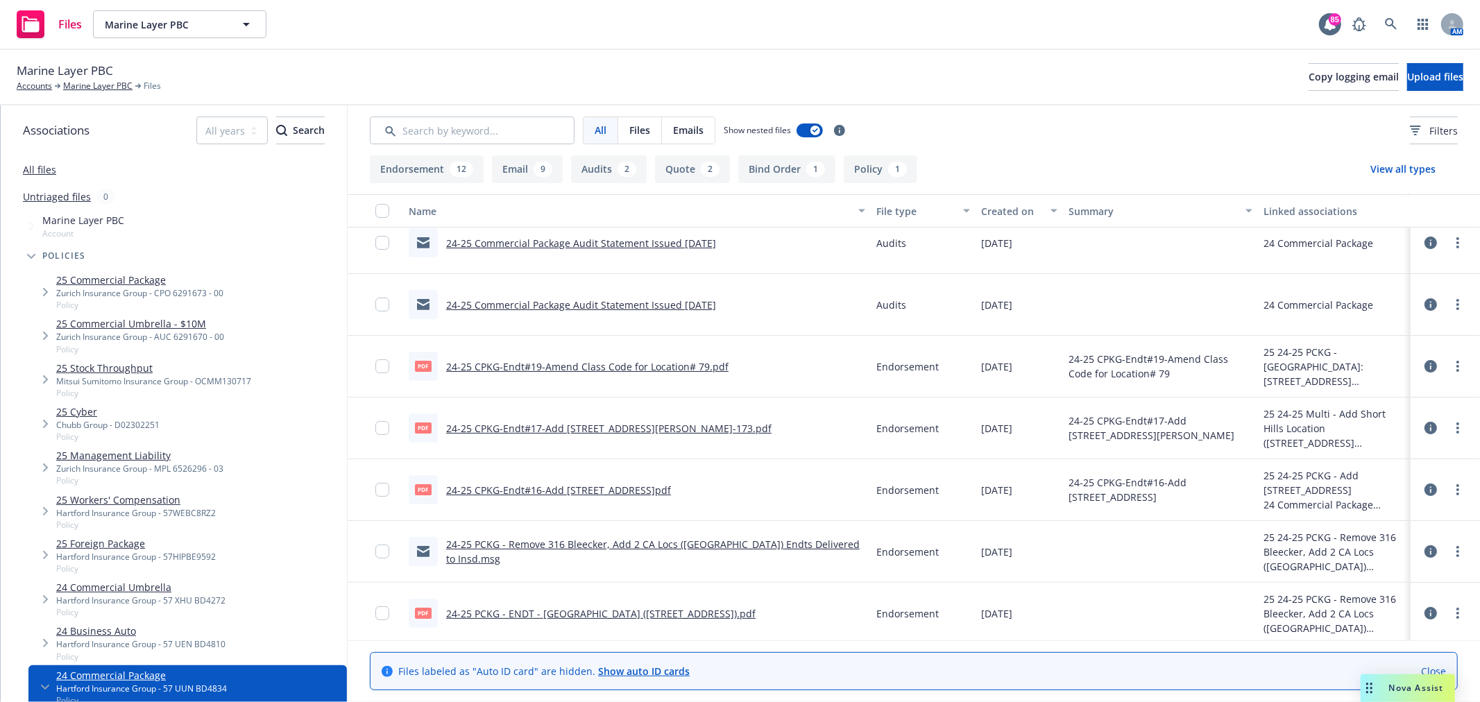
scroll to position [154, 0]
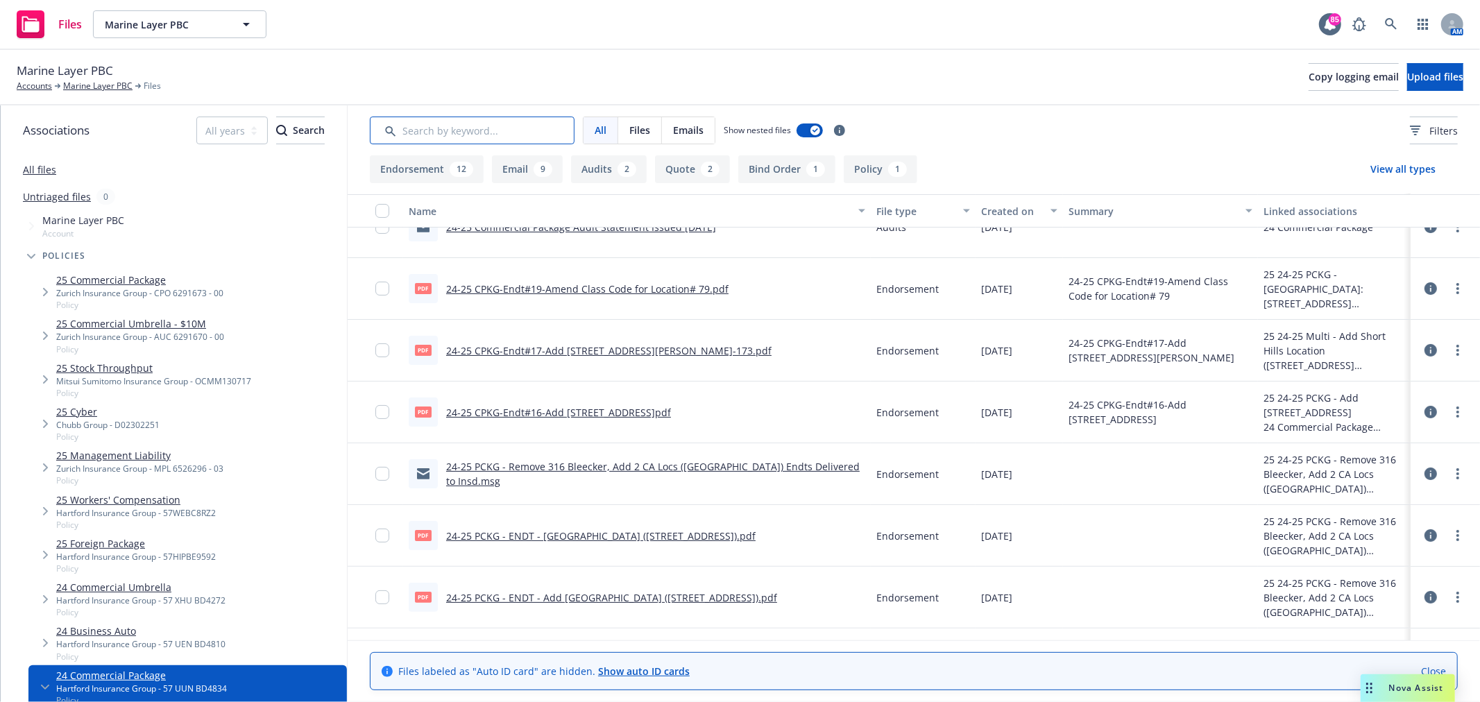
click at [415, 136] on input "Search by keyword..." at bounding box center [472, 131] width 205 height 28
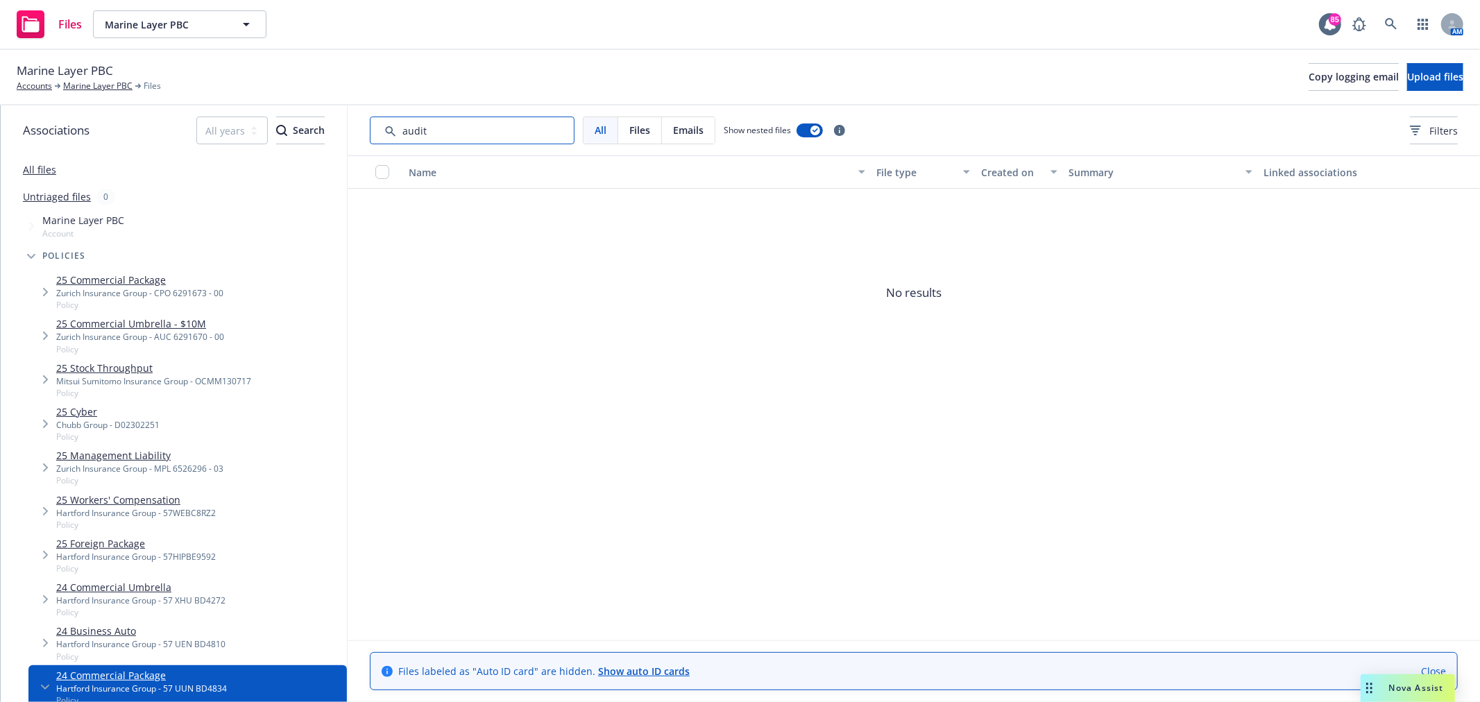
type input "audit"
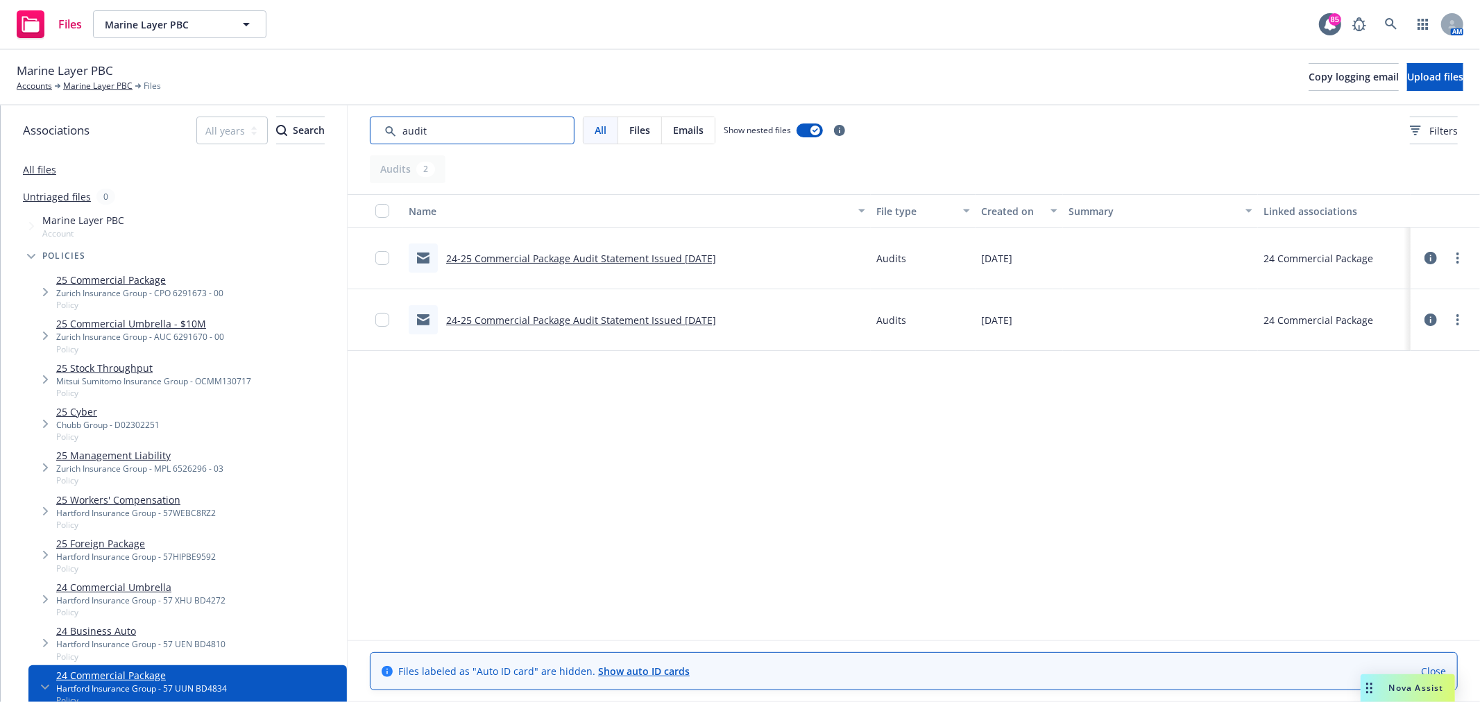
drag, startPoint x: 438, startPoint y: 134, endPoint x: 387, endPoint y: 134, distance: 50.6
click at [387, 134] on input "Search by keyword..." at bounding box center [472, 131] width 205 height 28
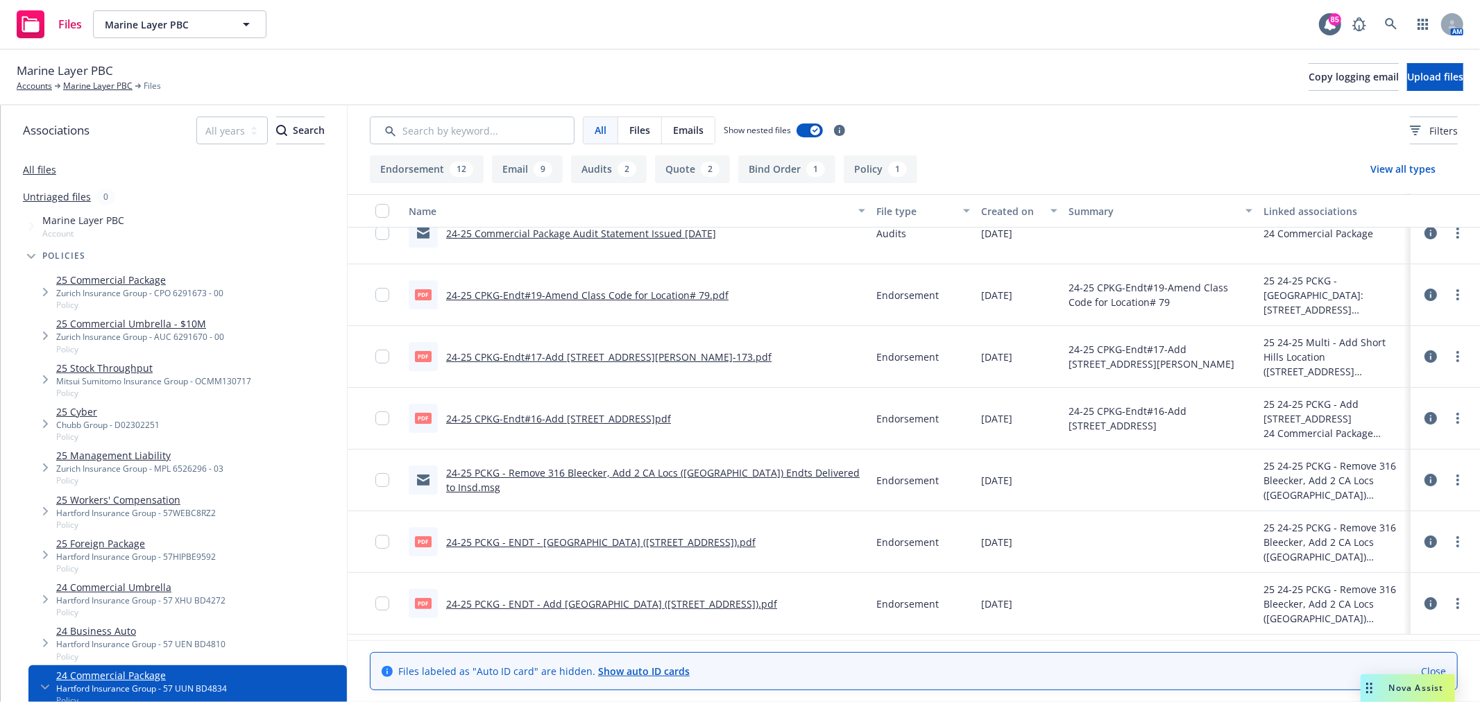
click at [447, 58] on div "Marine Layer PBC Accounts Marine Layer PBC Files Copy logging email Upload files" at bounding box center [740, 77] width 1480 height 55
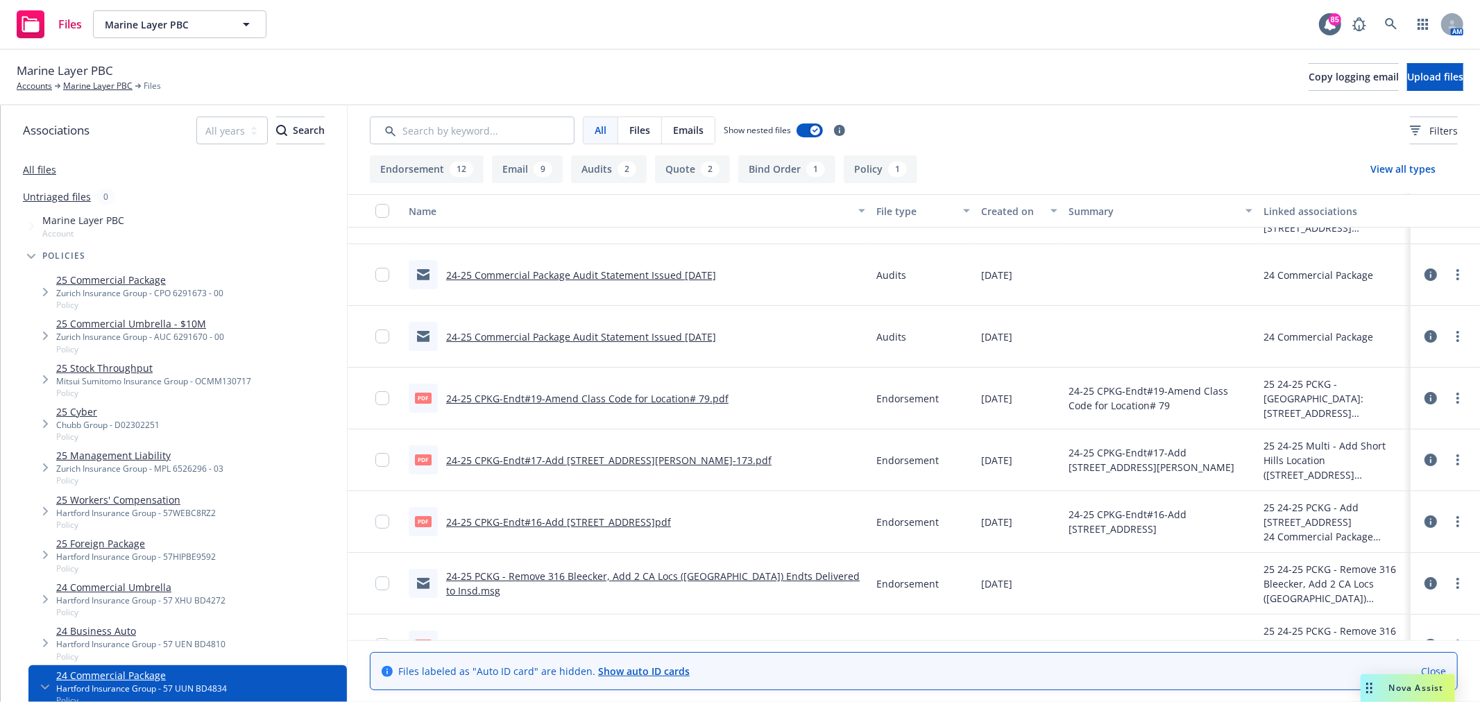
scroll to position [0, 0]
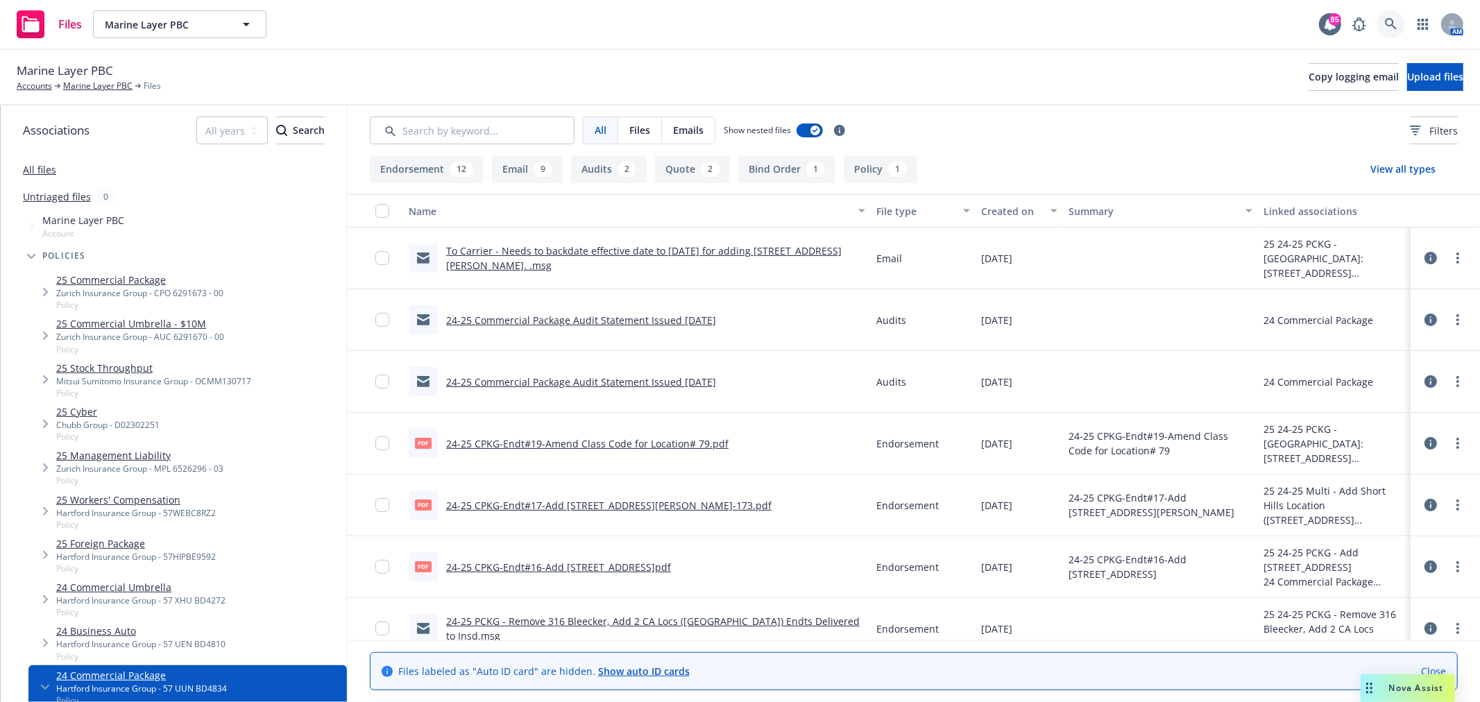
click at [1387, 26] on icon at bounding box center [1391, 24] width 12 height 12
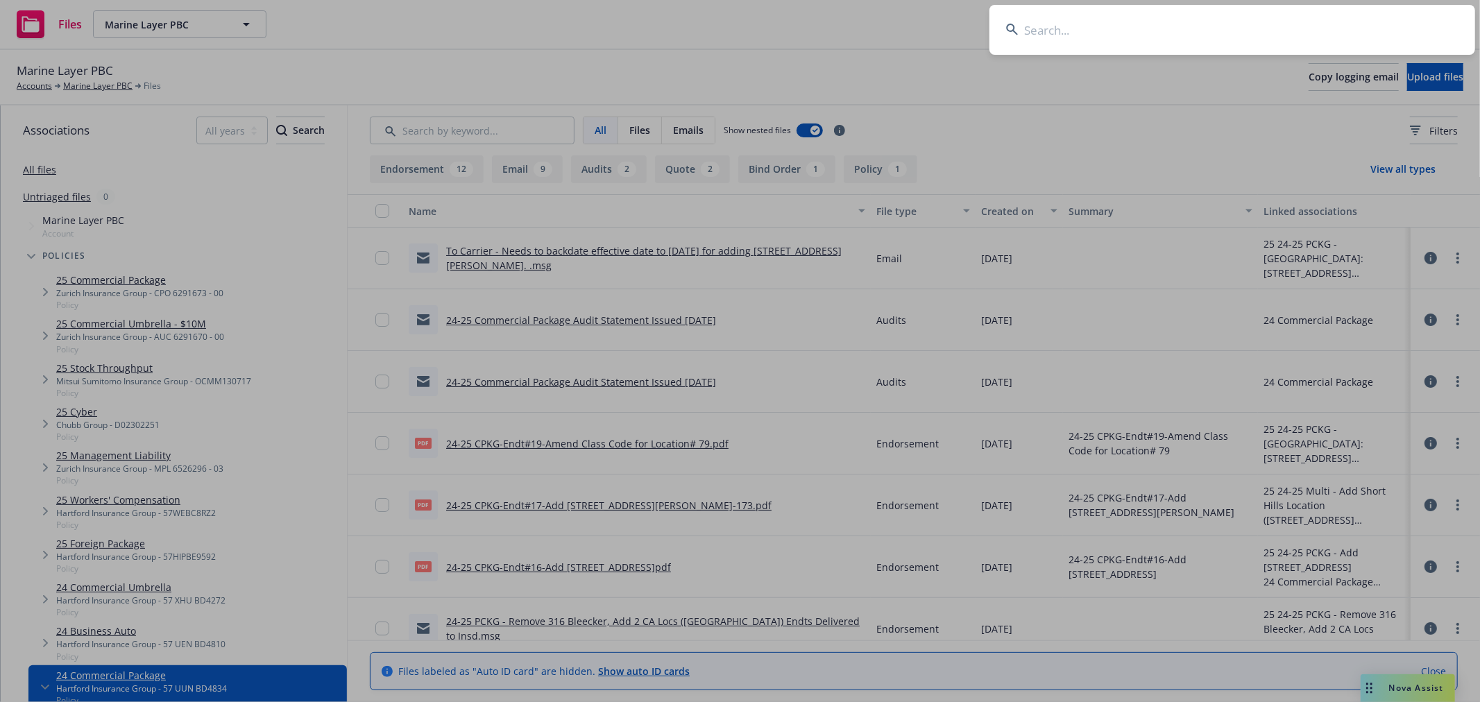
type input "f"
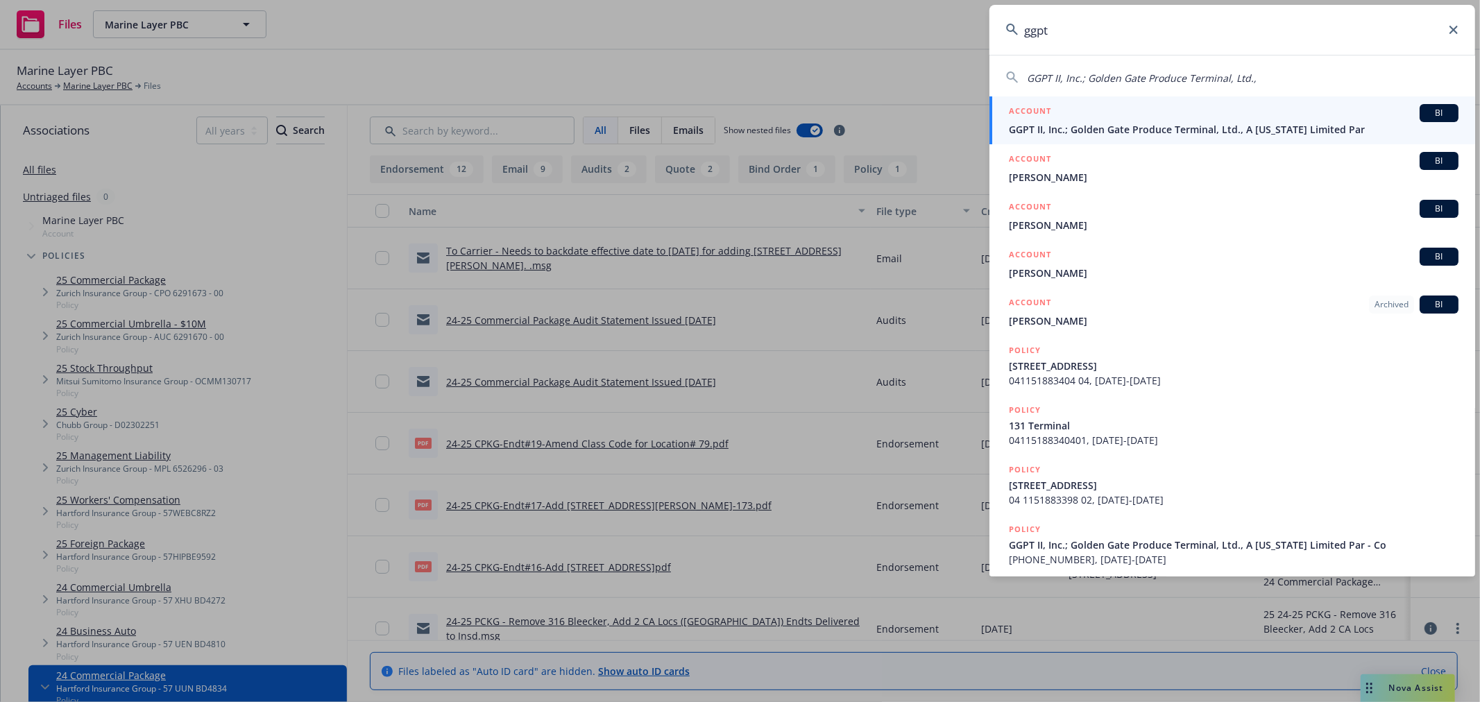
type input "ggpt"
click at [1189, 137] on link "ACCOUNT BI GGPT II, Inc.; Golden Gate Produce Terminal, Ltd., A California Limi…" at bounding box center [1232, 120] width 486 height 48
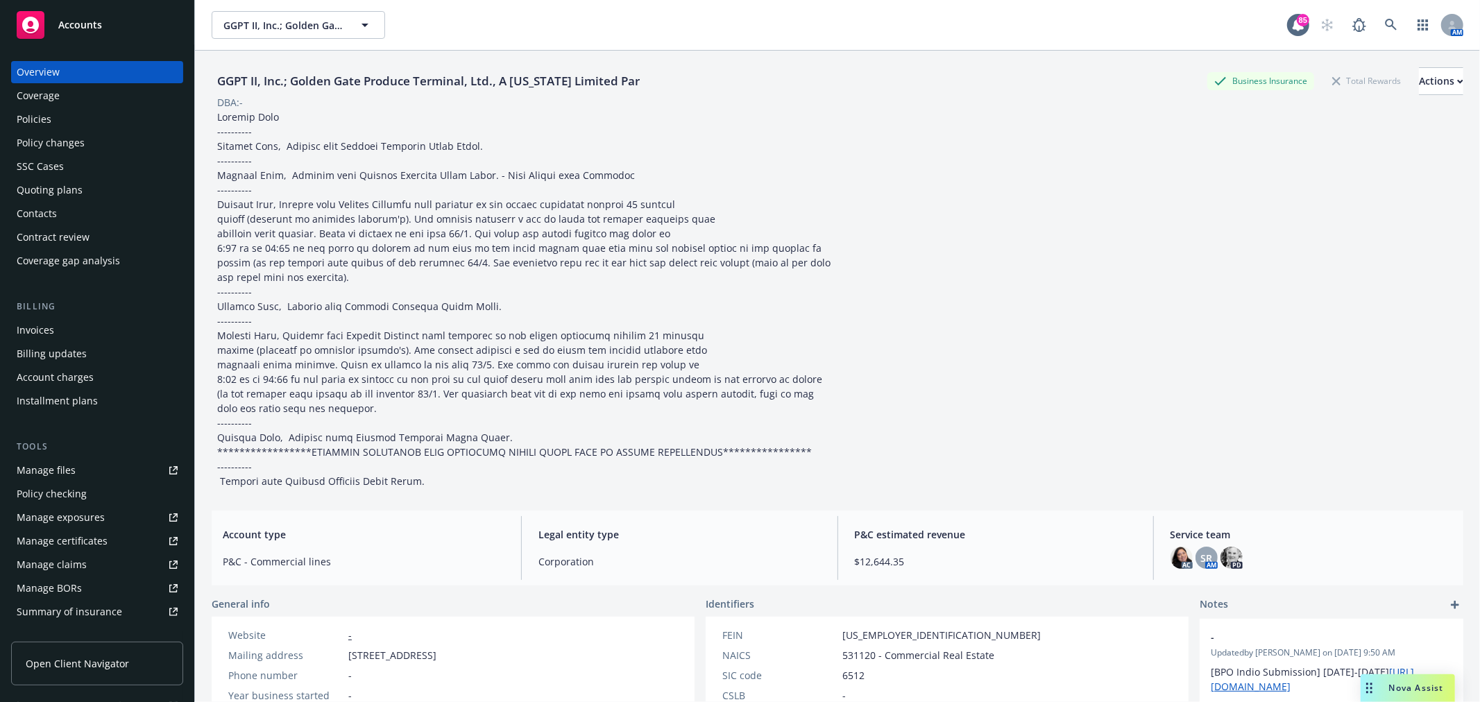
click at [103, 117] on div "Policies" at bounding box center [97, 119] width 161 height 22
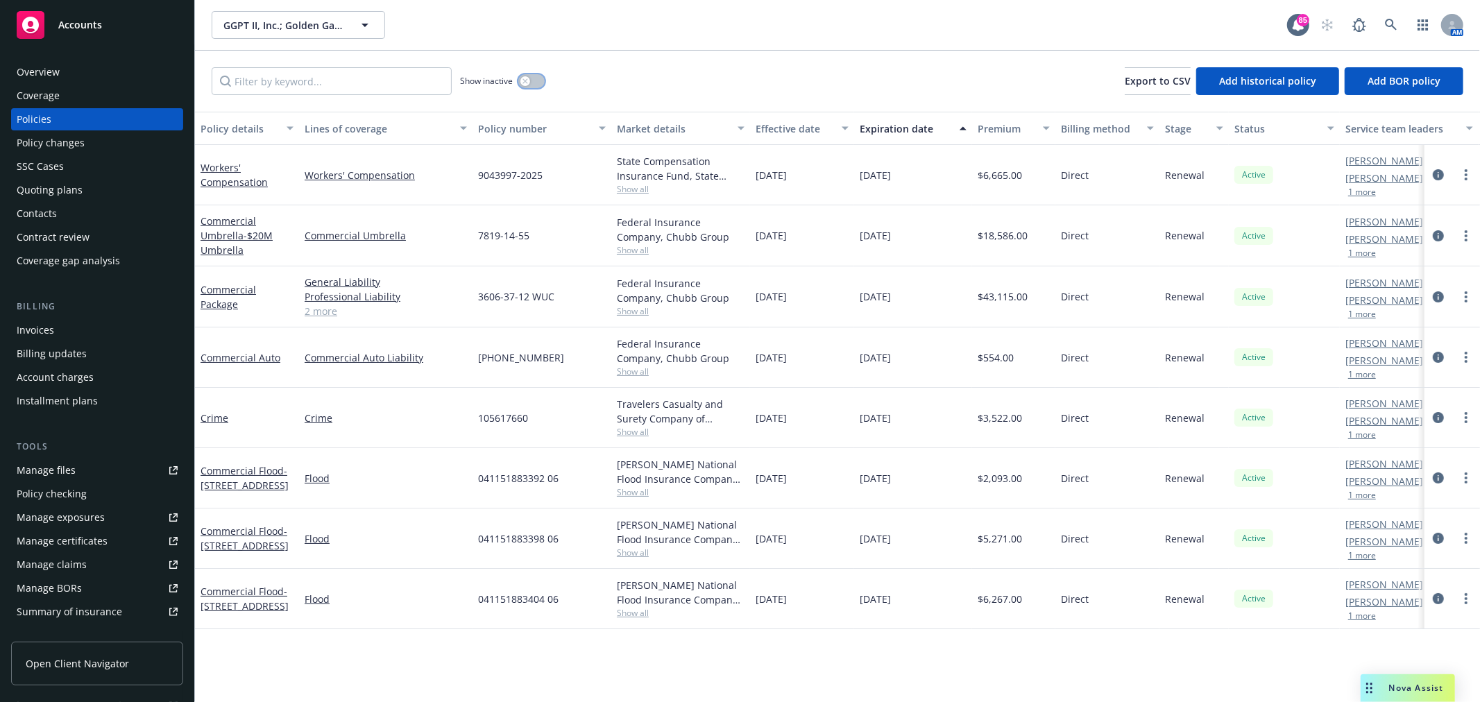
click at [526, 80] on icon "button" at bounding box center [525, 81] width 6 height 6
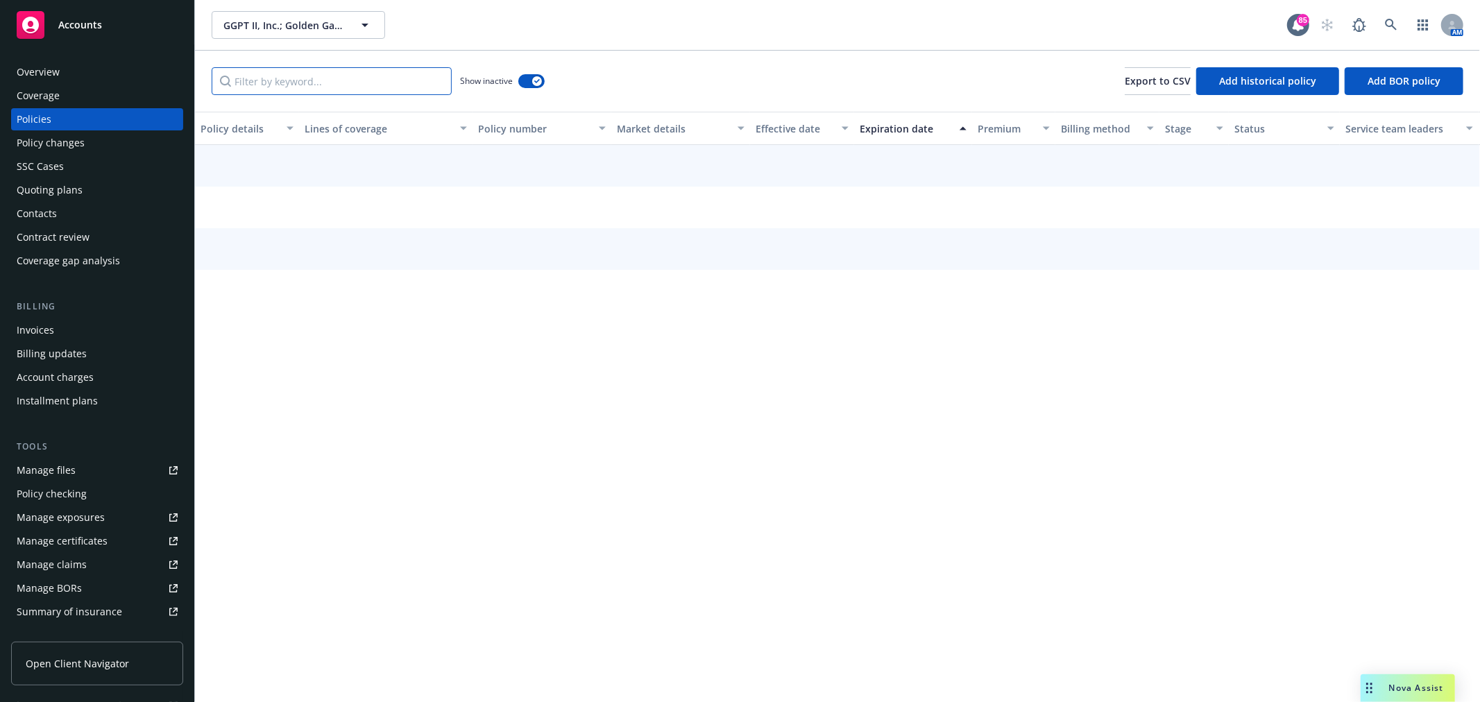
click at [398, 80] on input "Filter by keyword..." at bounding box center [332, 81] width 240 height 28
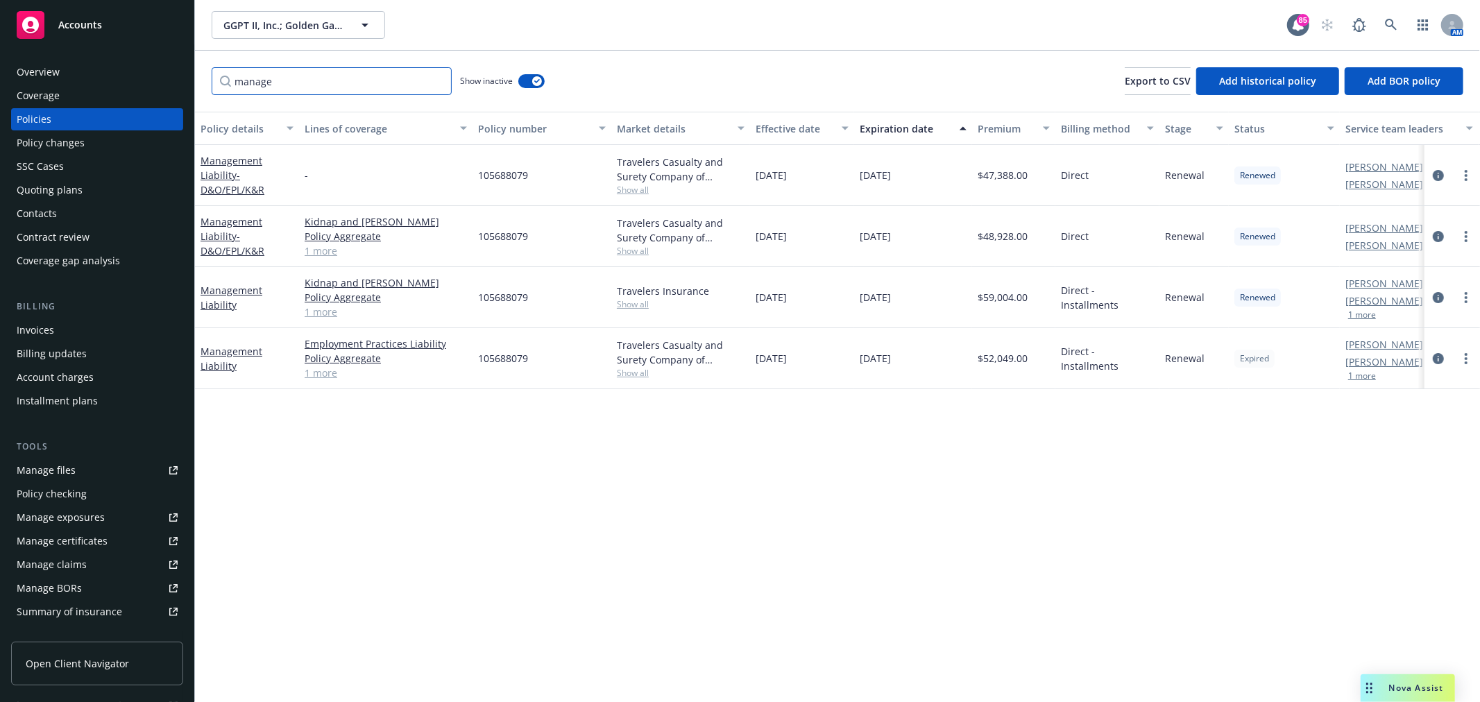
type input "manage"
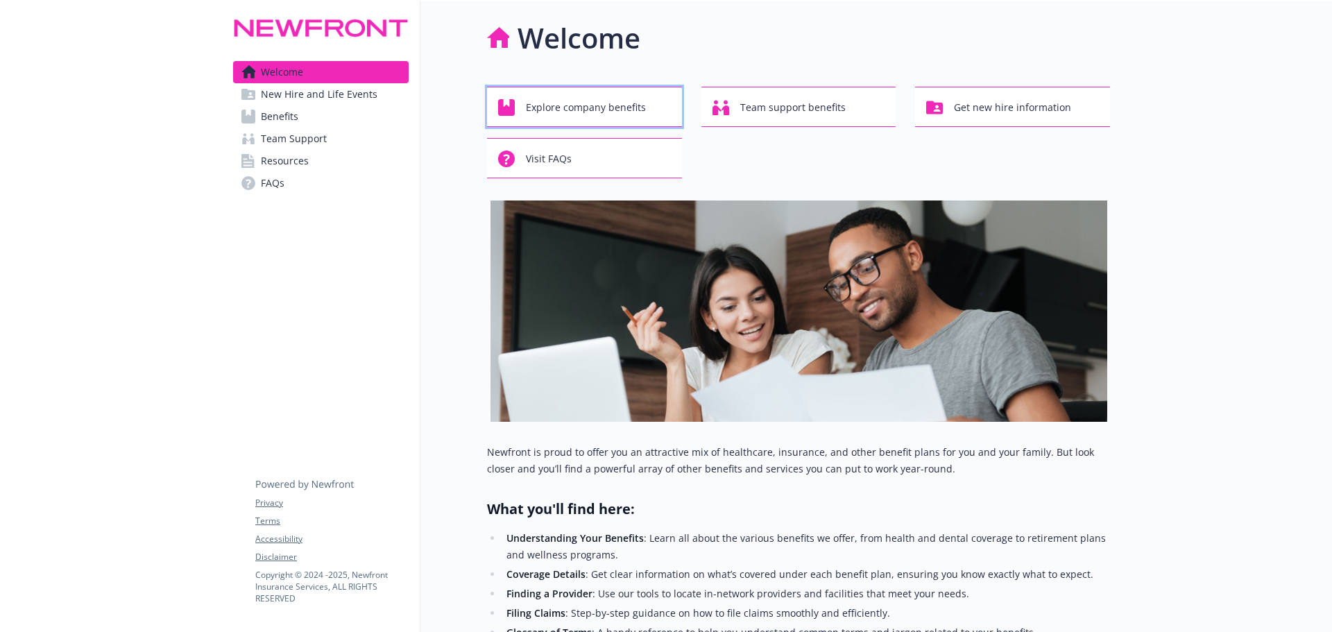
click at [654, 104] on div "Explore company benefits" at bounding box center [586, 107] width 177 height 26
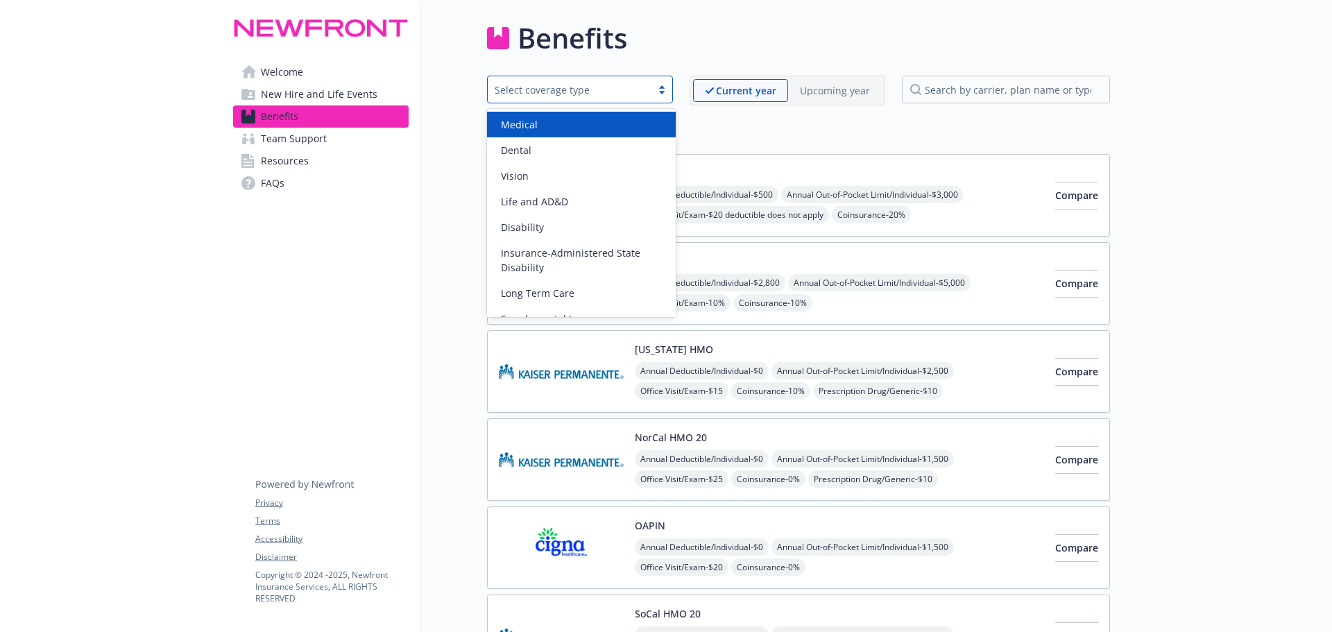
click at [564, 89] on div "Select coverage type" at bounding box center [570, 90] width 150 height 15
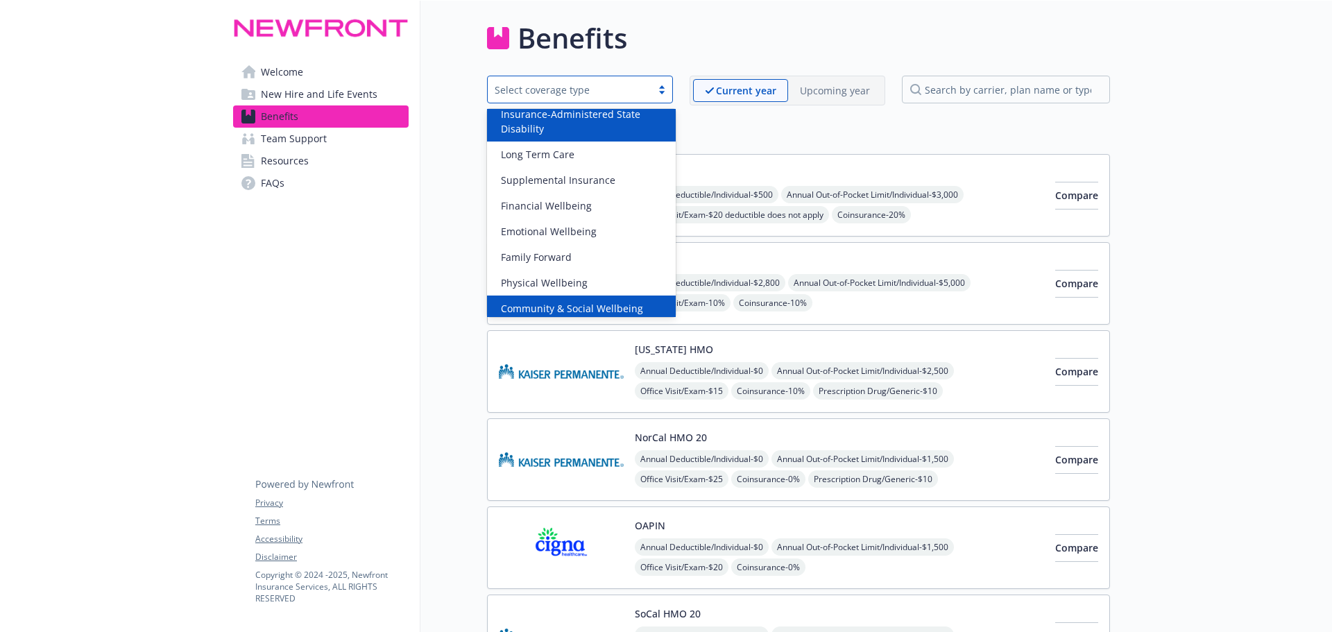
scroll to position [171, 0]
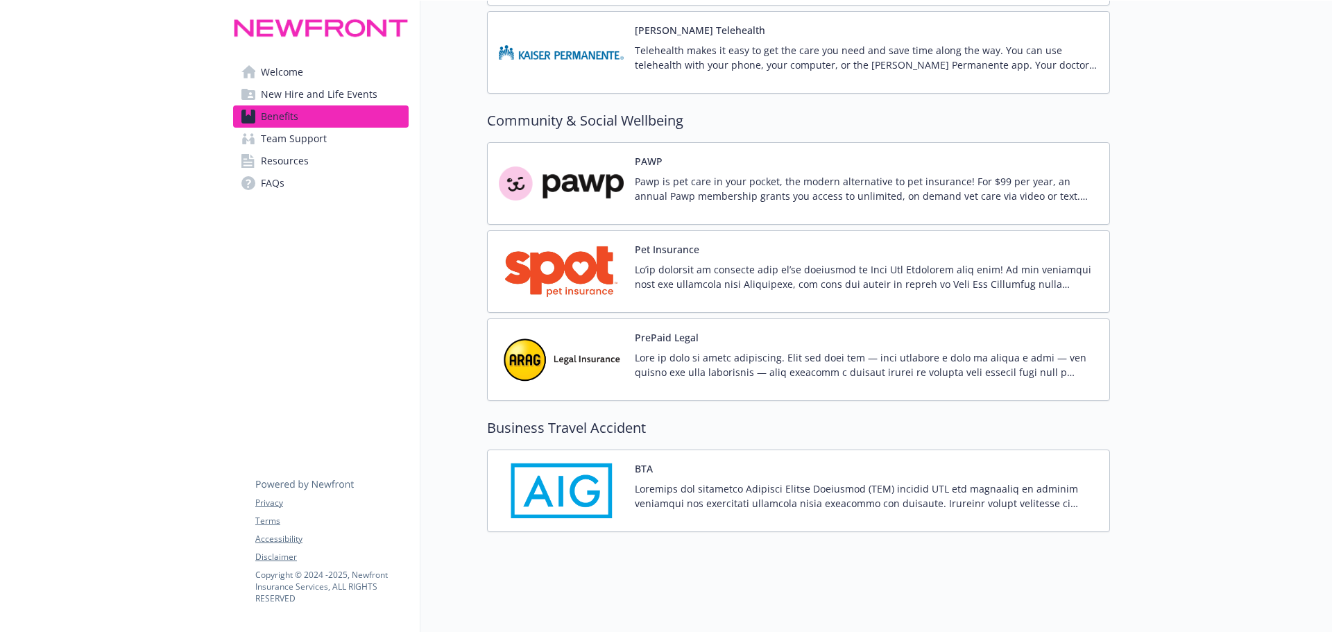
scroll to position [3710, 0]
click at [808, 283] on div at bounding box center [866, 281] width 463 height 39
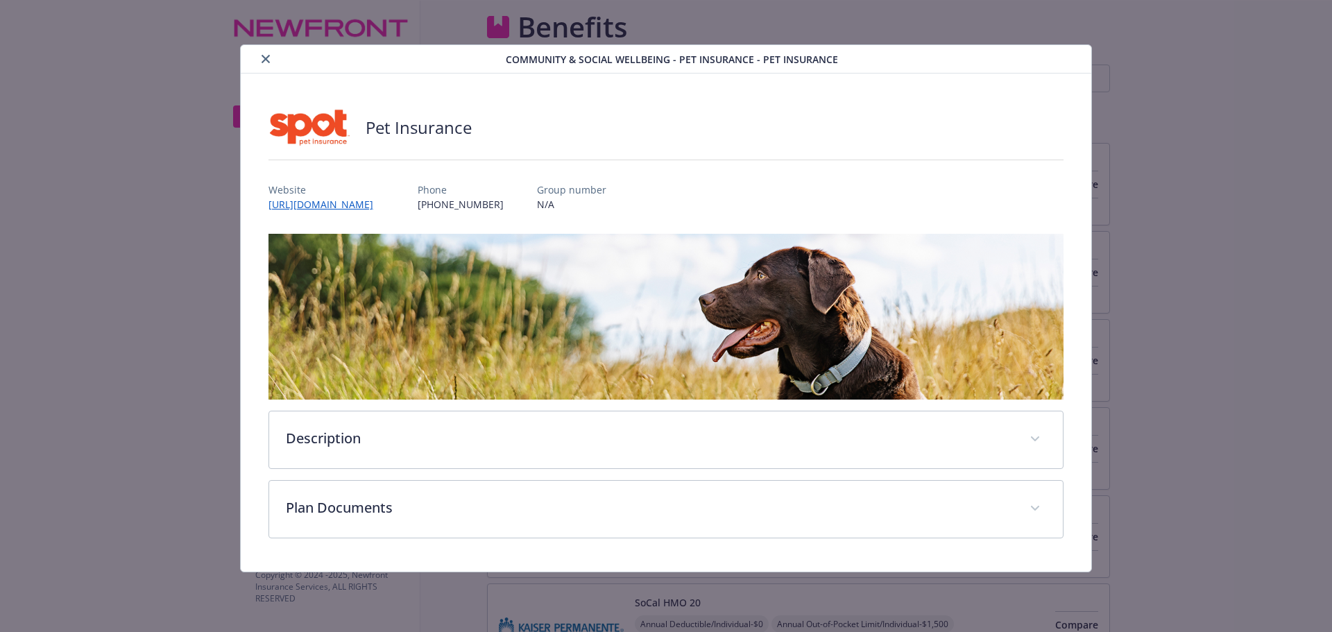
scroll to position [3710, 0]
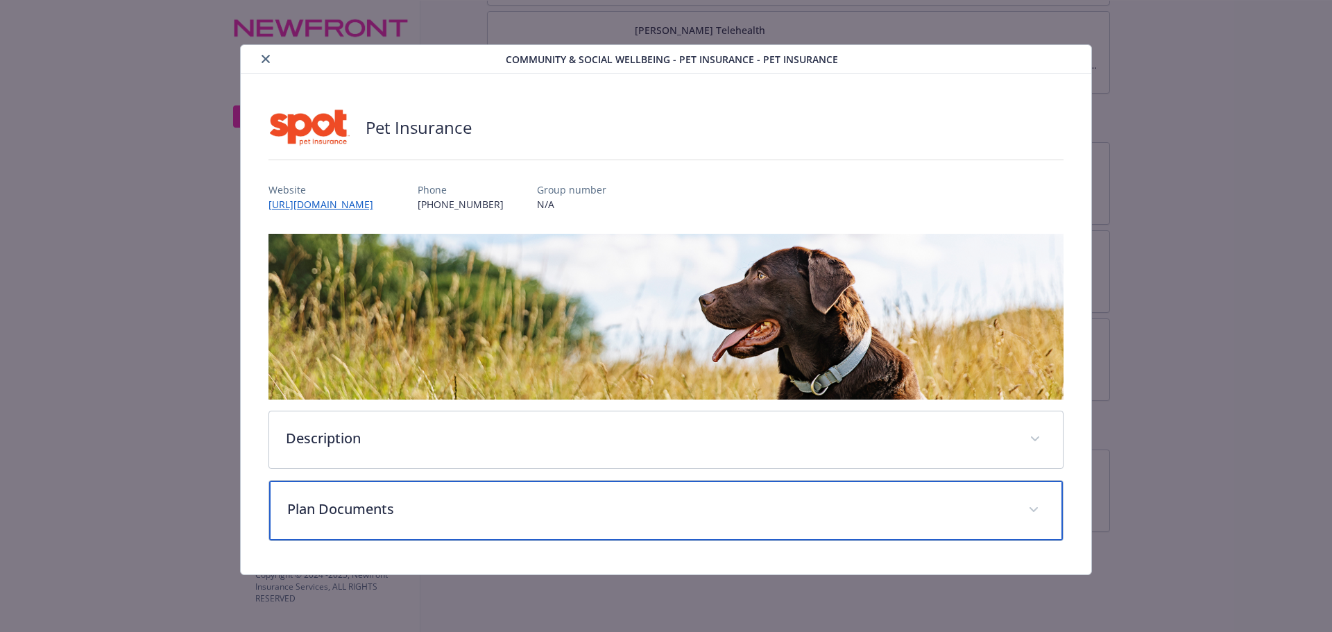
click at [395, 520] on div "Plan Documents" at bounding box center [666, 511] width 794 height 60
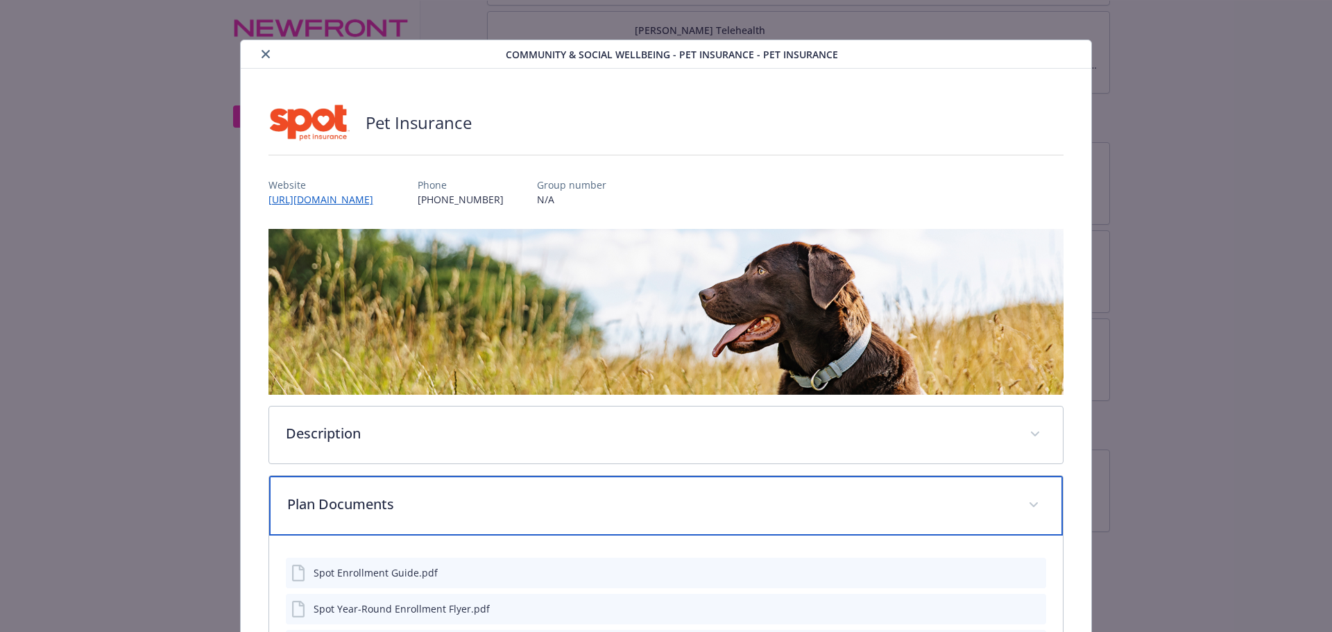
scroll to position [0, 0]
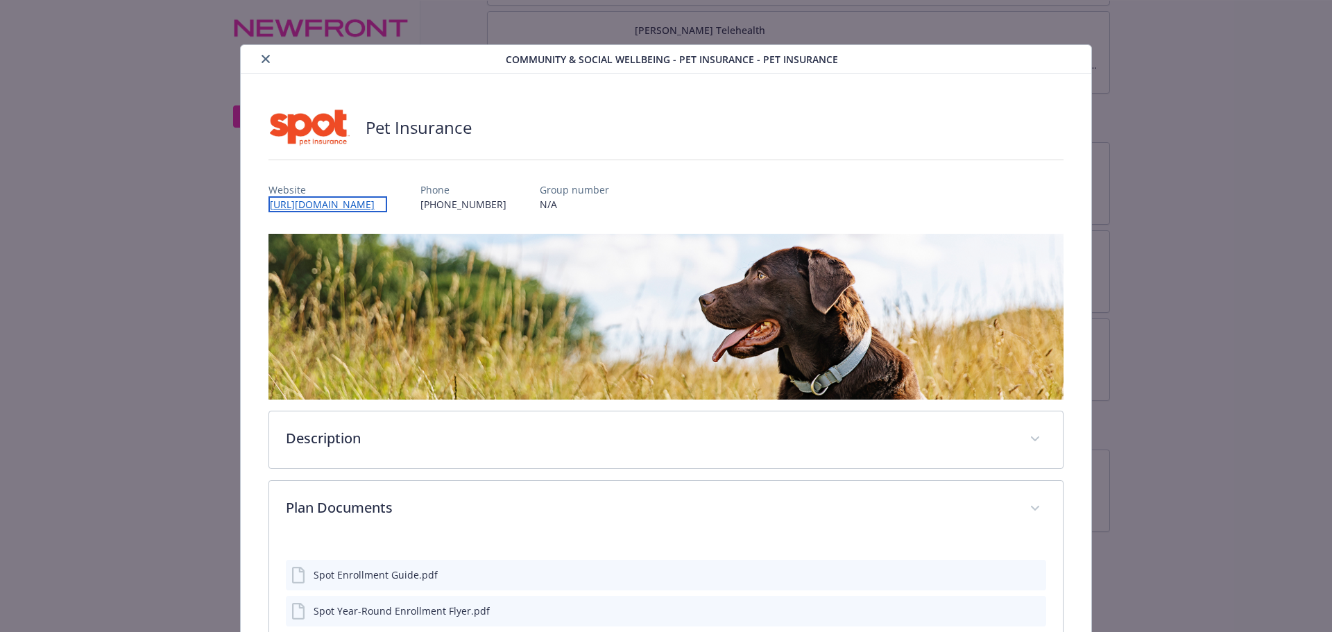
click at [308, 207] on link "[URL][DOMAIN_NAME]" at bounding box center [327, 204] width 119 height 16
click at [266, 64] on button "close" at bounding box center [265, 59] width 17 height 17
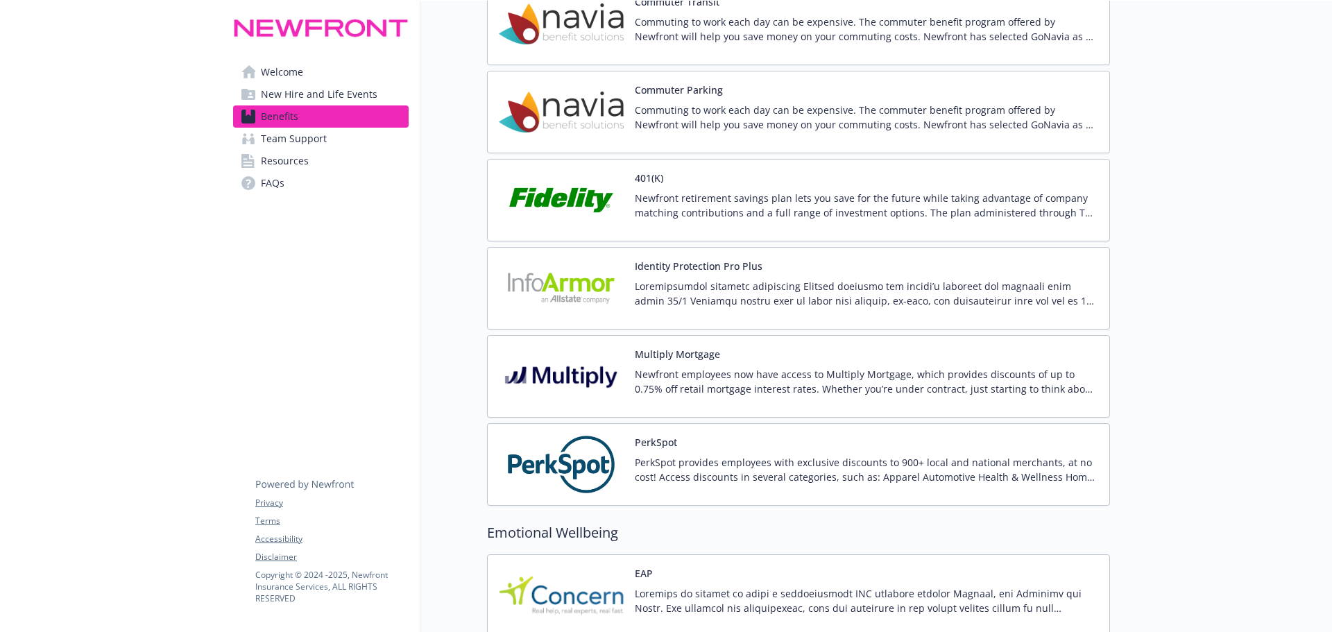
scroll to position [2739, 0]
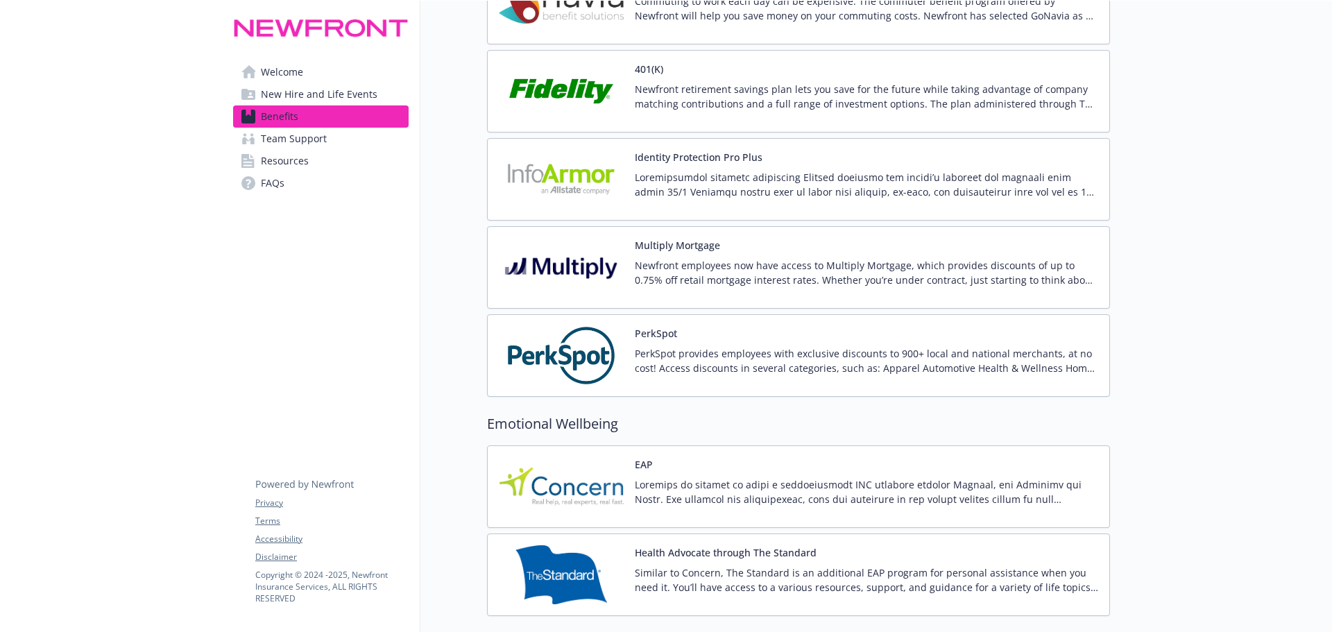
click at [771, 366] on p "PerkSpot provides employees with exclusive discounts to 900+ local and national…" at bounding box center [866, 360] width 463 height 29
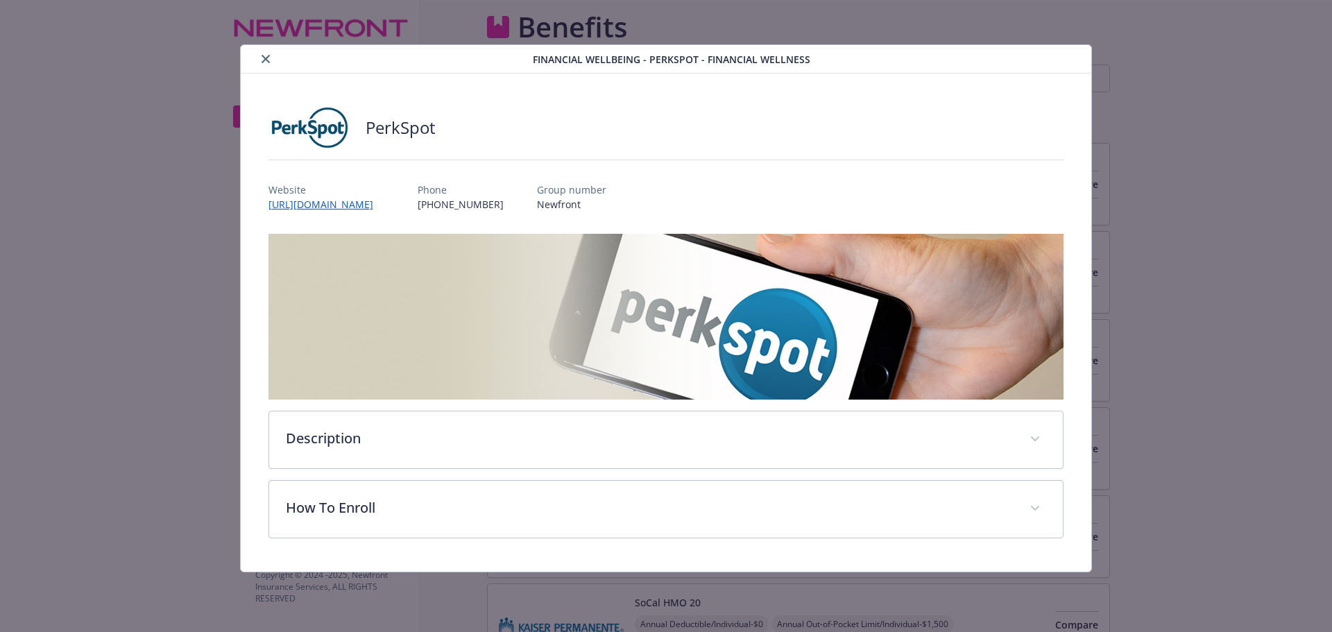
scroll to position [2739, 0]
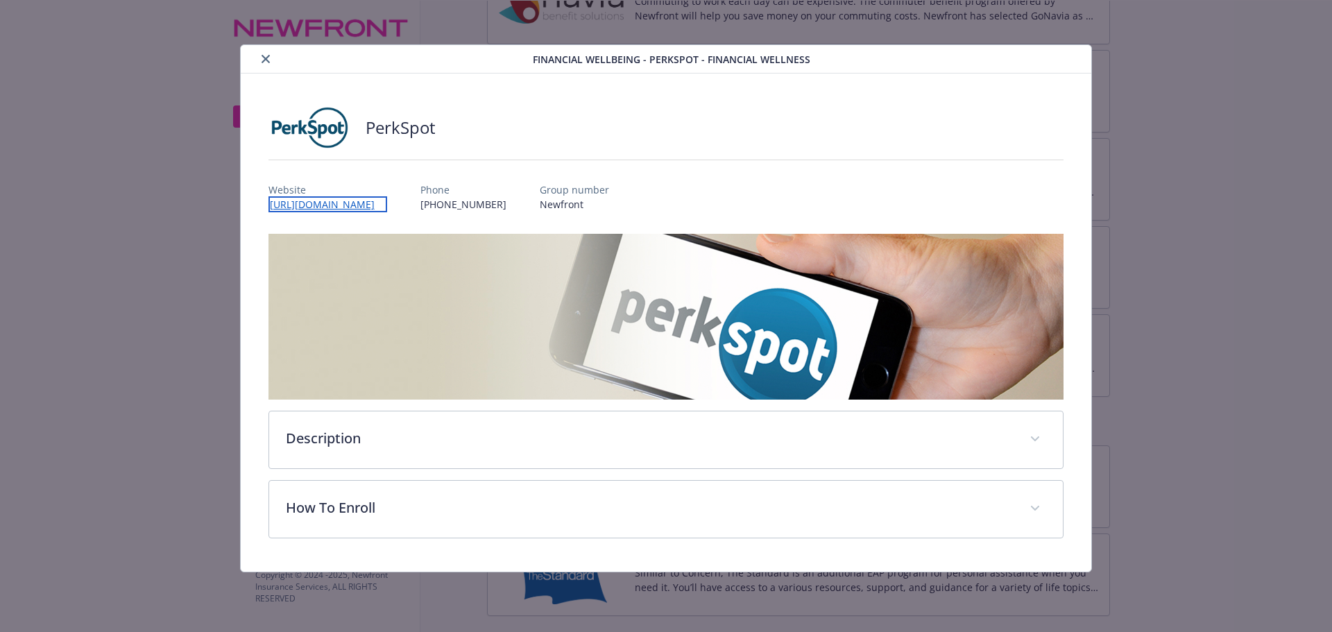
click at [326, 203] on link "[URL][DOMAIN_NAME]" at bounding box center [327, 204] width 119 height 16
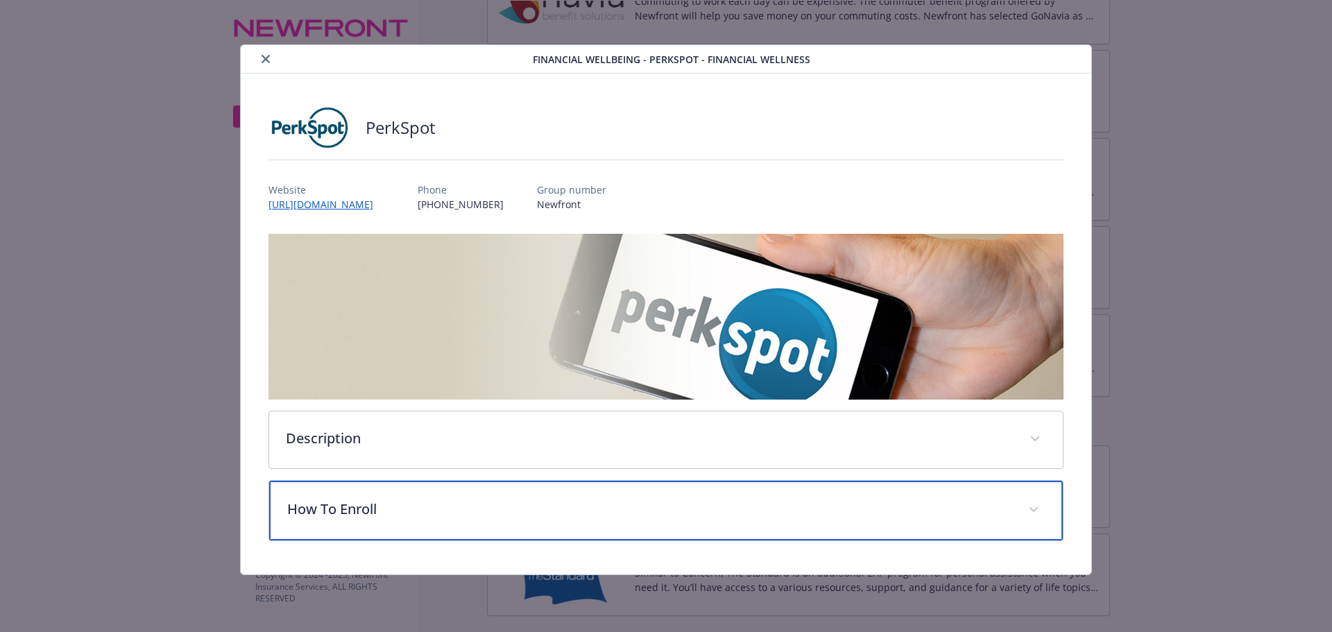
click at [320, 526] on div "How To Enroll" at bounding box center [666, 511] width 794 height 60
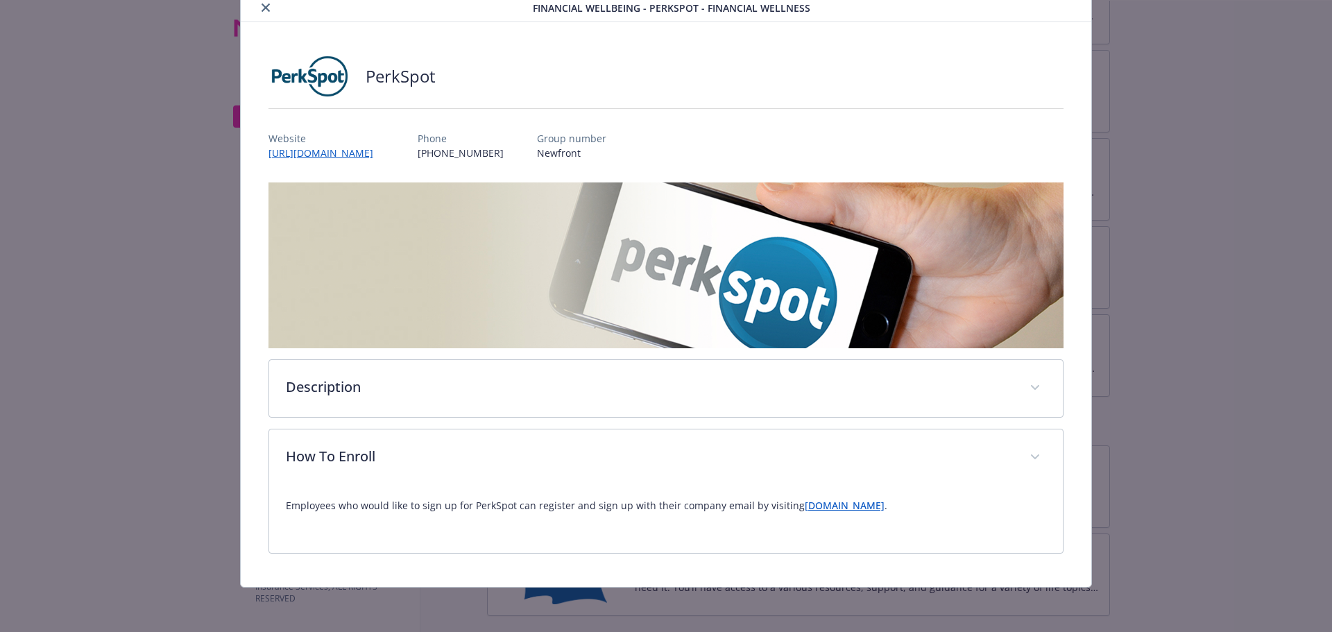
click at [623, 509] on p "Employees who would like to sign up for PerkSpot can register and sign up with …" at bounding box center [666, 505] width 761 height 17
